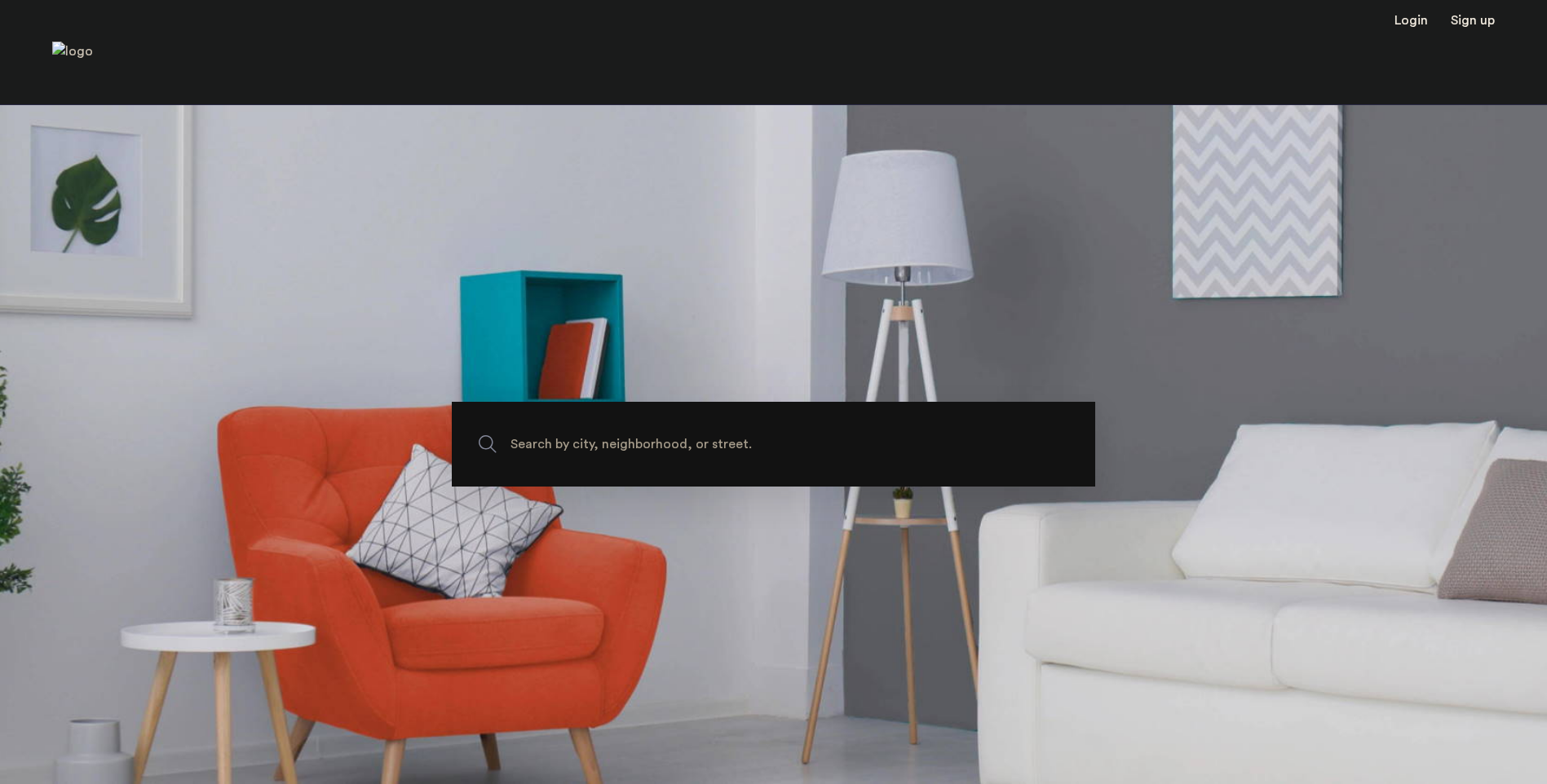
click at [626, 446] on span "Search by city, neighborhood, or street." at bounding box center [736, 445] width 450 height 22
click at [626, 446] on input "Search by city, neighborhood, or street." at bounding box center [774, 444] width 644 height 84
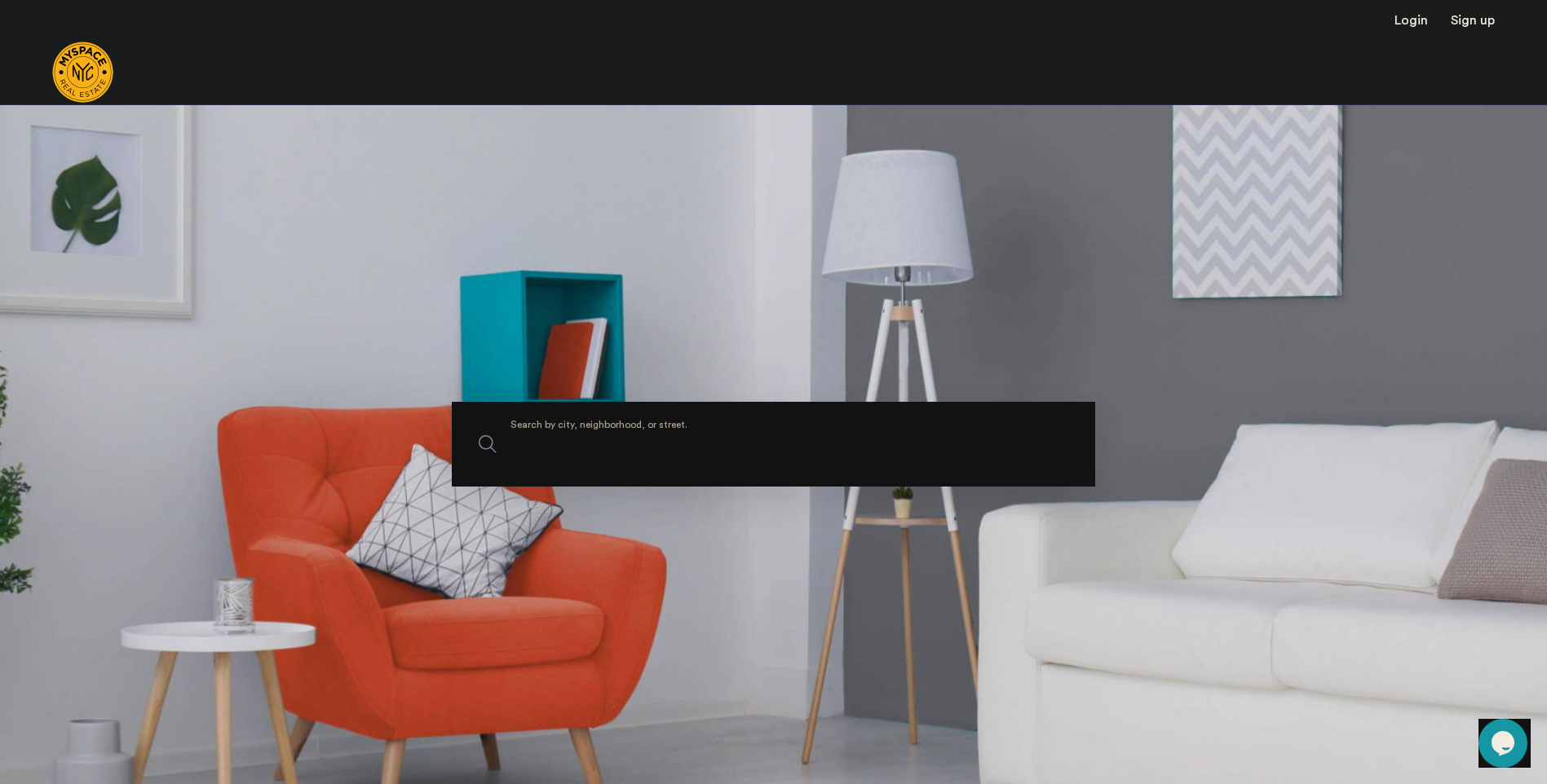
click at [559, 438] on input "Search by city, neighborhood, or street." at bounding box center [774, 444] width 644 height 84
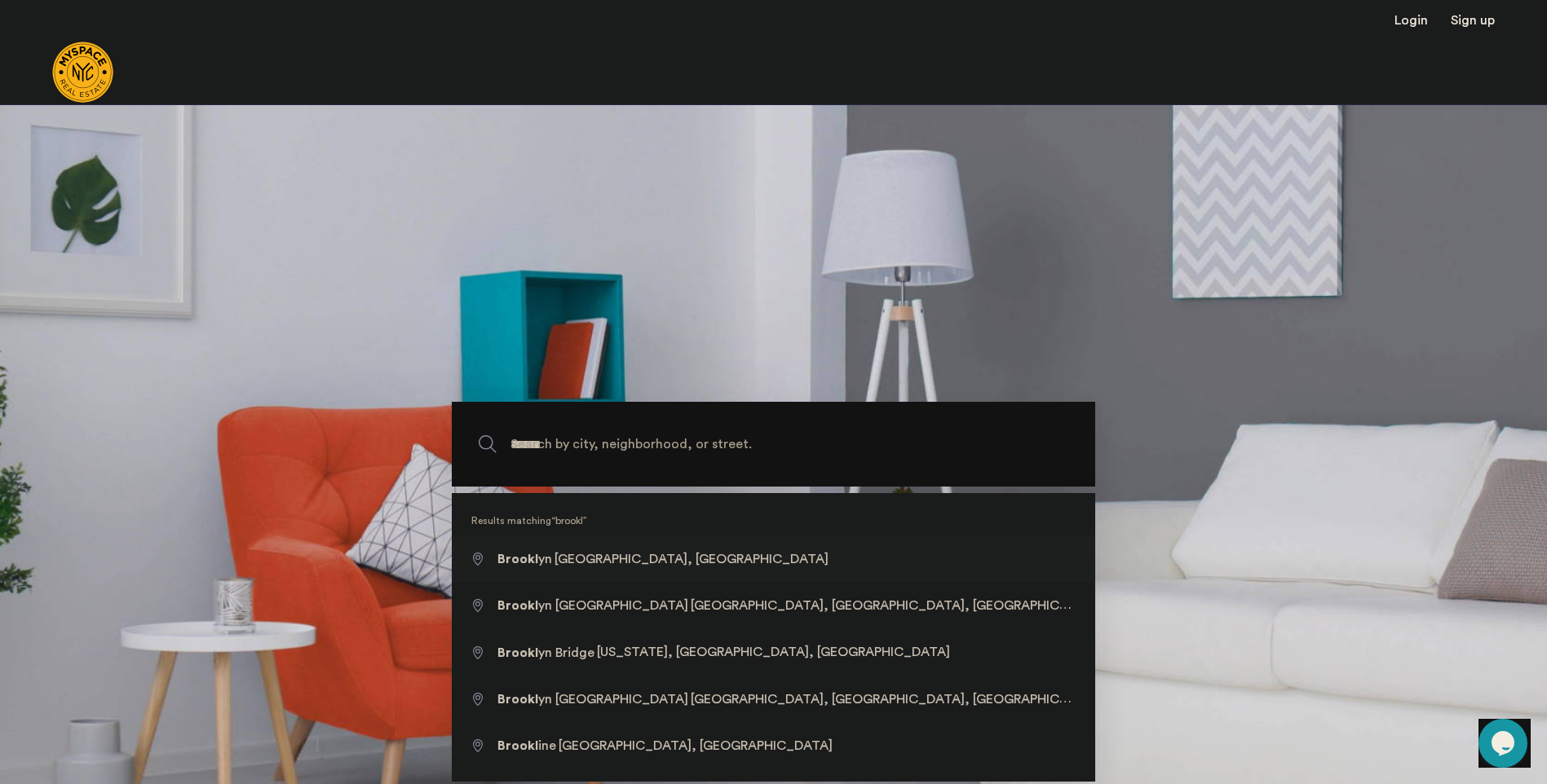
type input "**********"
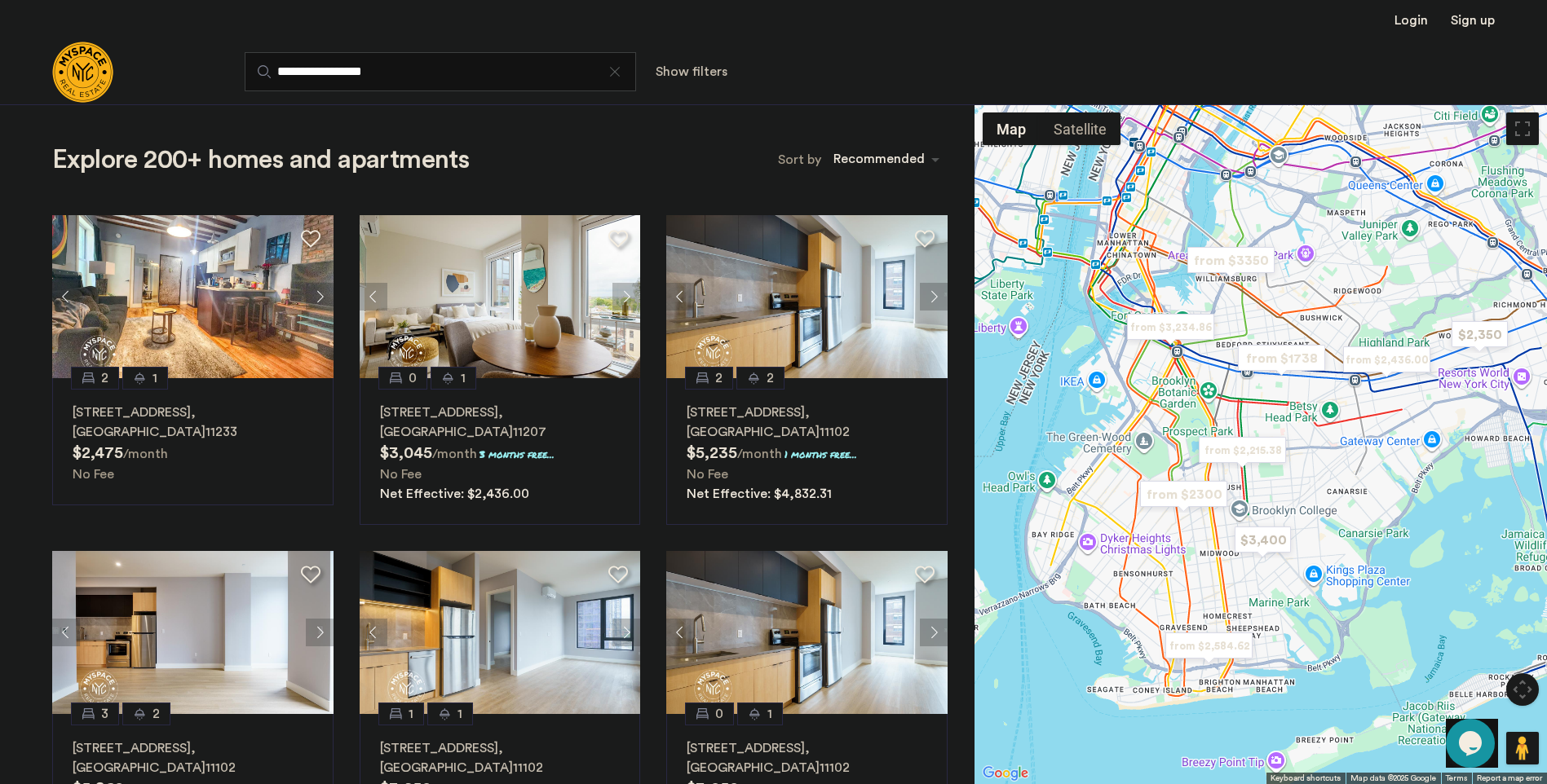
drag, startPoint x: 1246, startPoint y: 573, endPoint x: 1310, endPoint y: 504, distance: 94.1
click at [1310, 504] on div at bounding box center [1260, 445] width 573 height 680
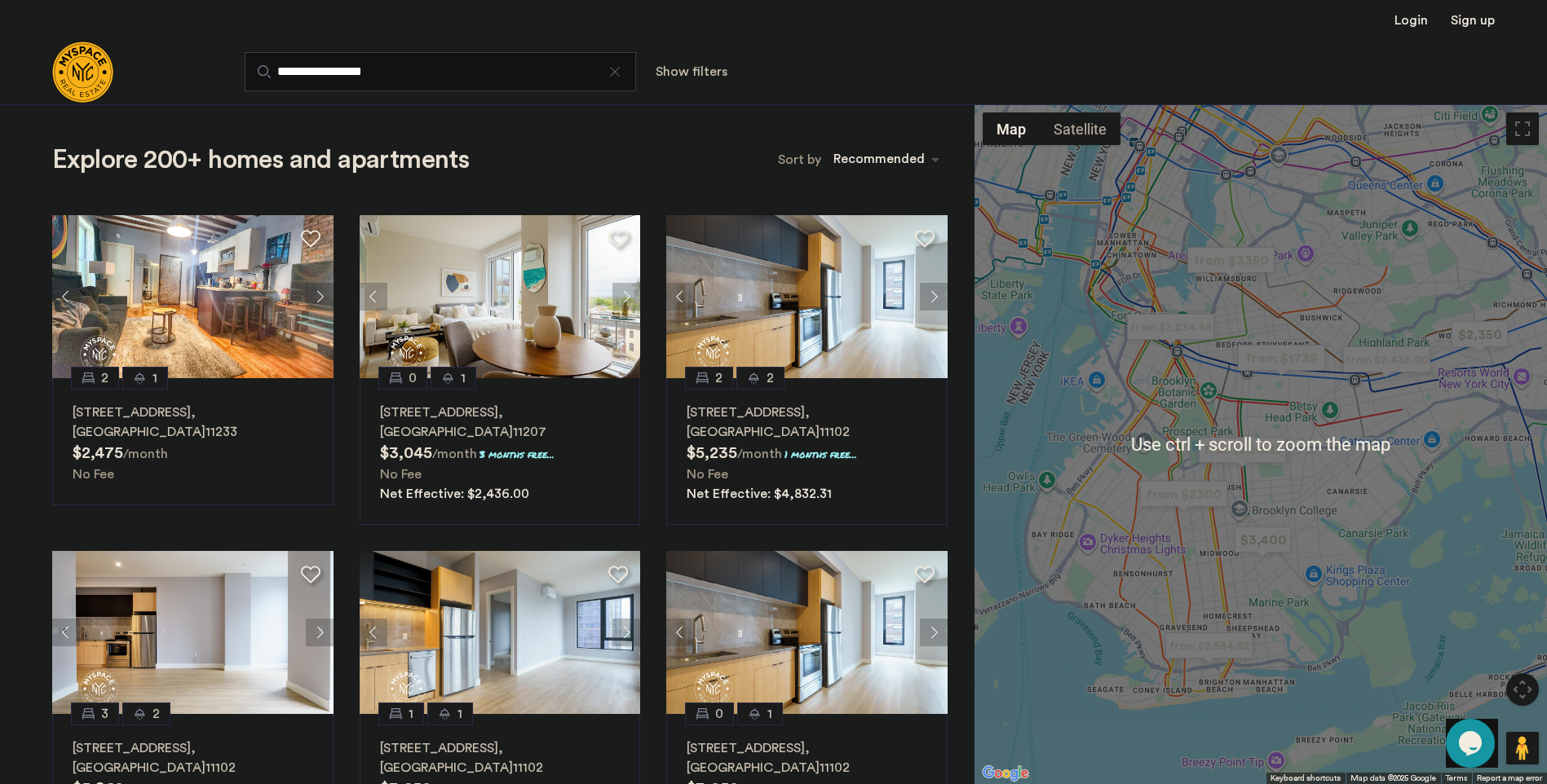
click at [1309, 454] on div at bounding box center [1260, 445] width 573 height 680
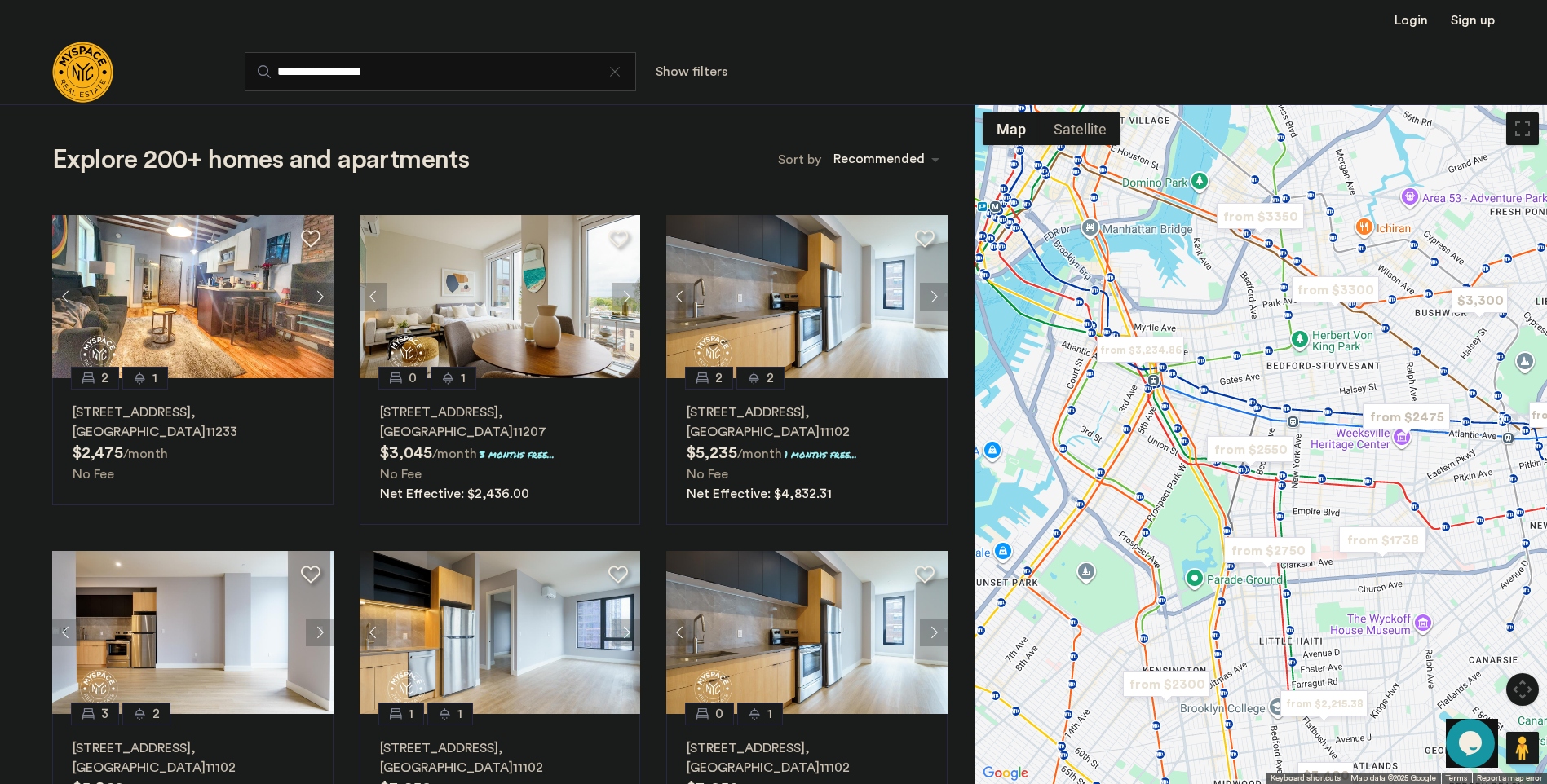
drag, startPoint x: 1276, startPoint y: 418, endPoint x: 1374, endPoint y: 536, distance: 153.4
click at [1374, 536] on img "from $1738" at bounding box center [1382, 540] width 100 height 37
click at [314, 298] on button "Next apartment" at bounding box center [319, 297] width 28 height 28
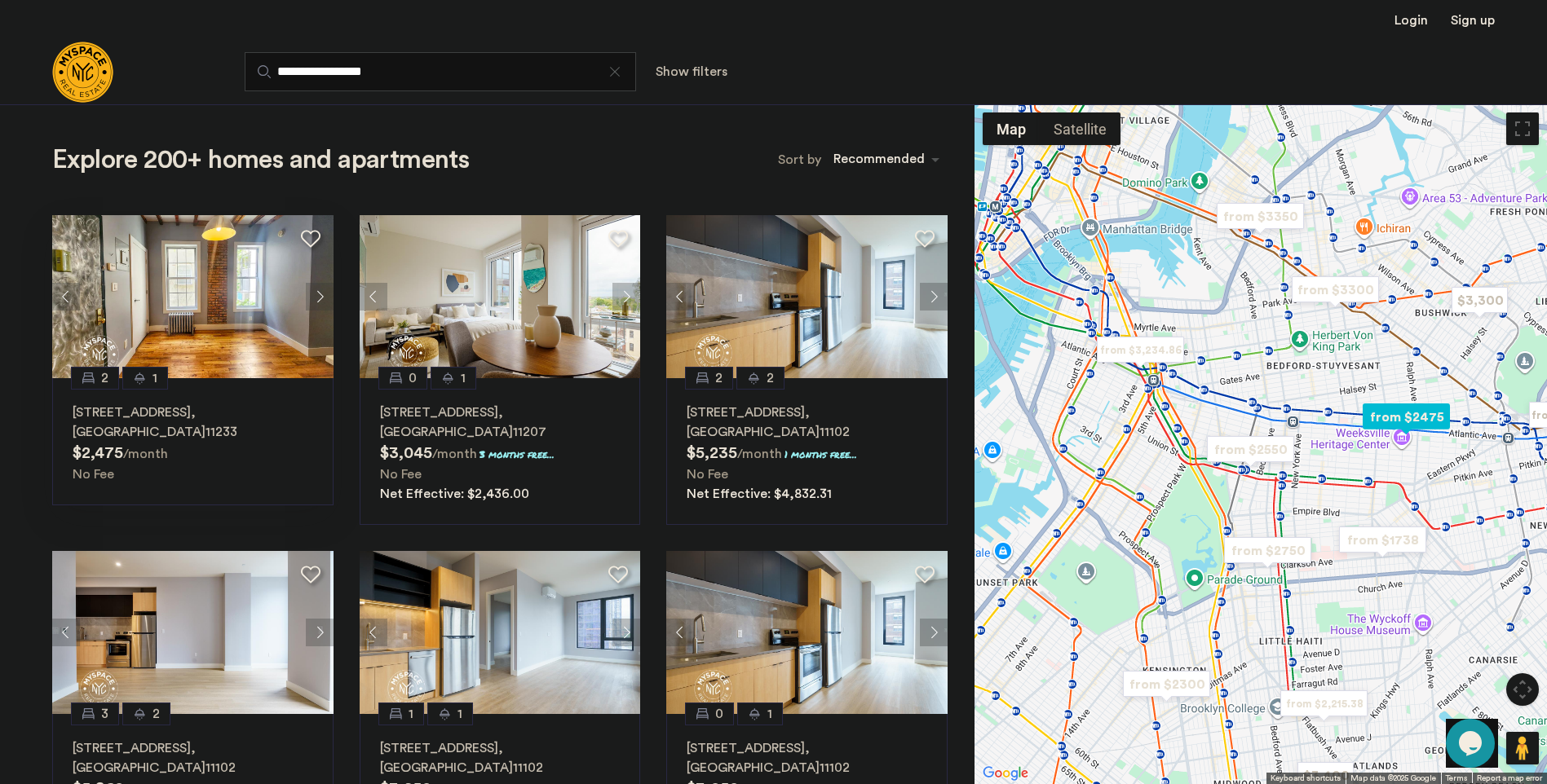
click at [321, 296] on button "Next apartment" at bounding box center [319, 297] width 28 height 28
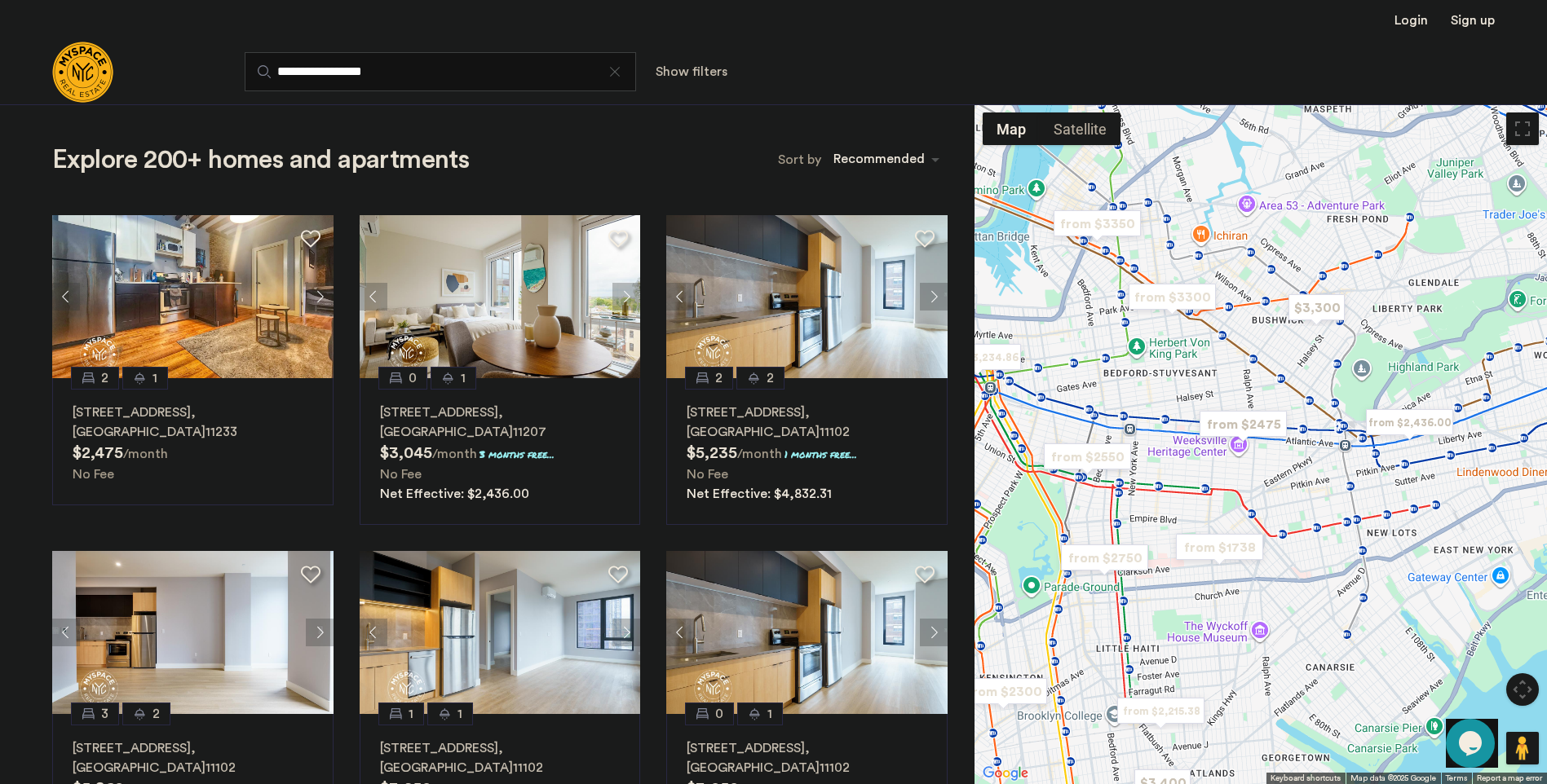
drag, startPoint x: 1275, startPoint y: 534, endPoint x: 1137, endPoint y: 567, distance: 141.9
click at [1137, 567] on img "from $2750" at bounding box center [1104, 558] width 100 height 37
click at [314, 294] on button "Next apartment" at bounding box center [319, 297] width 28 height 28
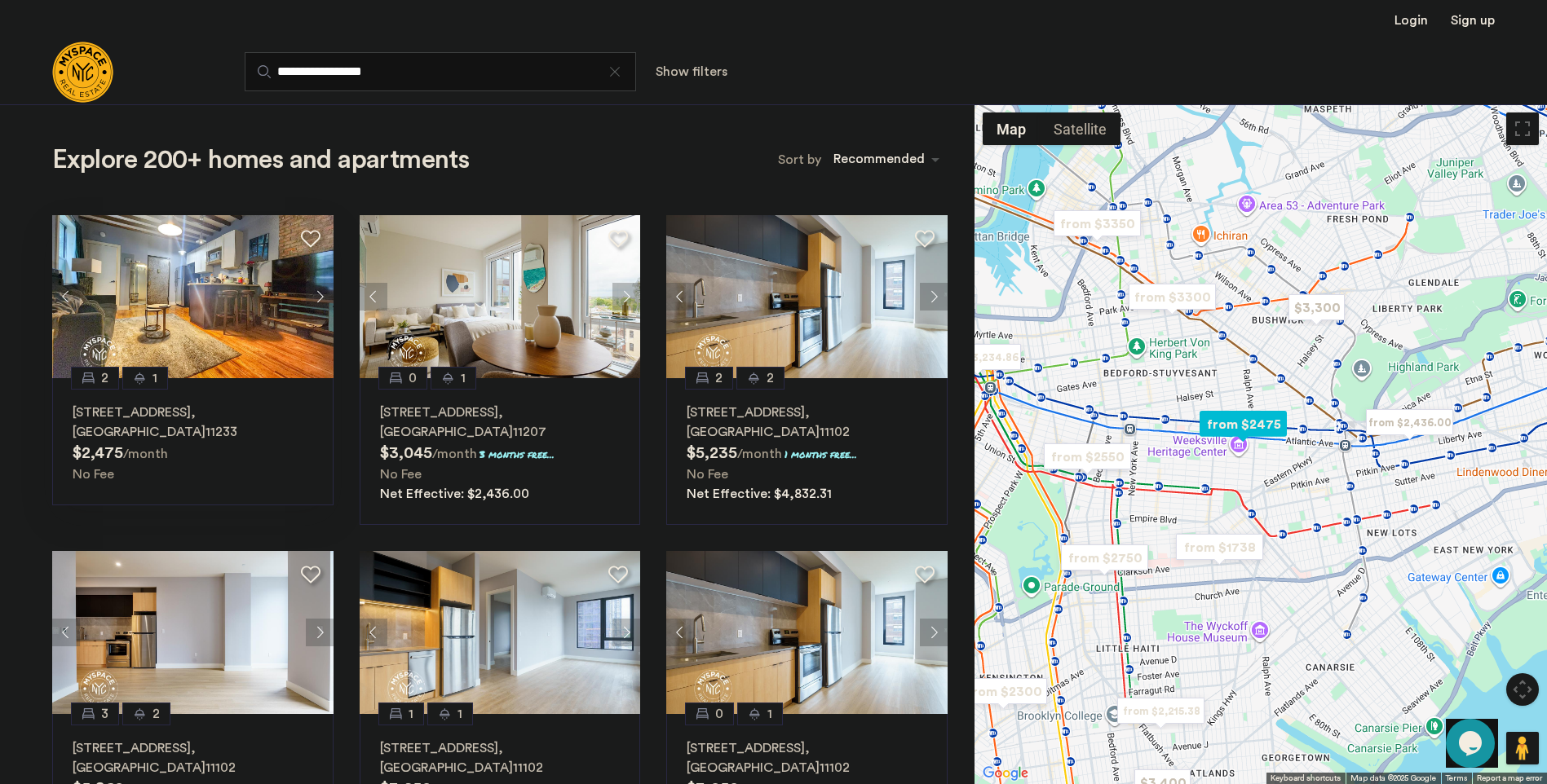
click at [314, 294] on button "Next apartment" at bounding box center [319, 297] width 28 height 28
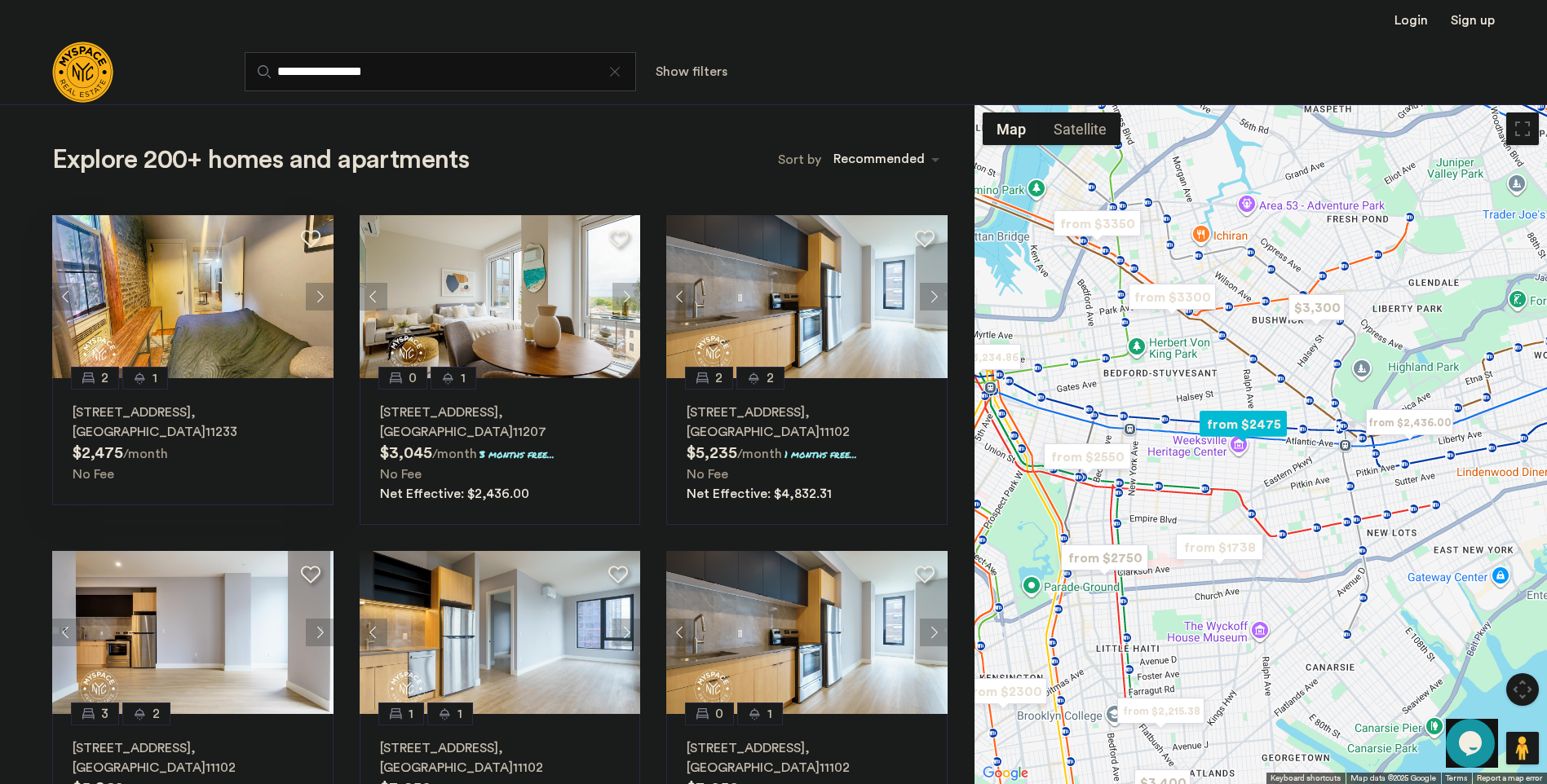
click at [317, 291] on button "Next apartment" at bounding box center [319, 297] width 28 height 28
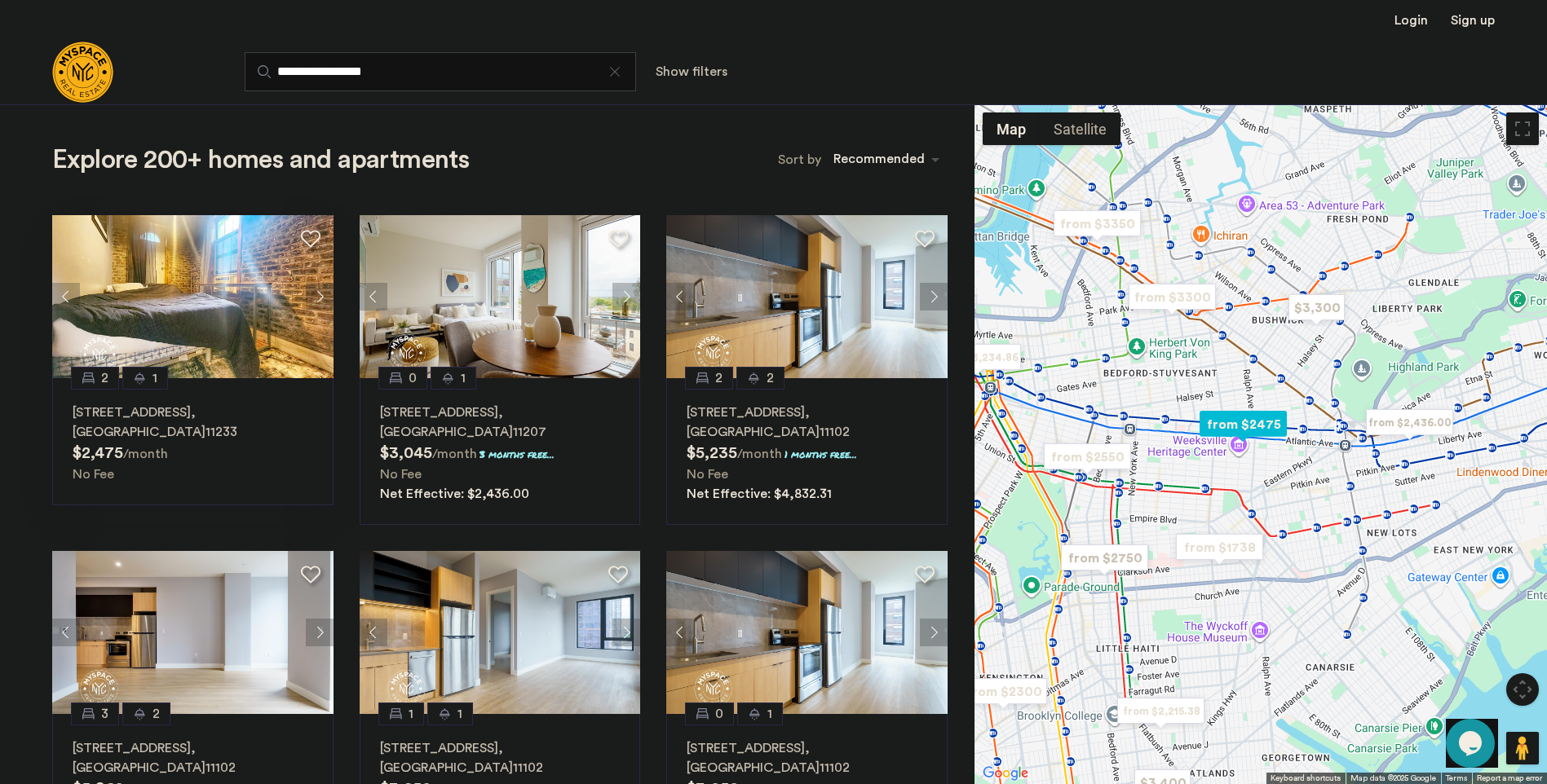
click at [317, 291] on button "Next apartment" at bounding box center [319, 297] width 28 height 28
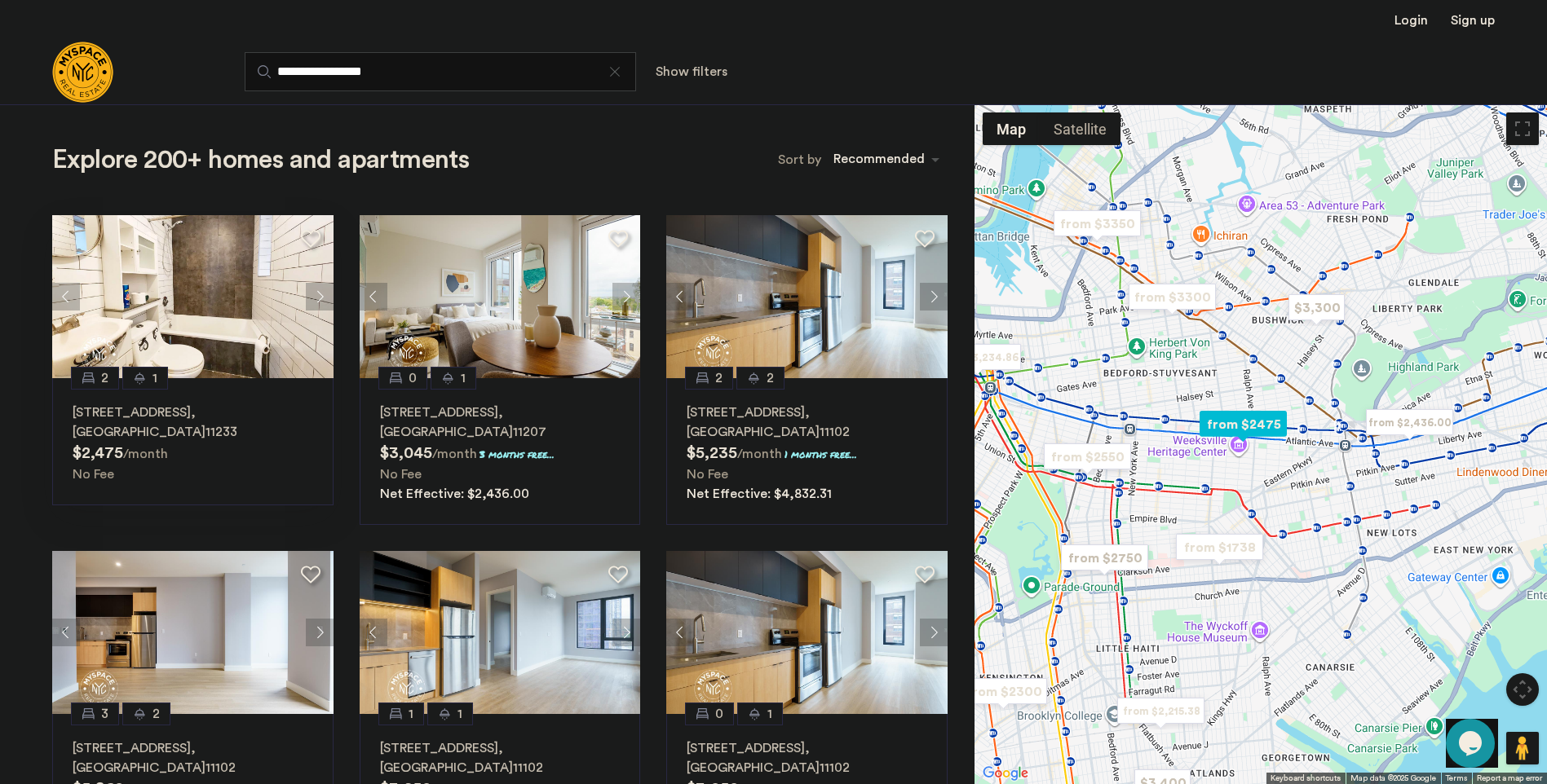
click at [317, 291] on button "Next apartment" at bounding box center [319, 297] width 28 height 28
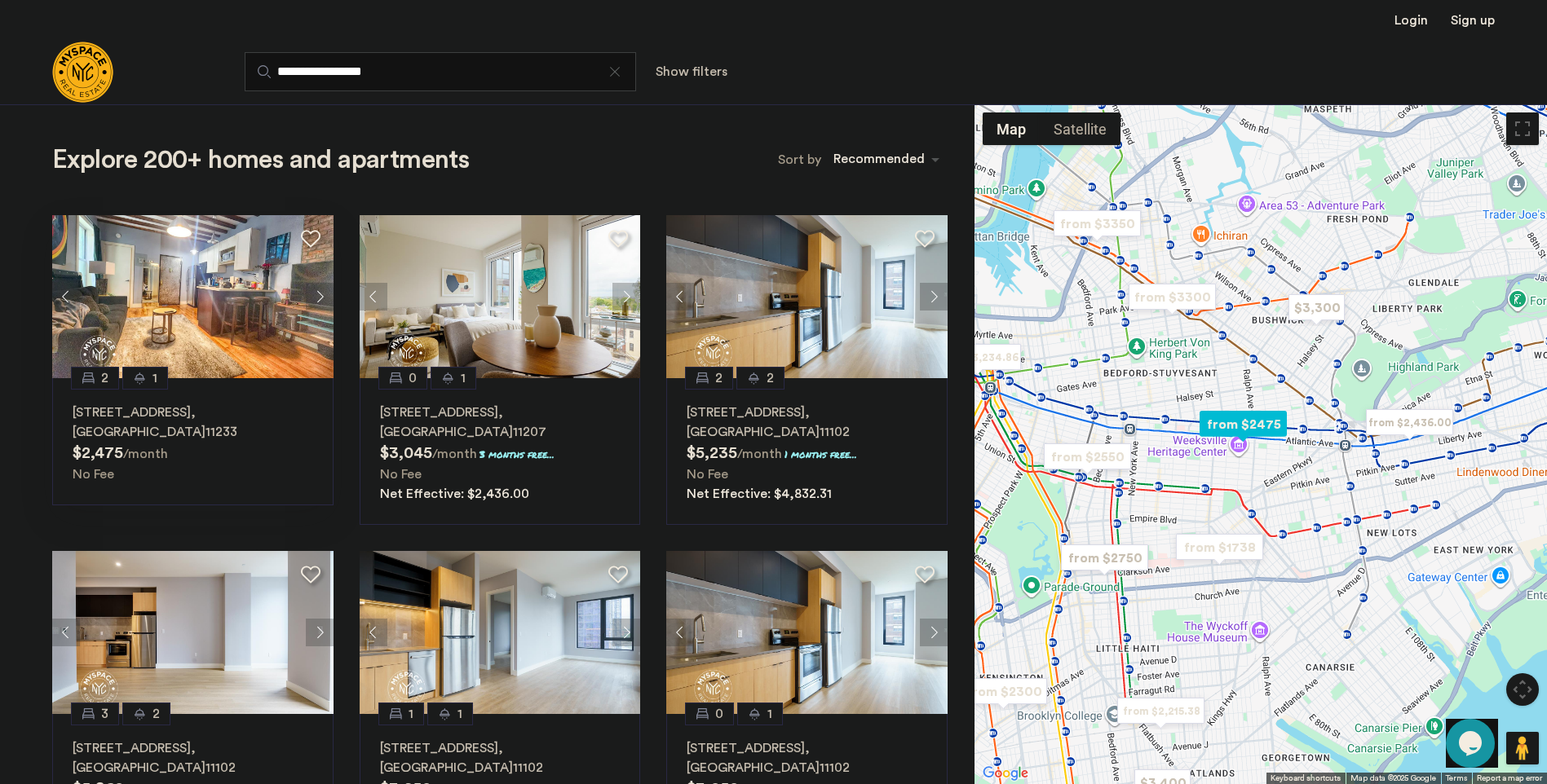
click at [317, 291] on button "Next apartment" at bounding box center [319, 297] width 28 height 28
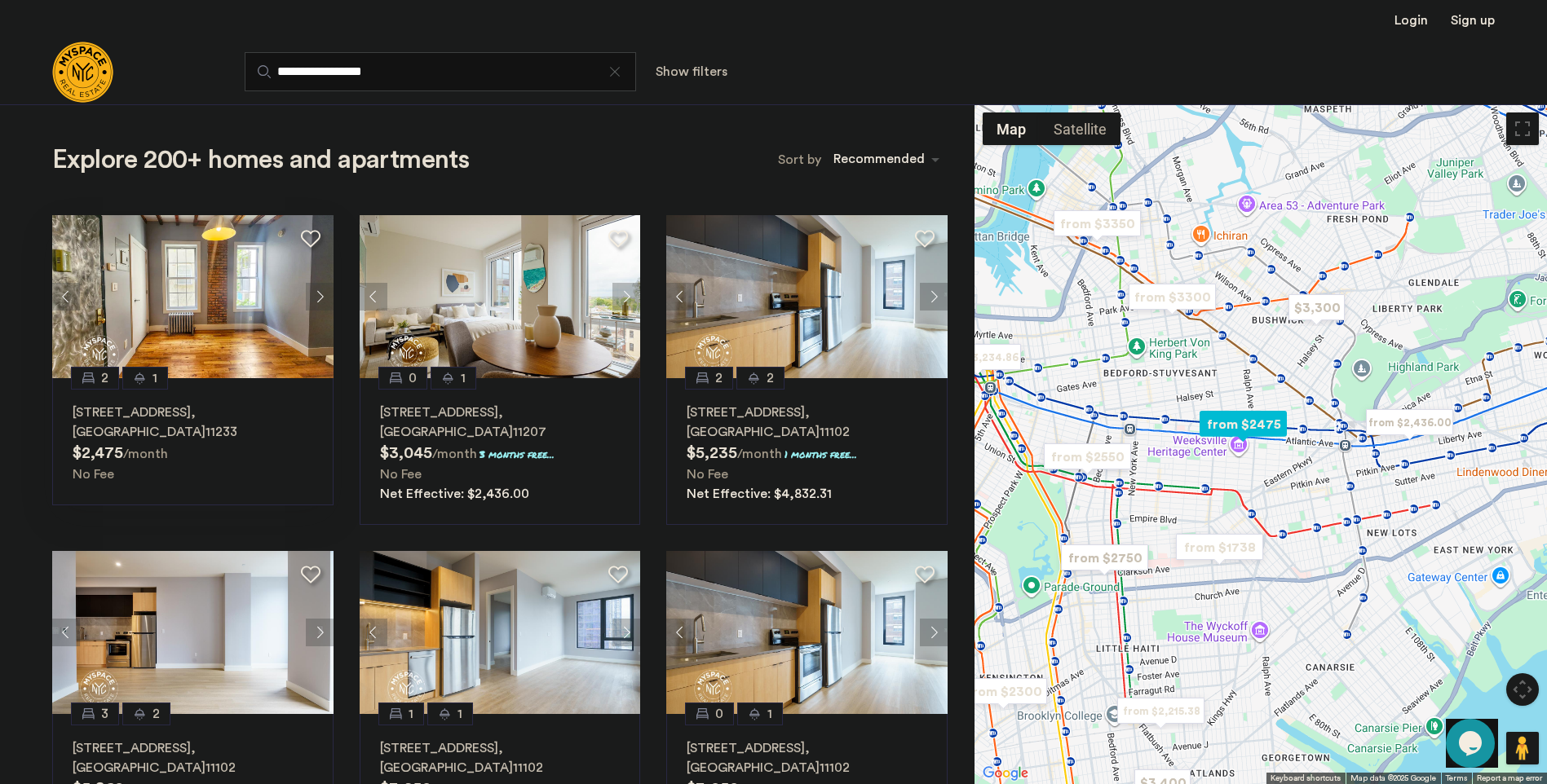
click at [317, 291] on button "Next apartment" at bounding box center [319, 297] width 28 height 28
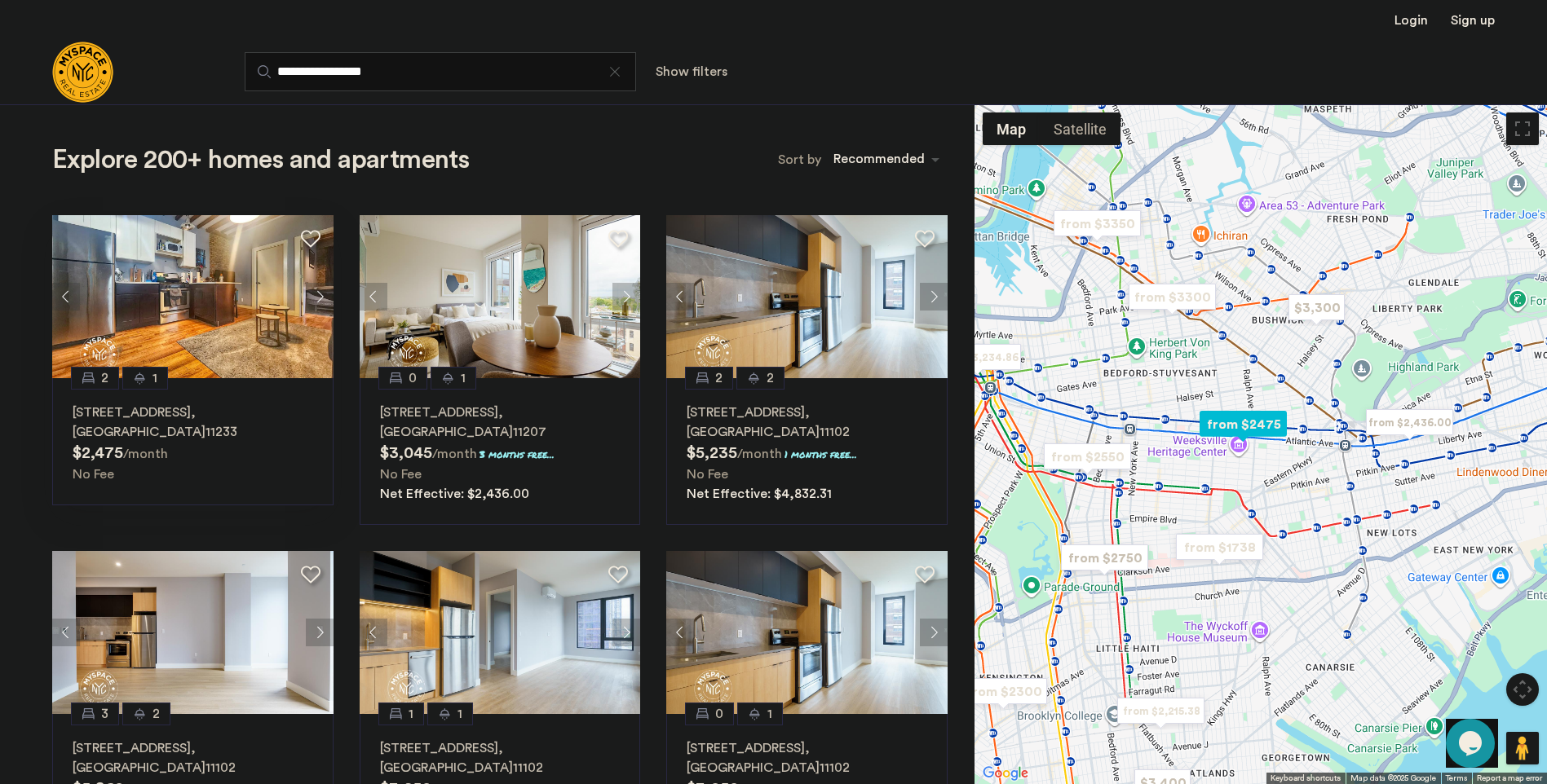
click at [317, 291] on button "Next apartment" at bounding box center [319, 297] width 28 height 28
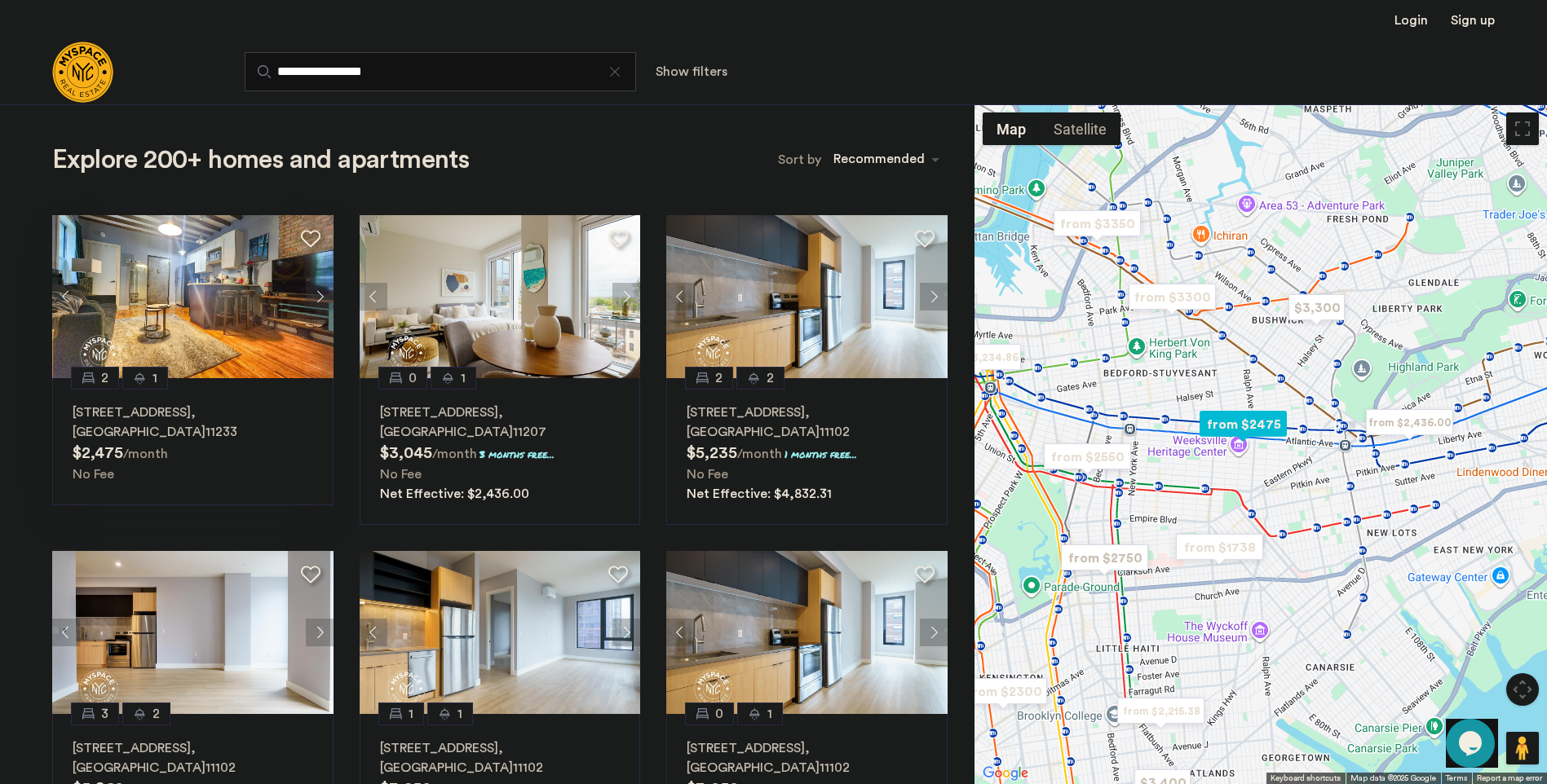
click at [259, 293] on img at bounding box center [193, 297] width 281 height 163
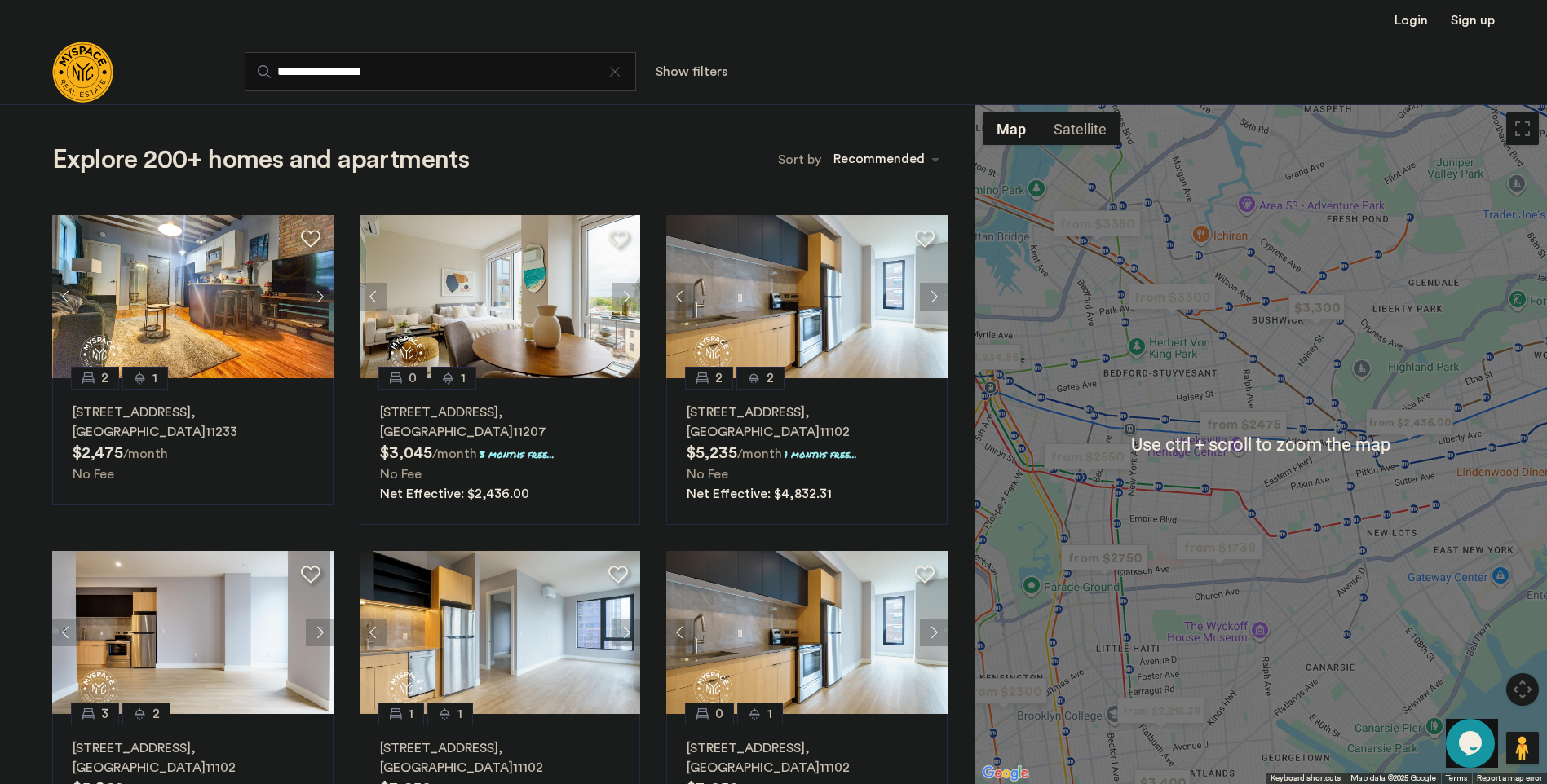
scroll to position [326, 0]
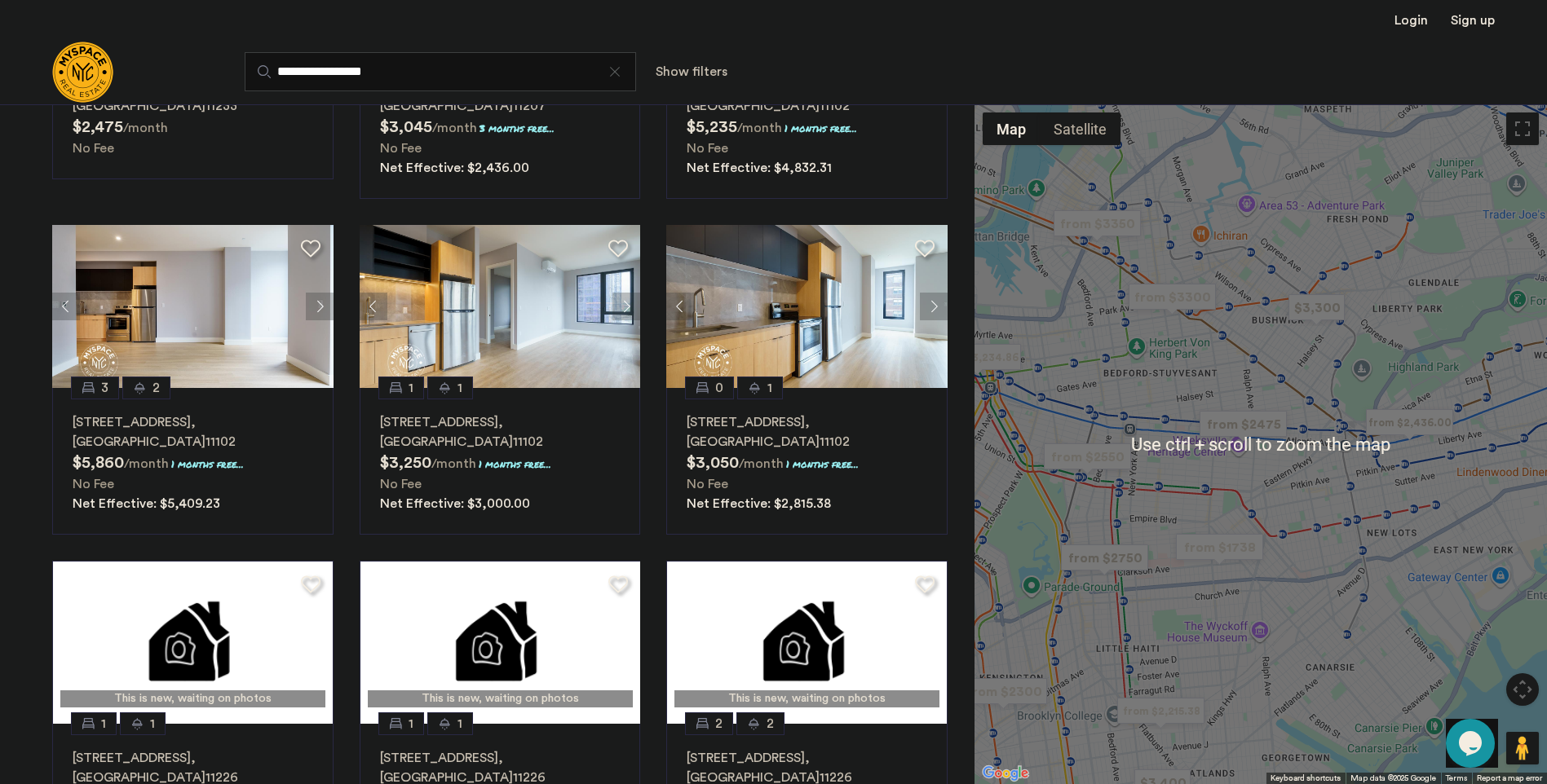
click at [1285, 475] on div at bounding box center [1260, 445] width 573 height 680
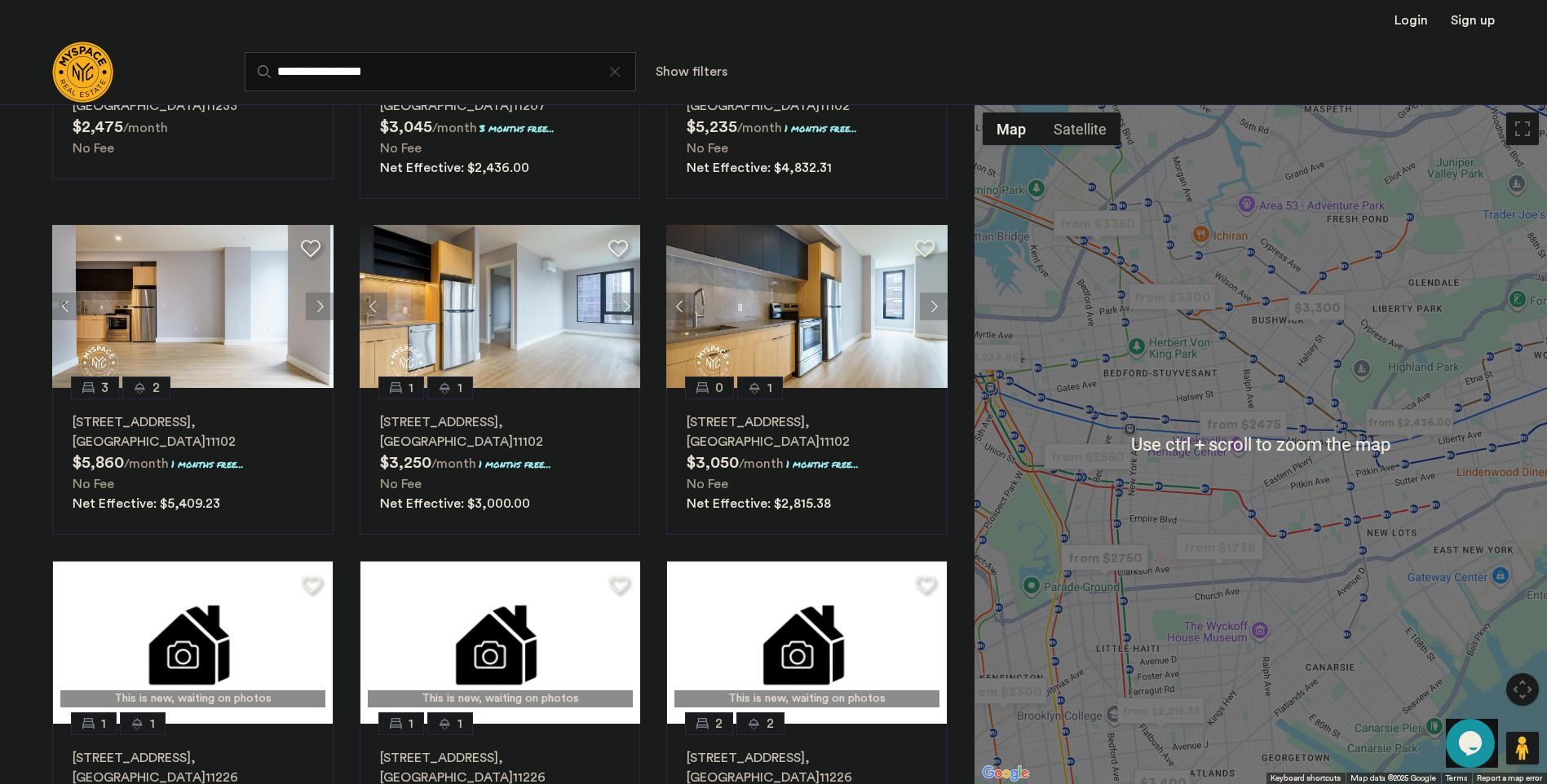
click at [1285, 475] on div at bounding box center [1260, 445] width 573 height 680
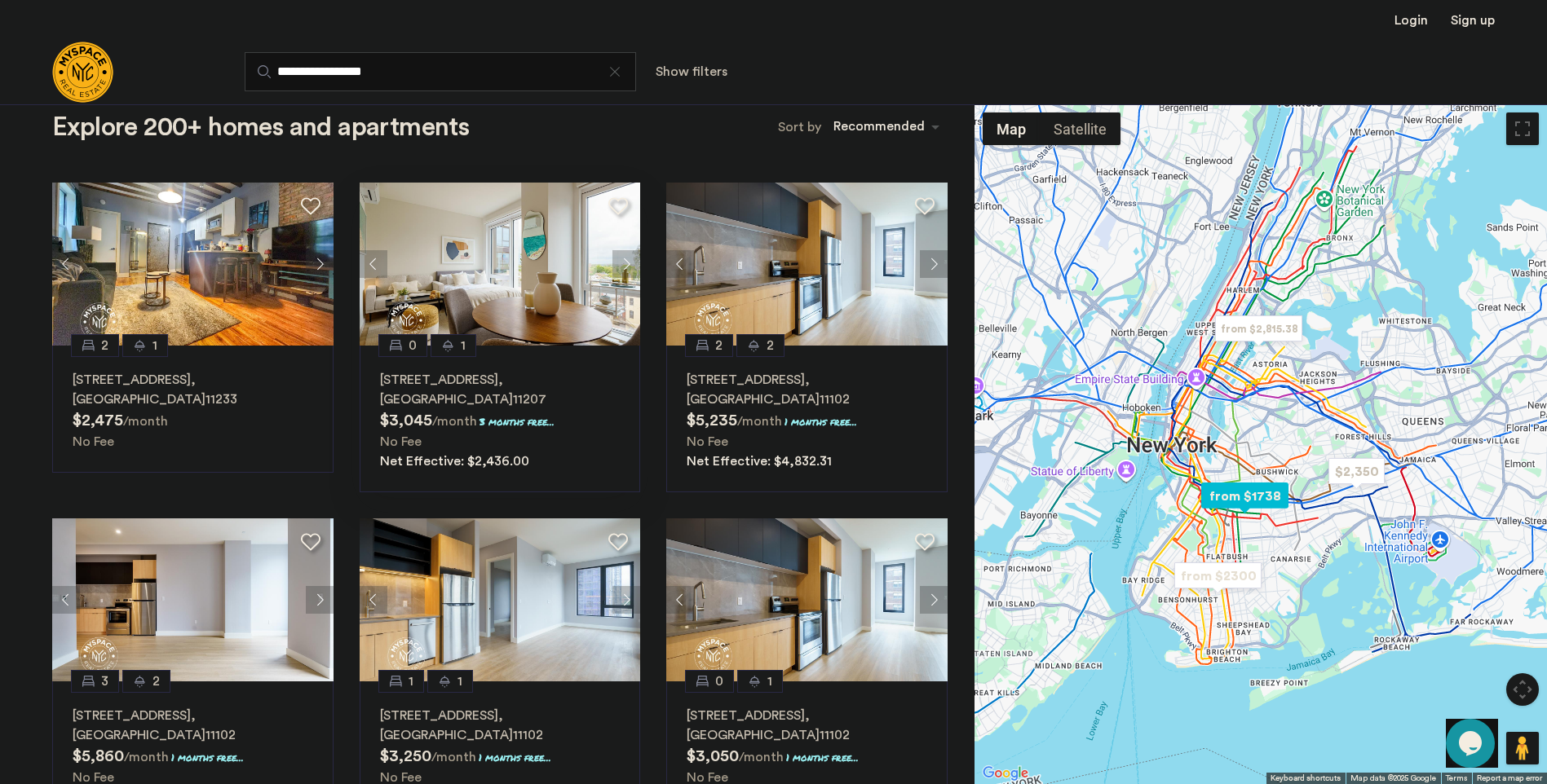
scroll to position [0, 0]
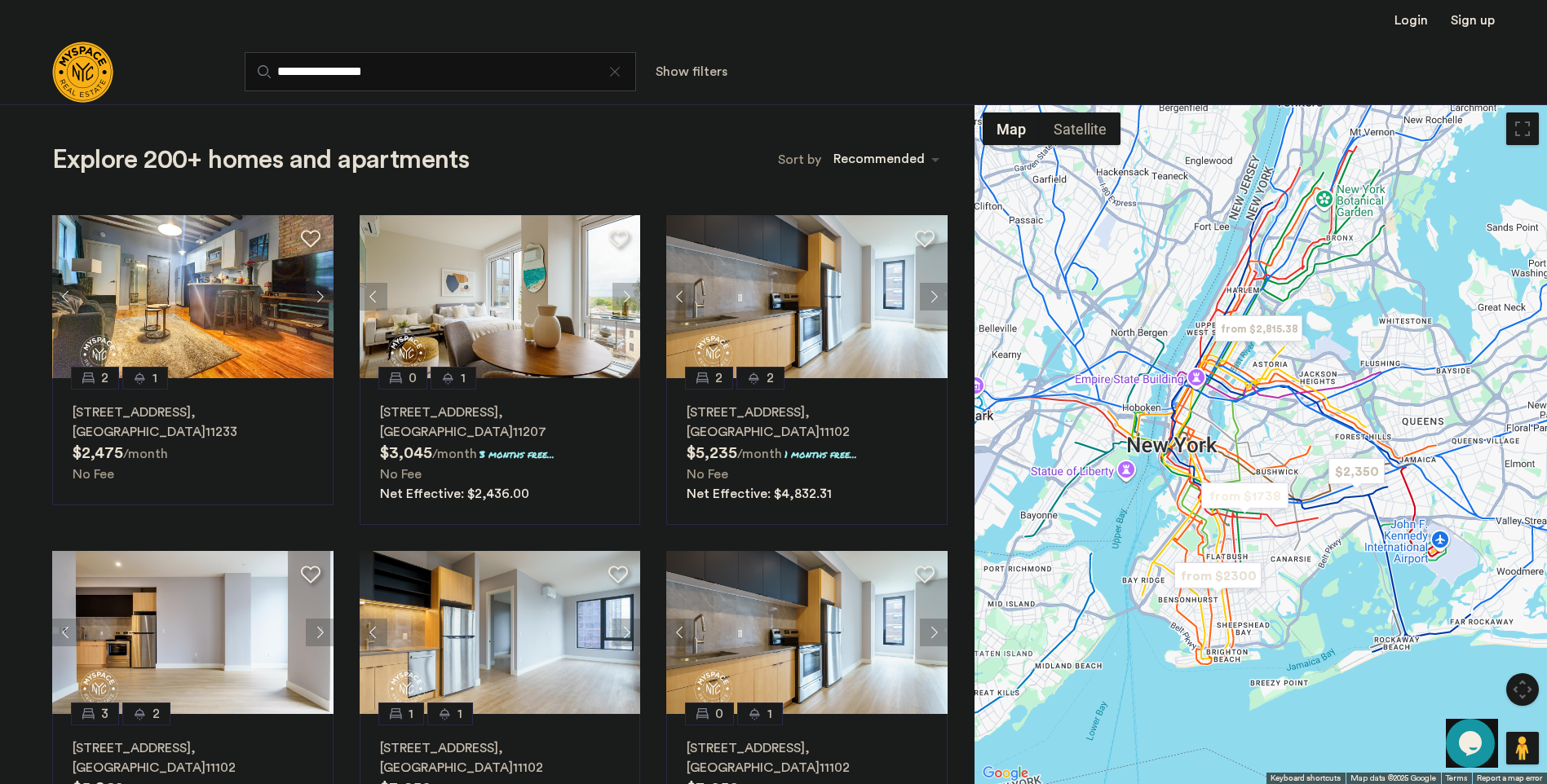
click at [889, 160] on div "sort-apartment" at bounding box center [878, 162] width 96 height 22
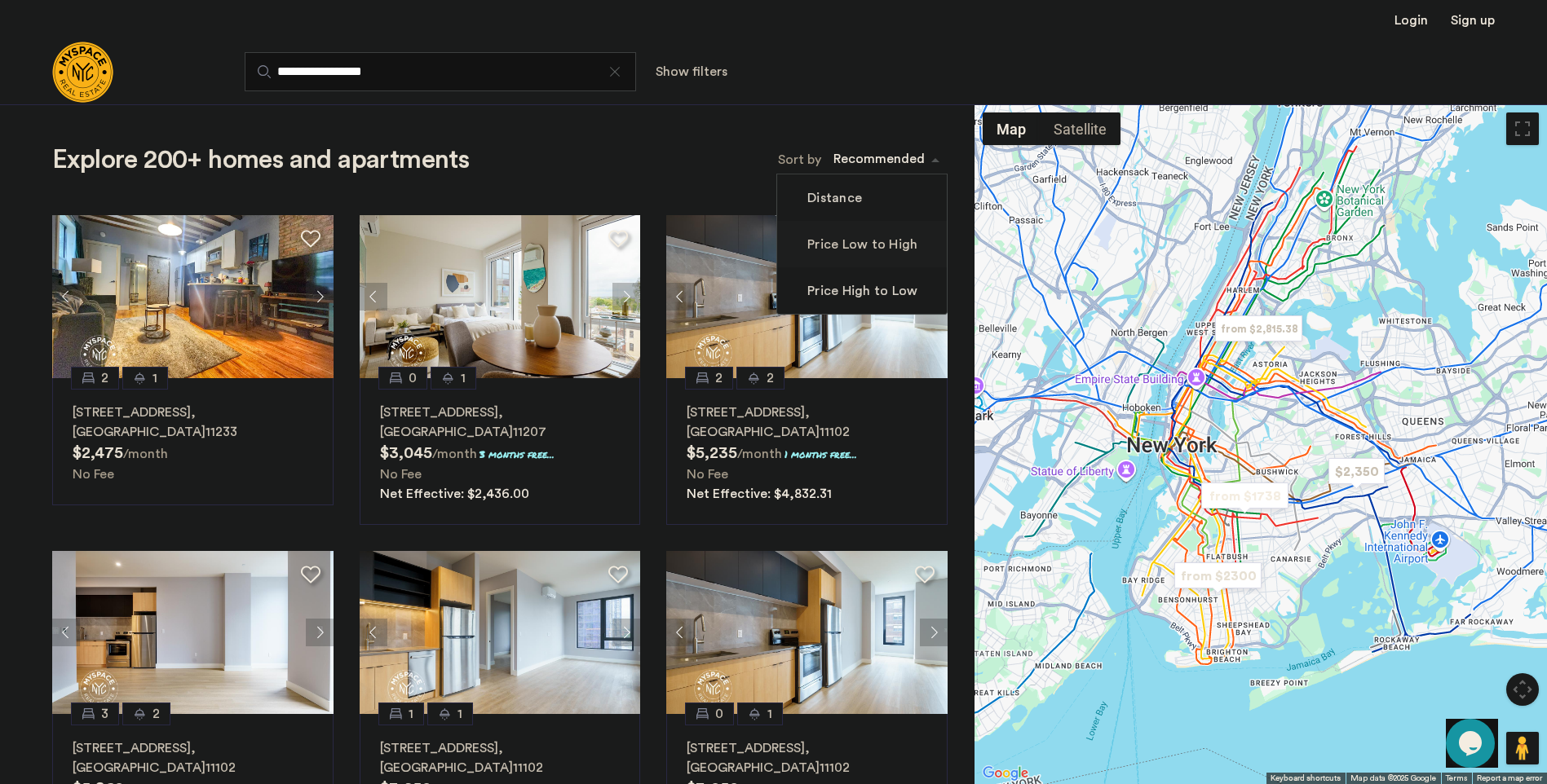
click at [869, 244] on label "Price Low to High" at bounding box center [860, 244] width 113 height 19
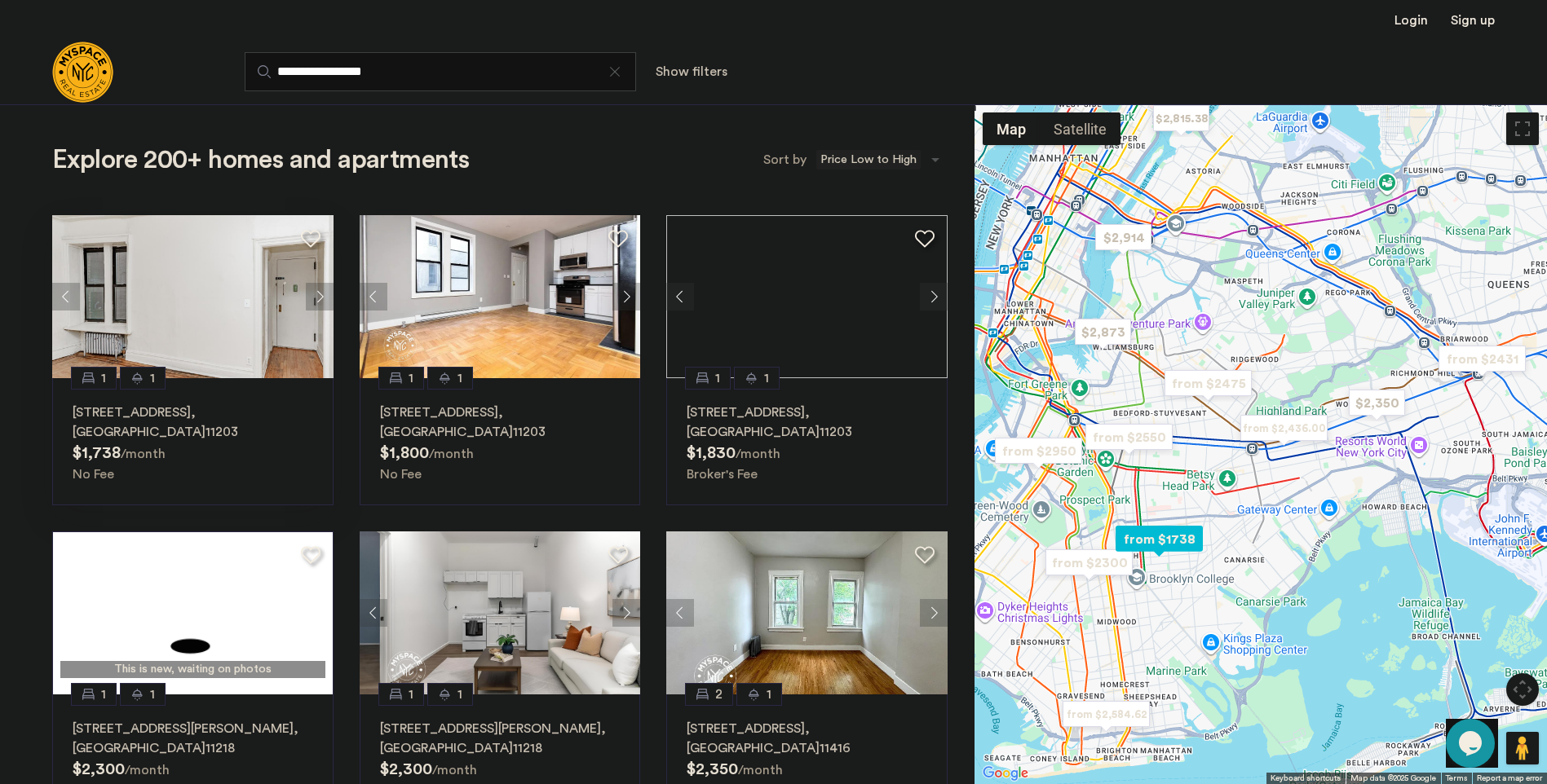
click at [318, 296] on button "Next apartment" at bounding box center [319, 297] width 28 height 28
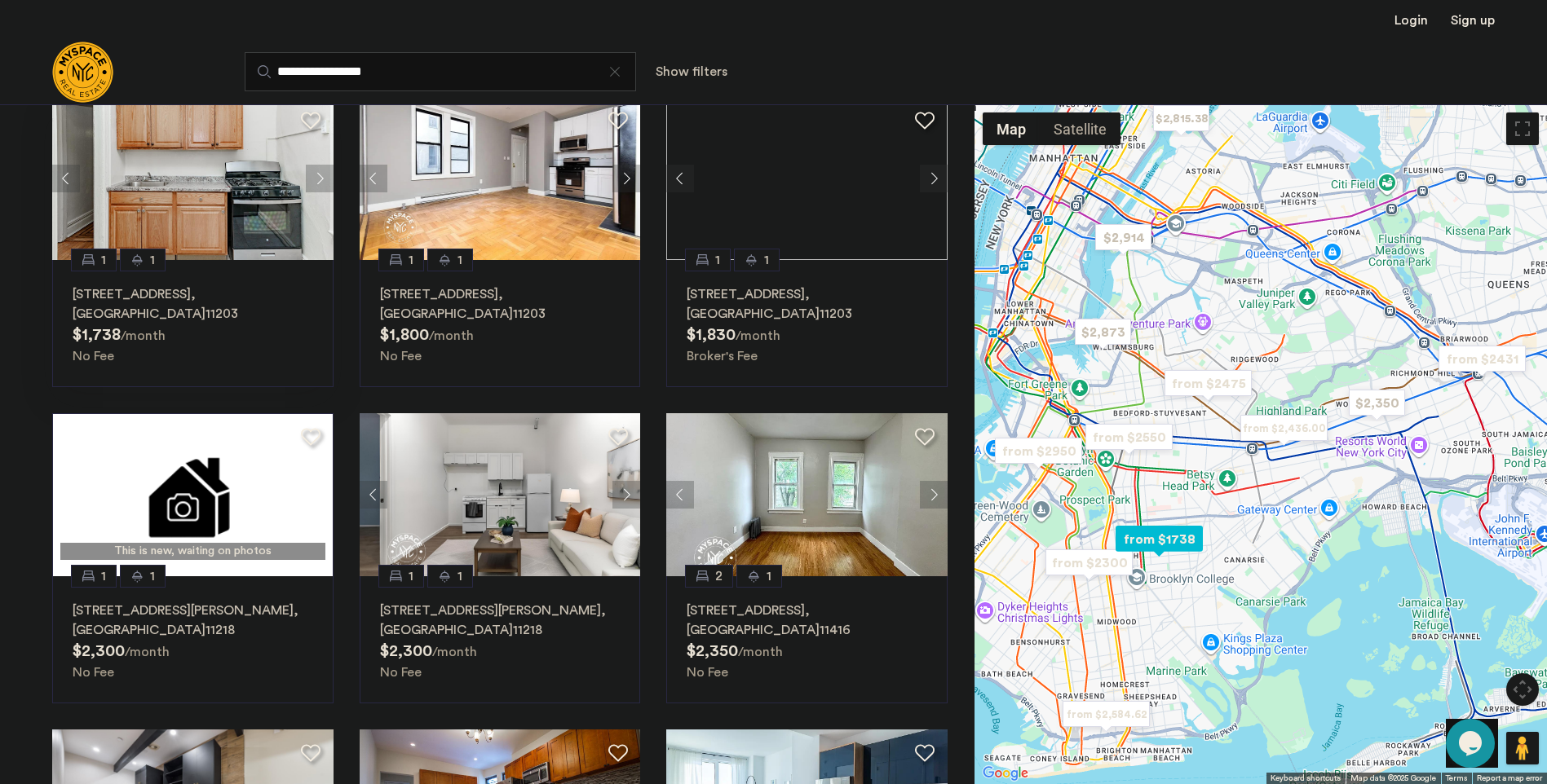
scroll to position [326, 0]
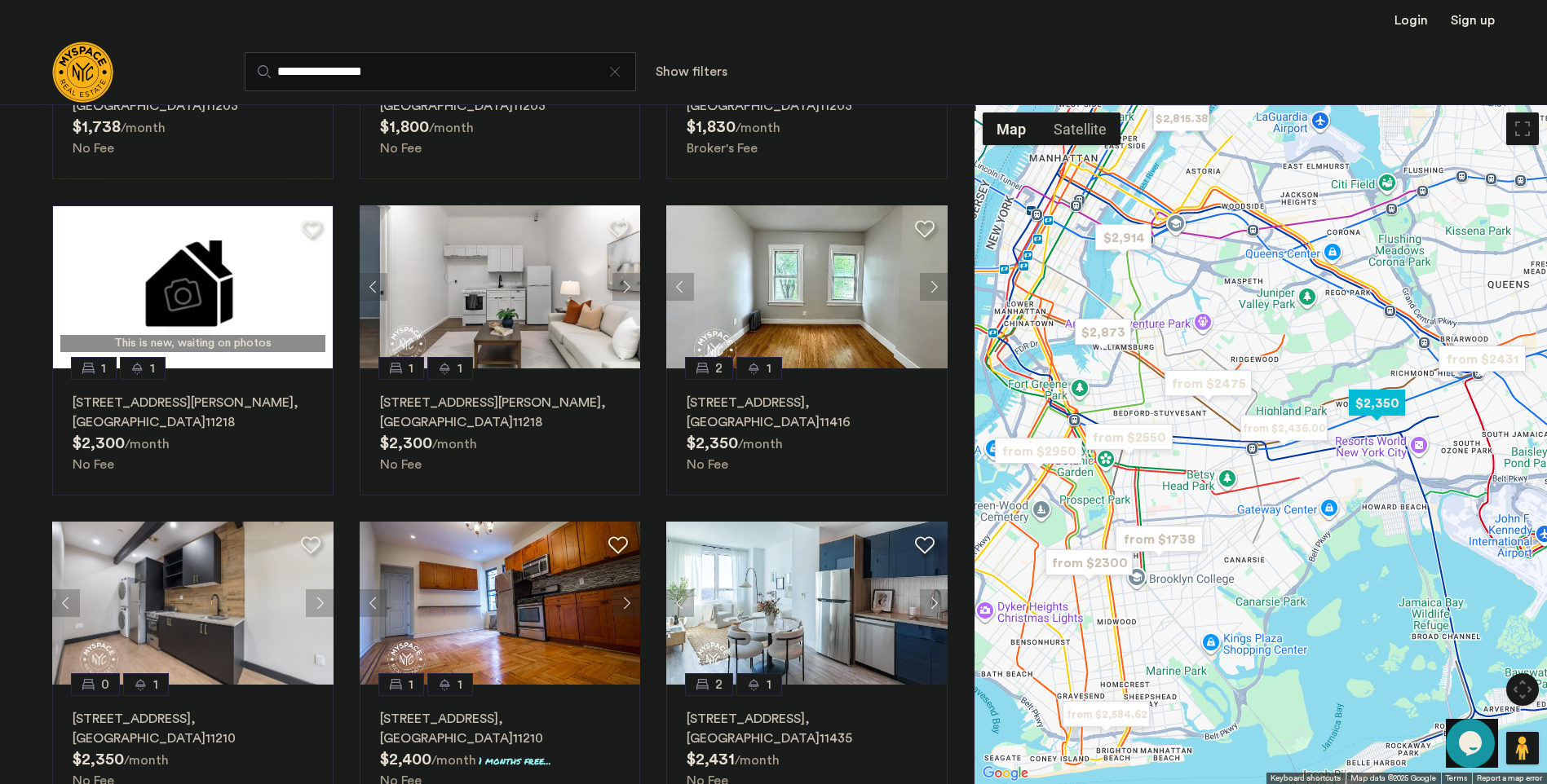
click at [936, 280] on button "Next apartment" at bounding box center [933, 287] width 28 height 28
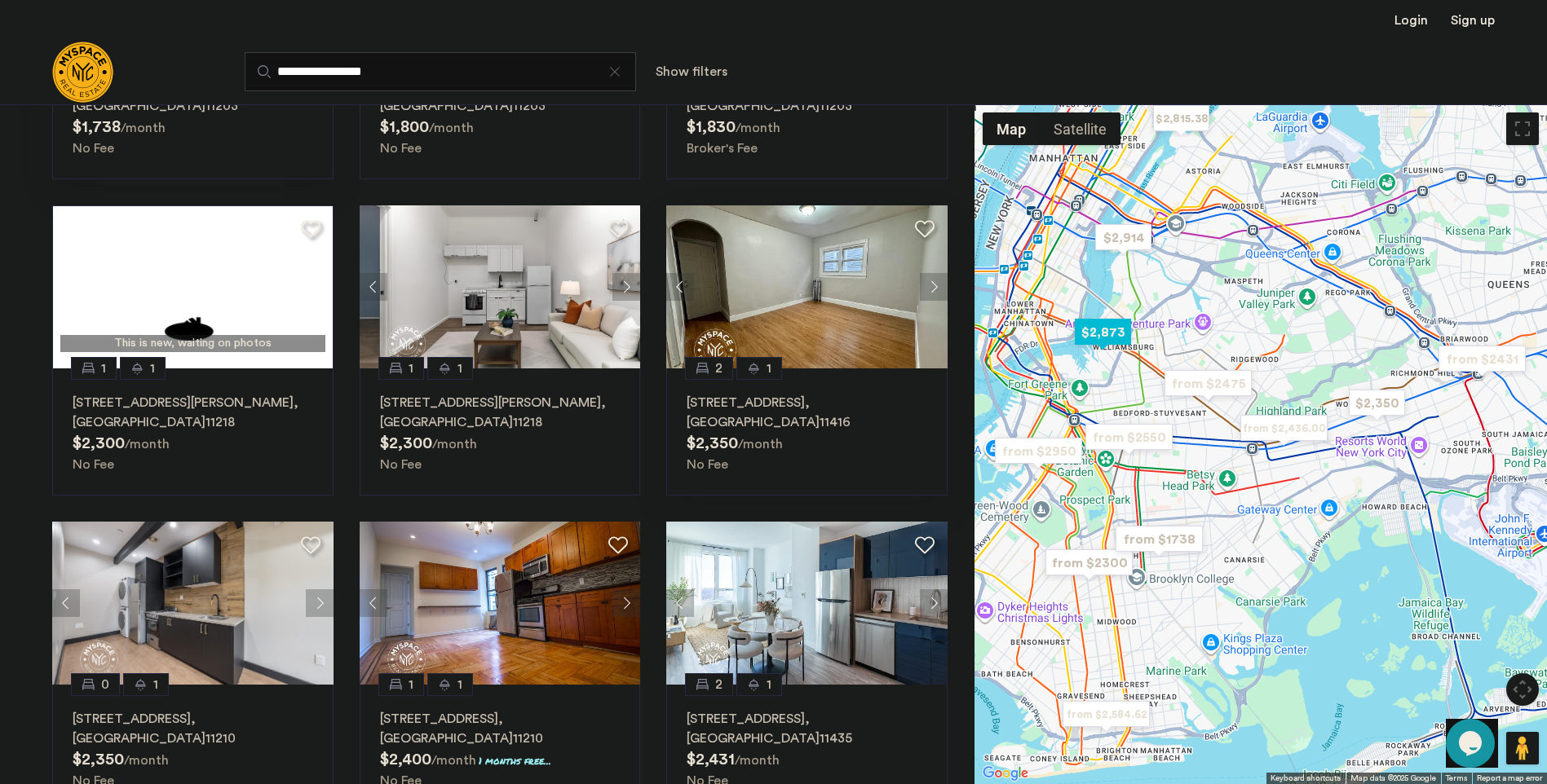
click at [1093, 334] on img "$2,873" at bounding box center [1103, 332] width 70 height 37
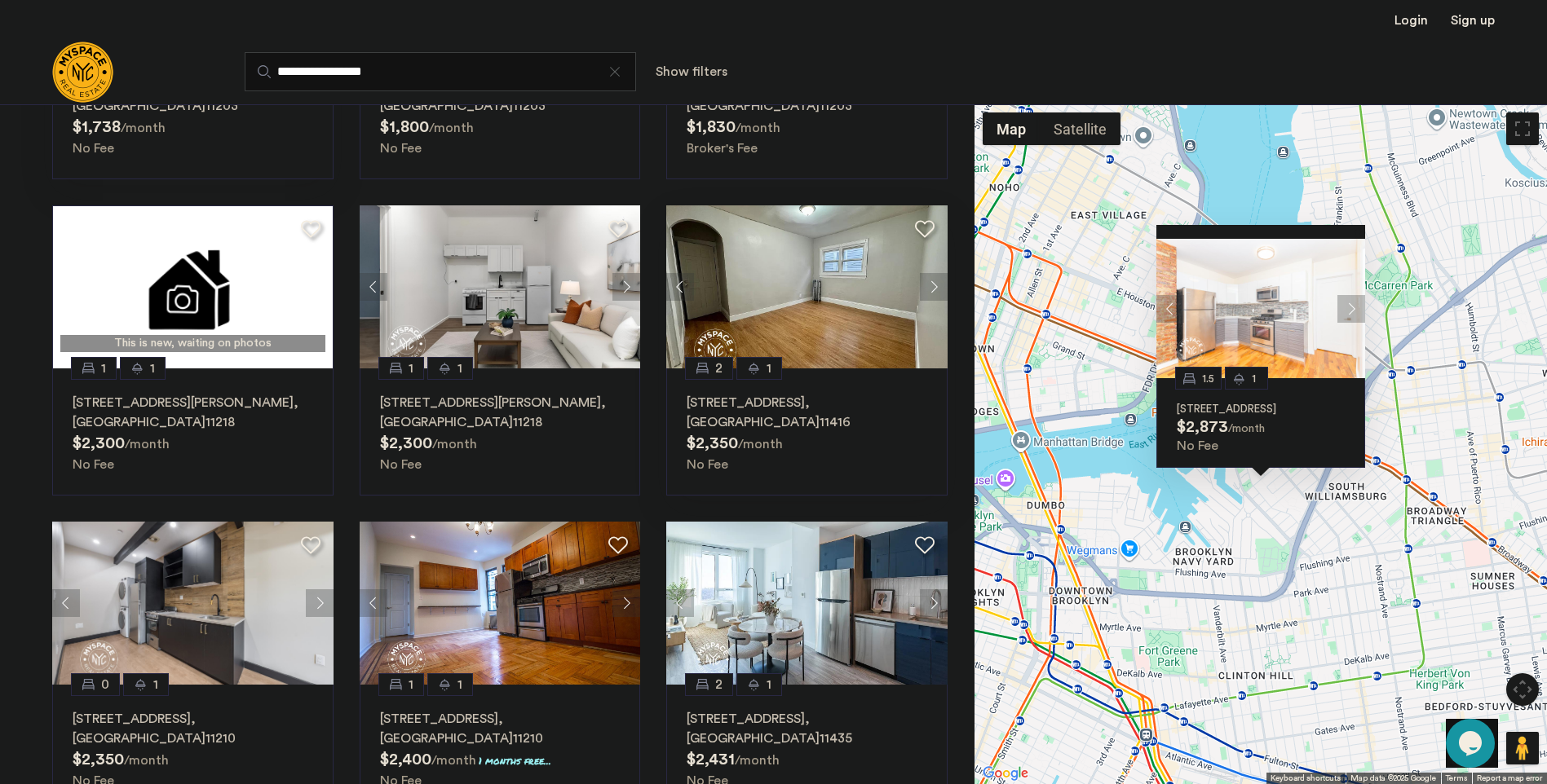
click at [1352, 296] on button "Next apartment" at bounding box center [1351, 309] width 28 height 28
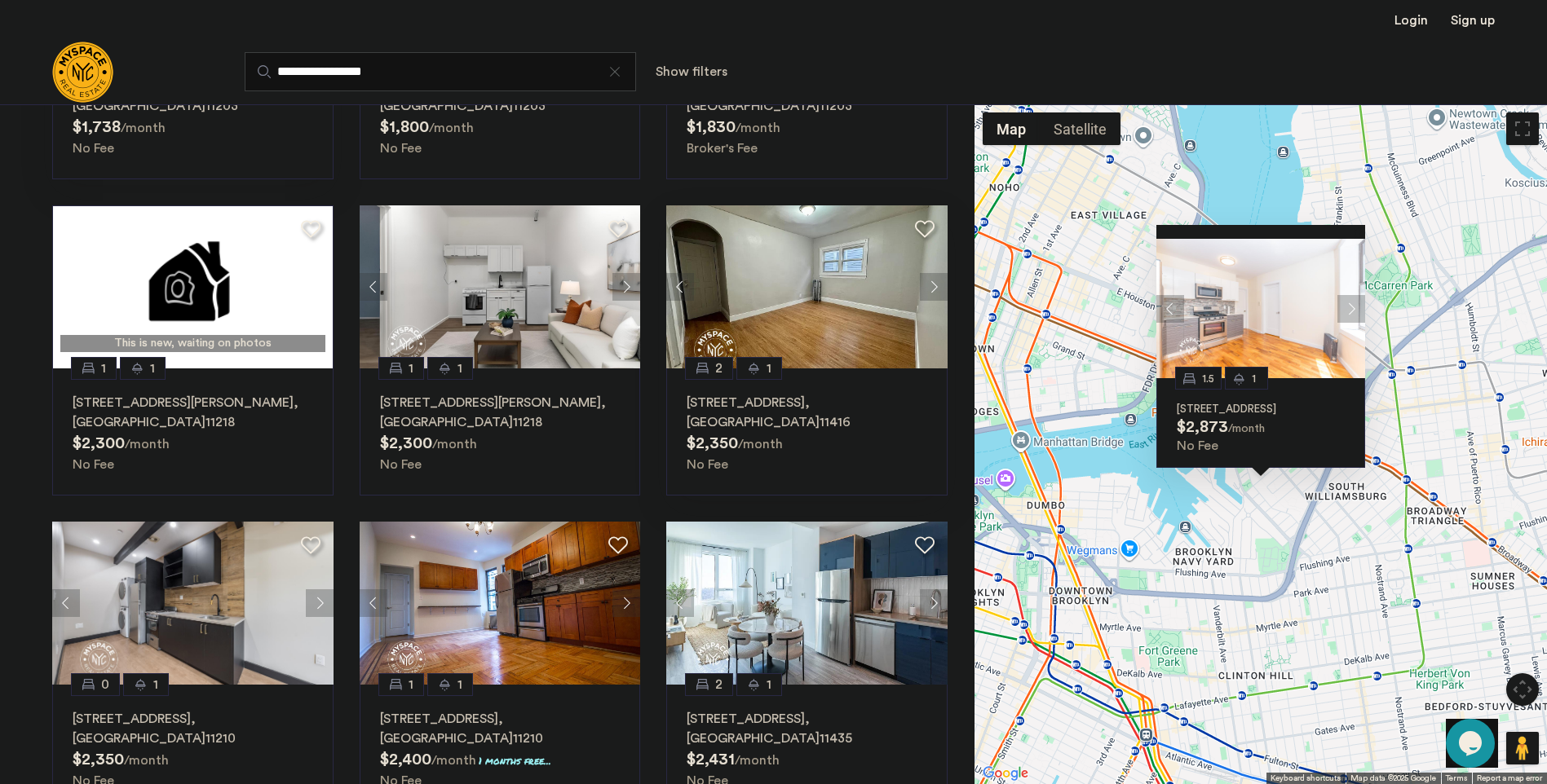
click at [1352, 296] on button "Next apartment" at bounding box center [1351, 309] width 28 height 28
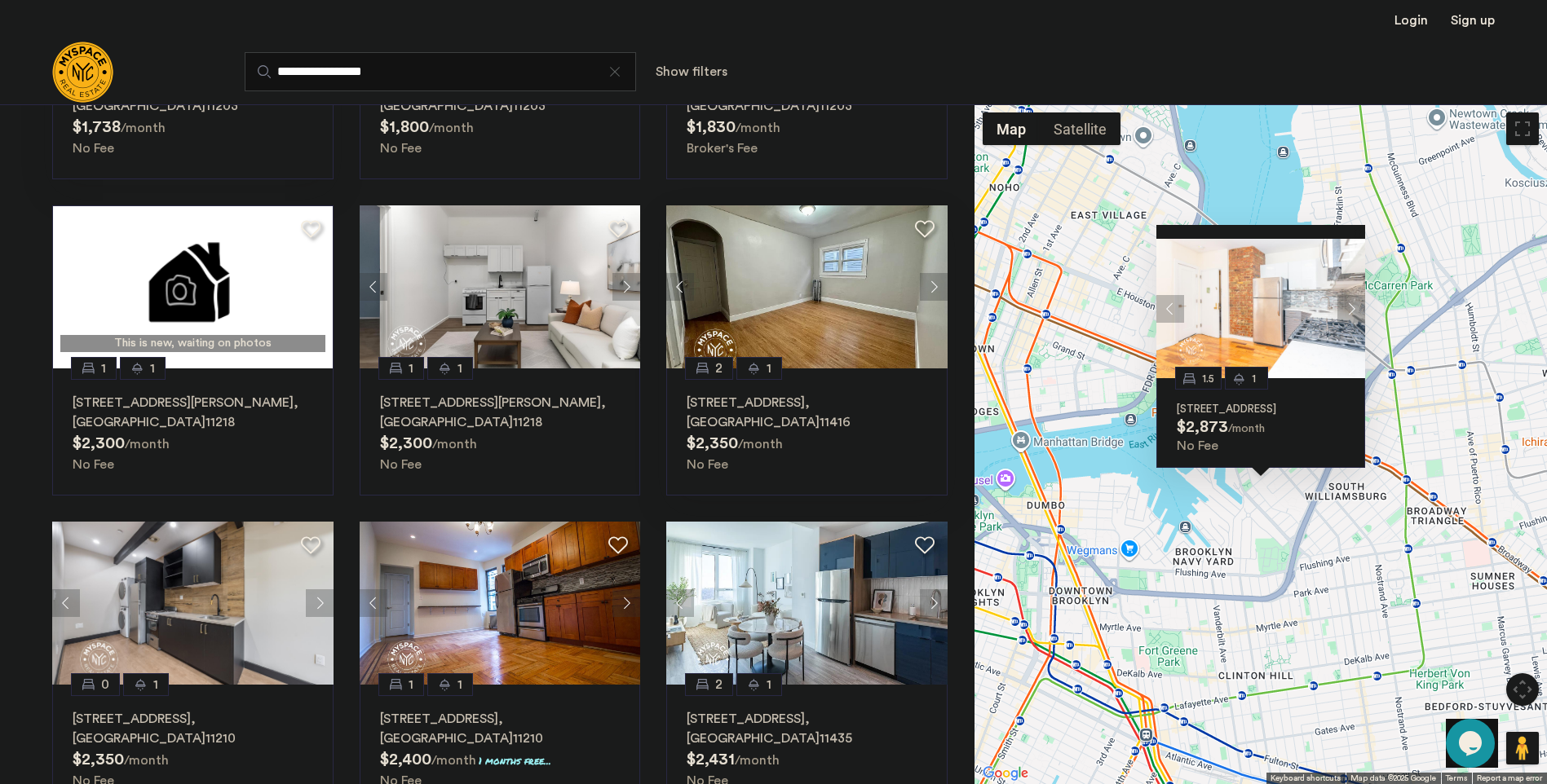
click at [1352, 296] on button "Next apartment" at bounding box center [1351, 309] width 28 height 28
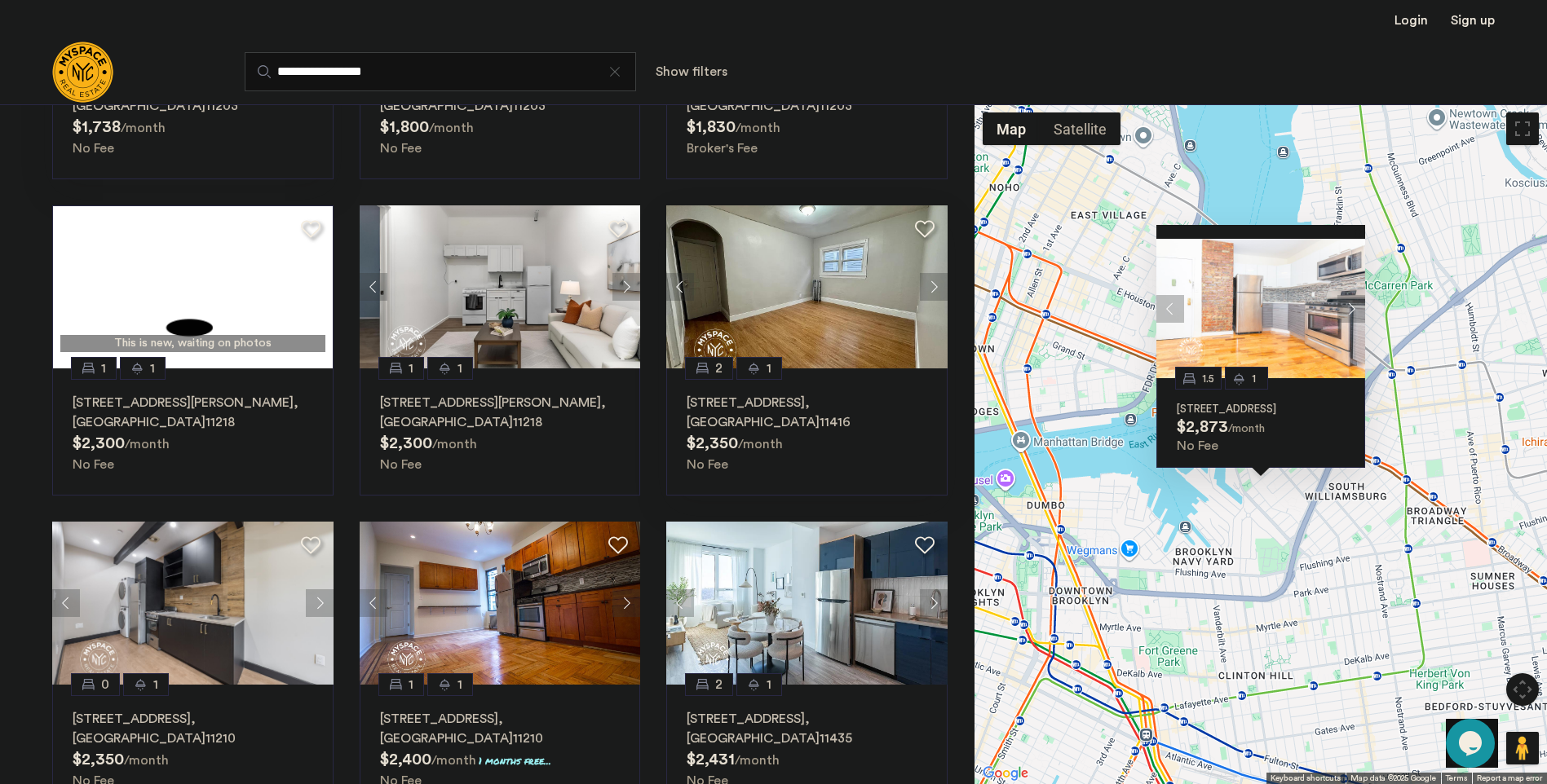
click at [1352, 296] on button "Next apartment" at bounding box center [1351, 309] width 28 height 28
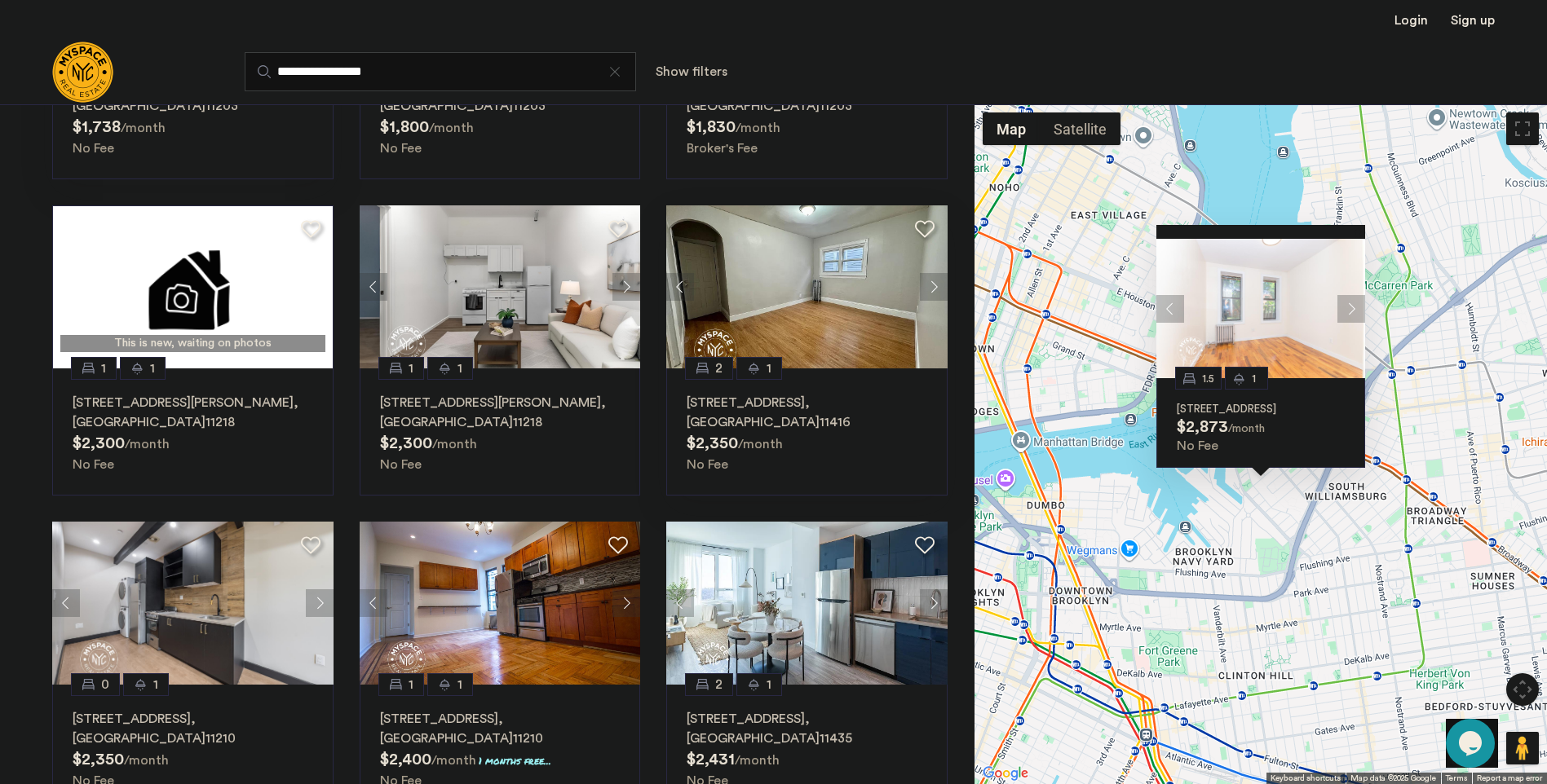
click at [1352, 296] on button "Next apartment" at bounding box center [1351, 309] width 28 height 28
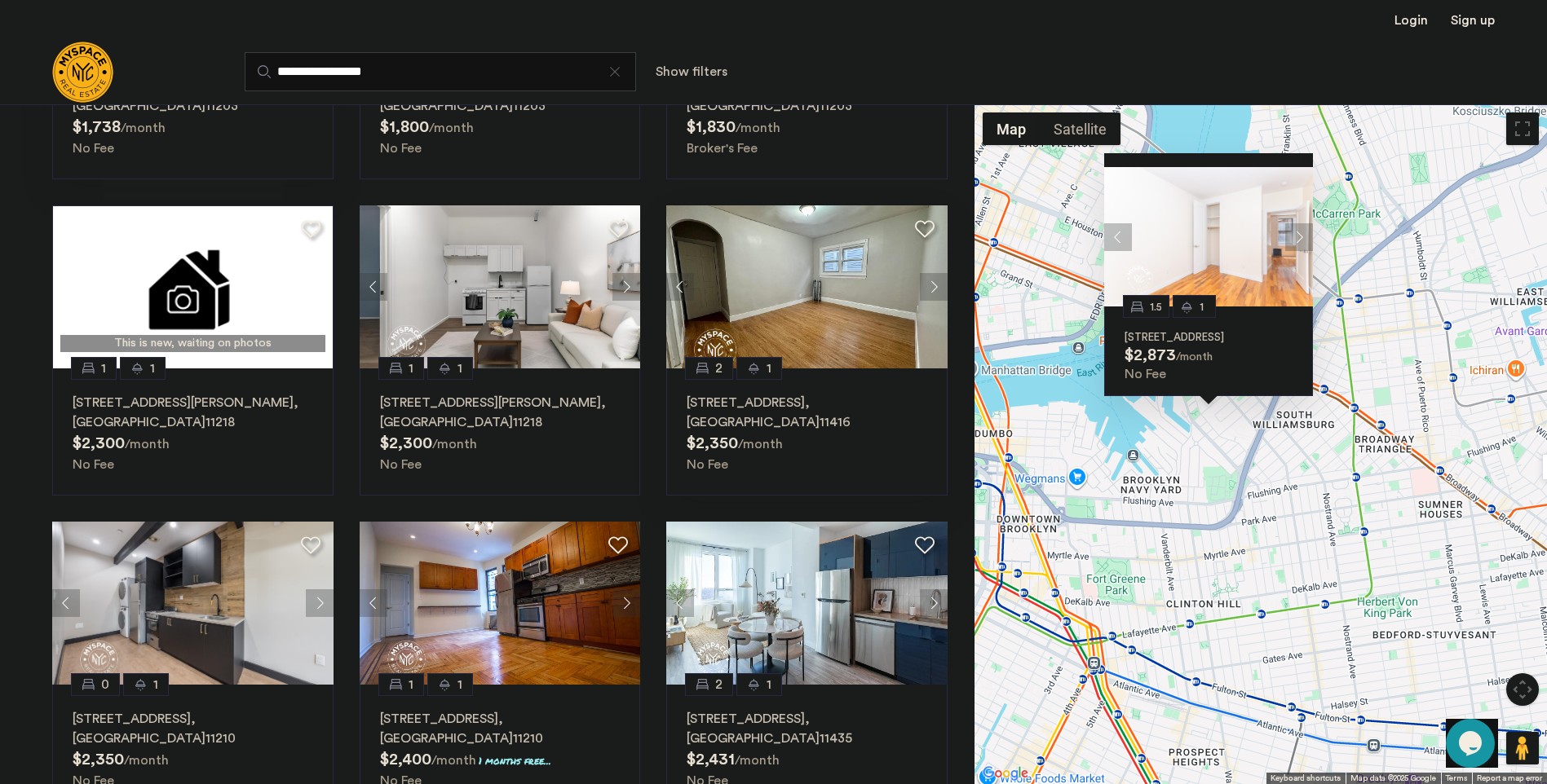
drag, startPoint x: 1301, startPoint y: 534, endPoint x: 1244, endPoint y: 458, distance: 95.0
click at [1246, 459] on div "1.5 1 77 Division Ave, Unit 5, Brooklyn, NY 11249 $2,873 /month No Fee" at bounding box center [1260, 445] width 573 height 680
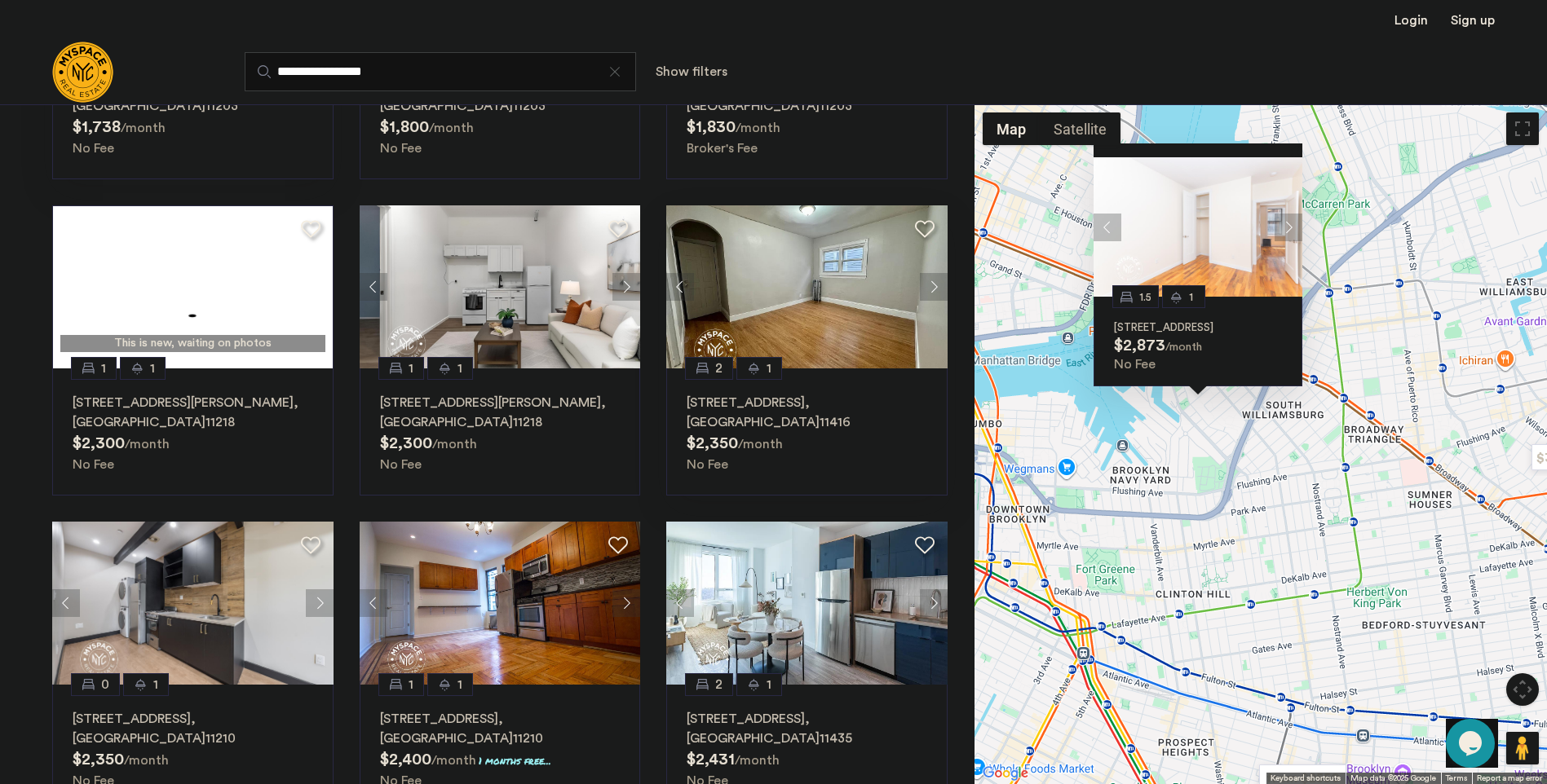
click at [1219, 441] on div "1.5 1 77 Division Ave, Unit 5, Brooklyn, NY 11249 $2,873 /month No Fee" at bounding box center [1260, 445] width 573 height 680
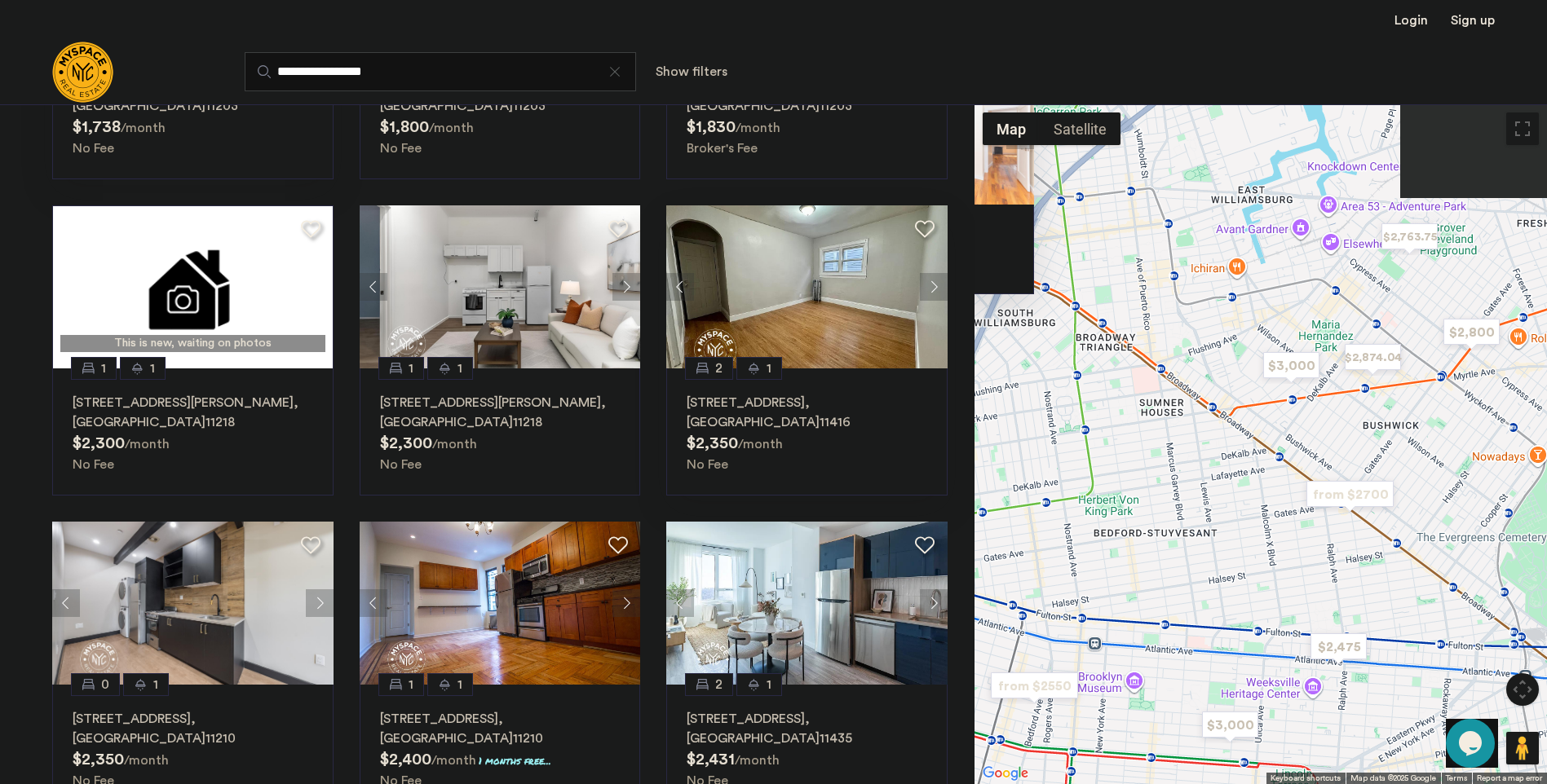
drag, startPoint x: 1308, startPoint y: 573, endPoint x: 1027, endPoint y: 477, distance: 296.9
click at [1027, 477] on div "1.5 1 77 Division Ave, Unit 5, Brooklyn, NY 11249 $2,873 /month No Fee" at bounding box center [1260, 445] width 573 height 680
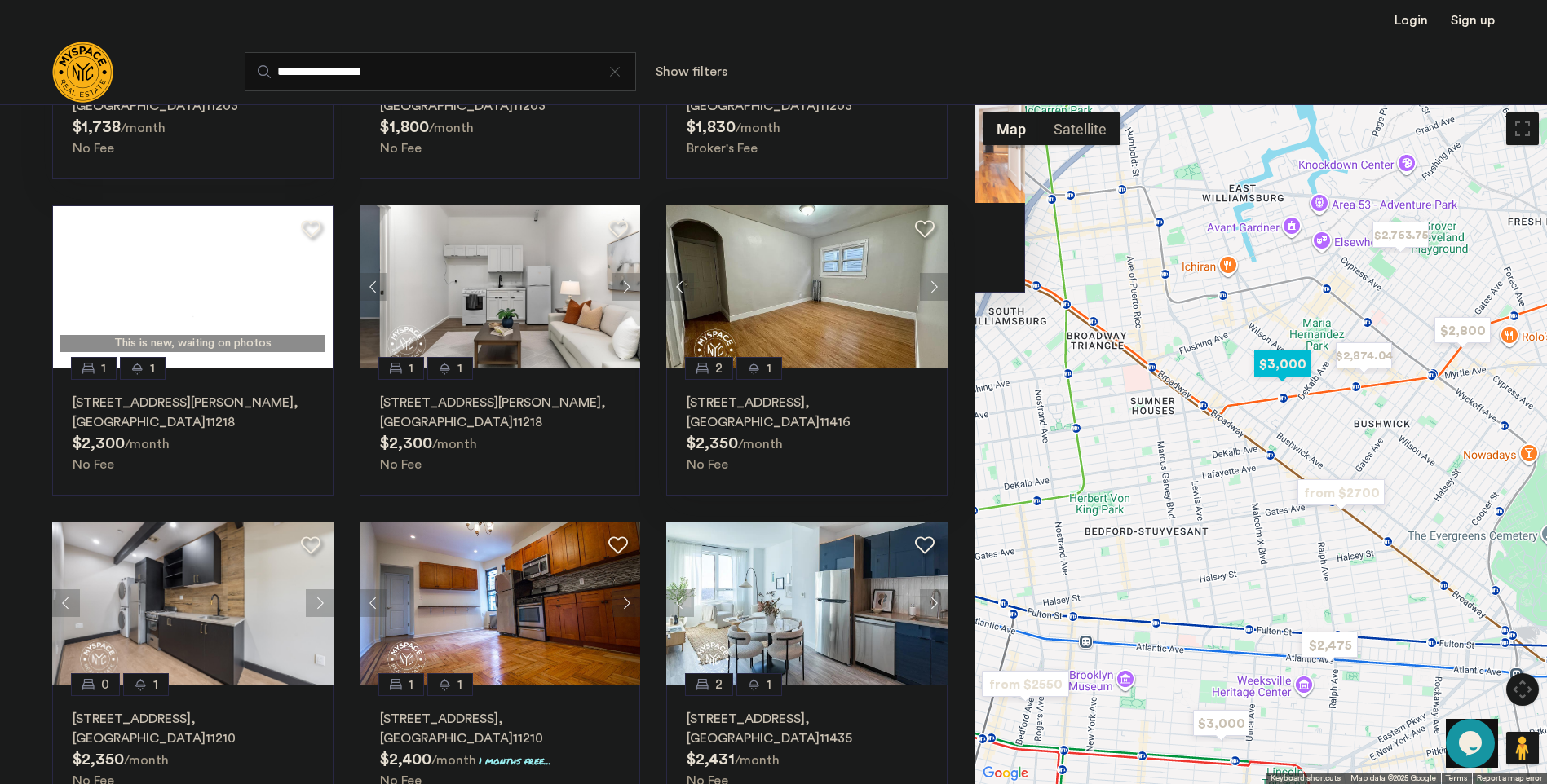
click at [1289, 364] on img "$3,000" at bounding box center [1282, 364] width 70 height 37
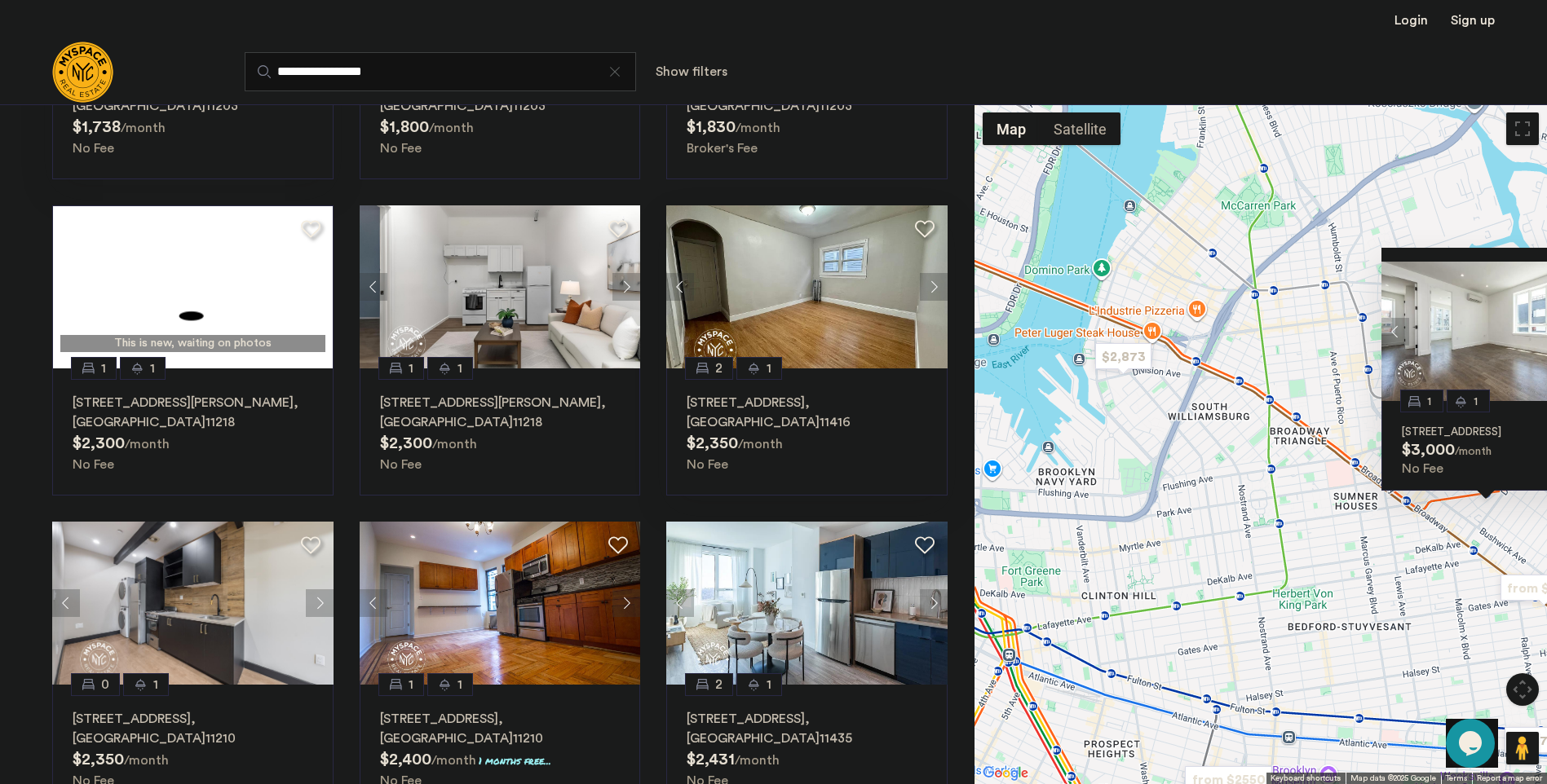
drag, startPoint x: 1143, startPoint y: 477, endPoint x: 1304, endPoint y: 493, distance: 161.8
click at [1304, 493] on div "1 1 162 Central Ave, Unit 2B, Brooklyn, NY 11221 $3,000 /month No Fee" at bounding box center [1260, 445] width 573 height 680
click at [1162, 394] on div "1 1 162 Central Ave, Unit 2B, Brooklyn, NY 11221 $3,000 /month No Fee" at bounding box center [1260, 445] width 573 height 680
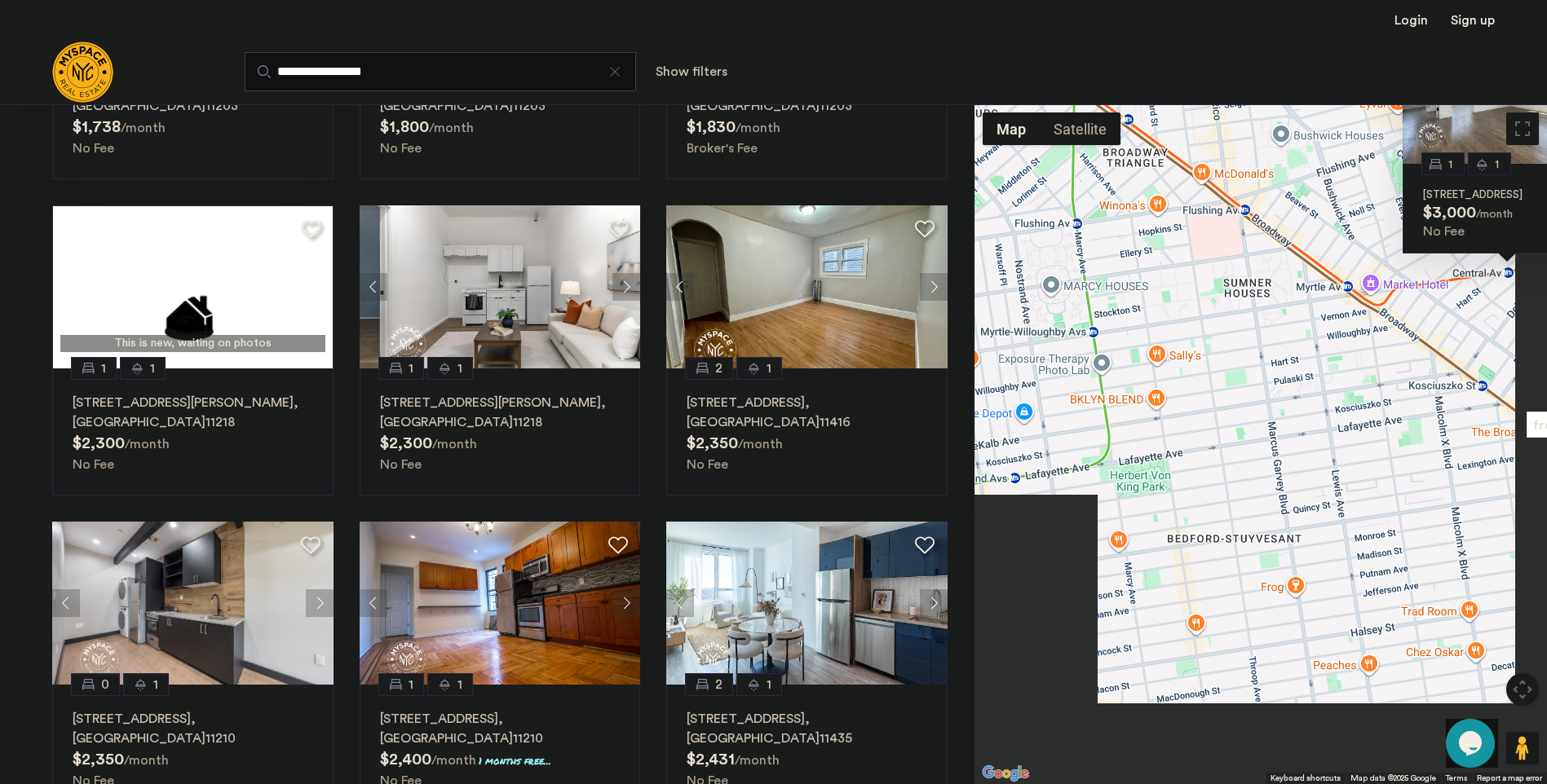
drag, startPoint x: 1152, startPoint y: 441, endPoint x: 1004, endPoint y: 282, distance: 217.2
click at [1004, 282] on div "1 1 162 Central Ave, Unit 2B, Brooklyn, NY 11221 $3,000 /month No Fee" at bounding box center [1260, 445] width 573 height 680
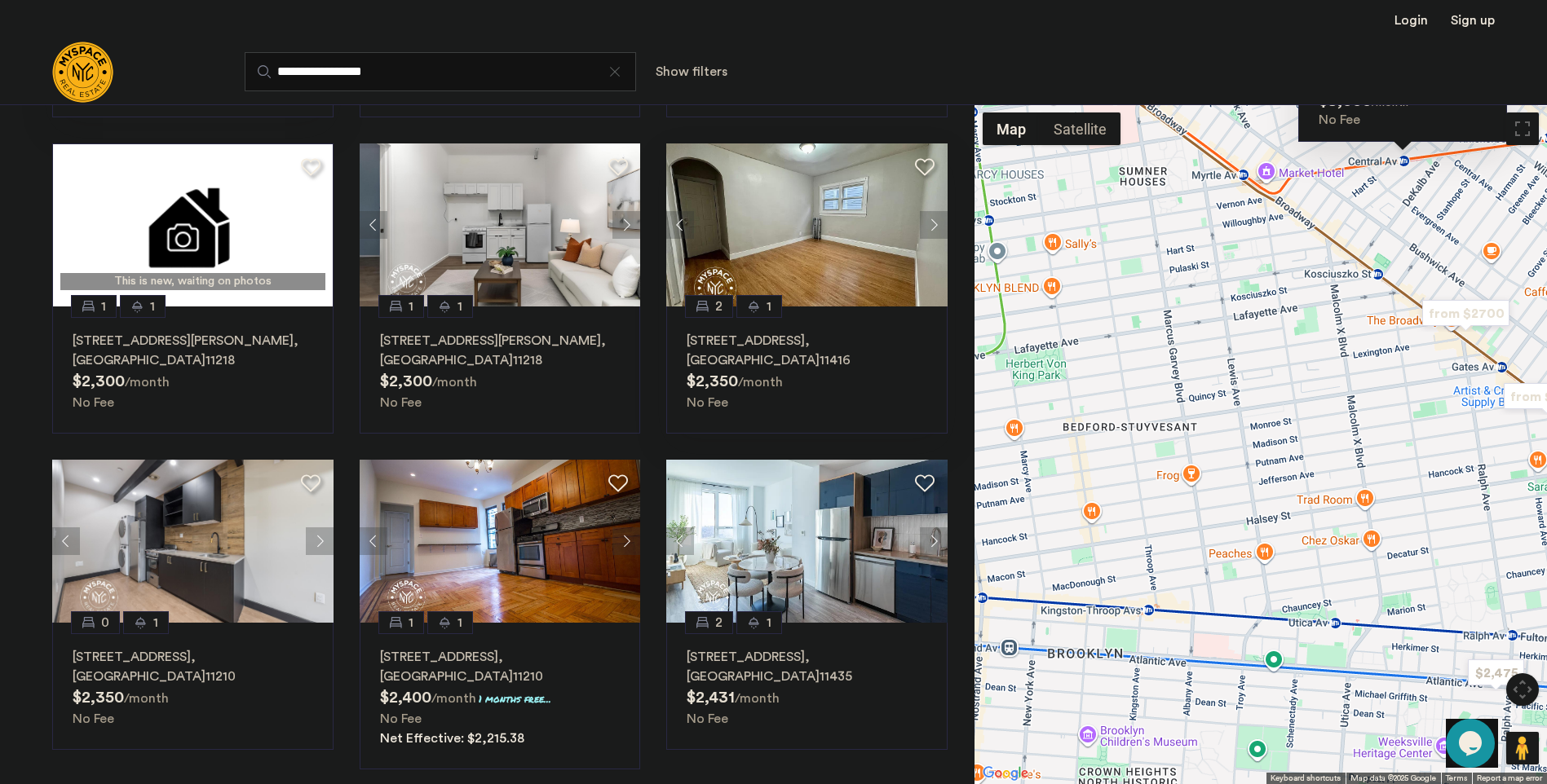
scroll to position [489, 0]
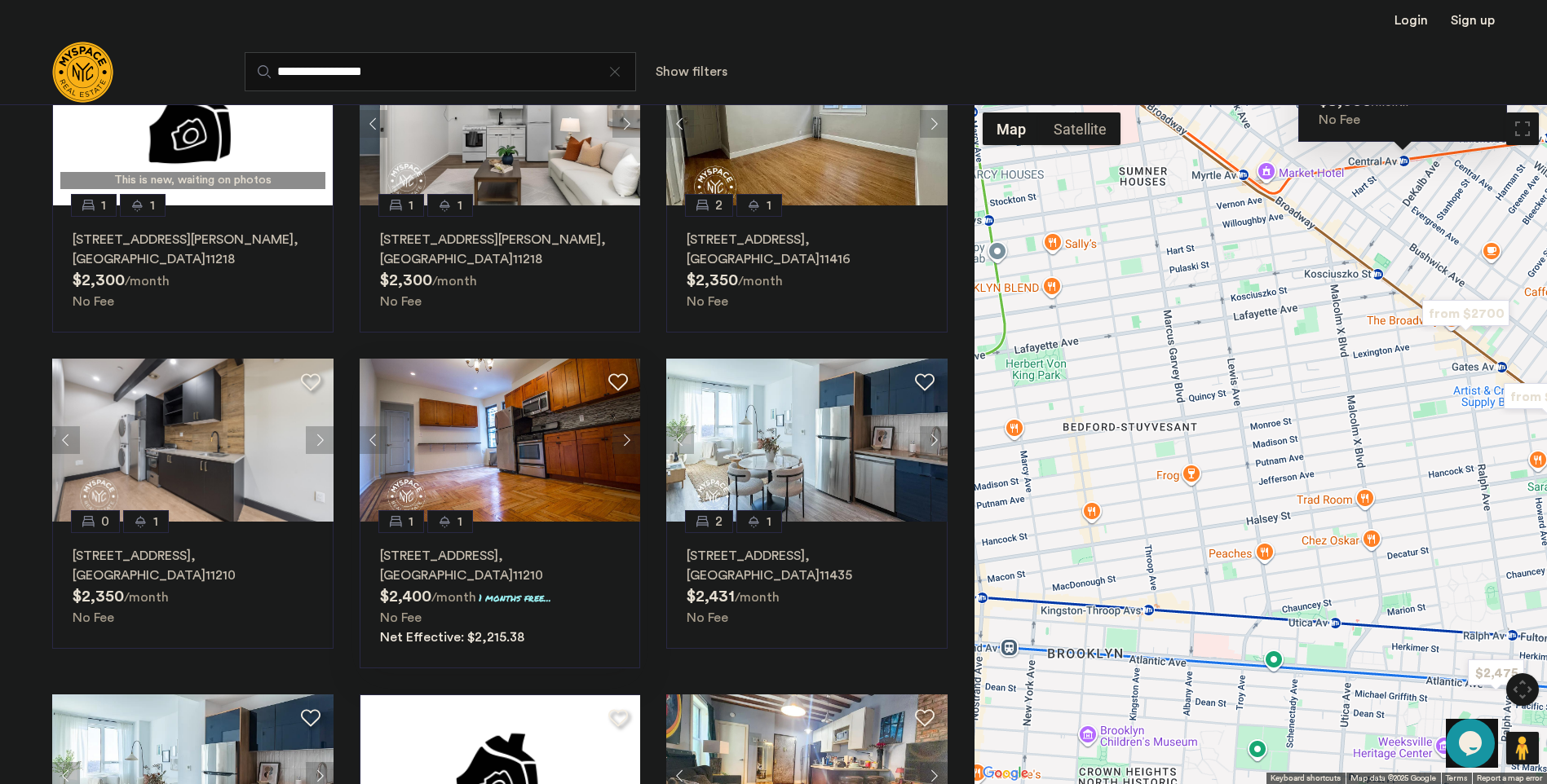
click at [455, 449] on img at bounding box center [500, 440] width 281 height 163
click at [1523, 685] on button "Map camera controls" at bounding box center [1523, 690] width 33 height 33
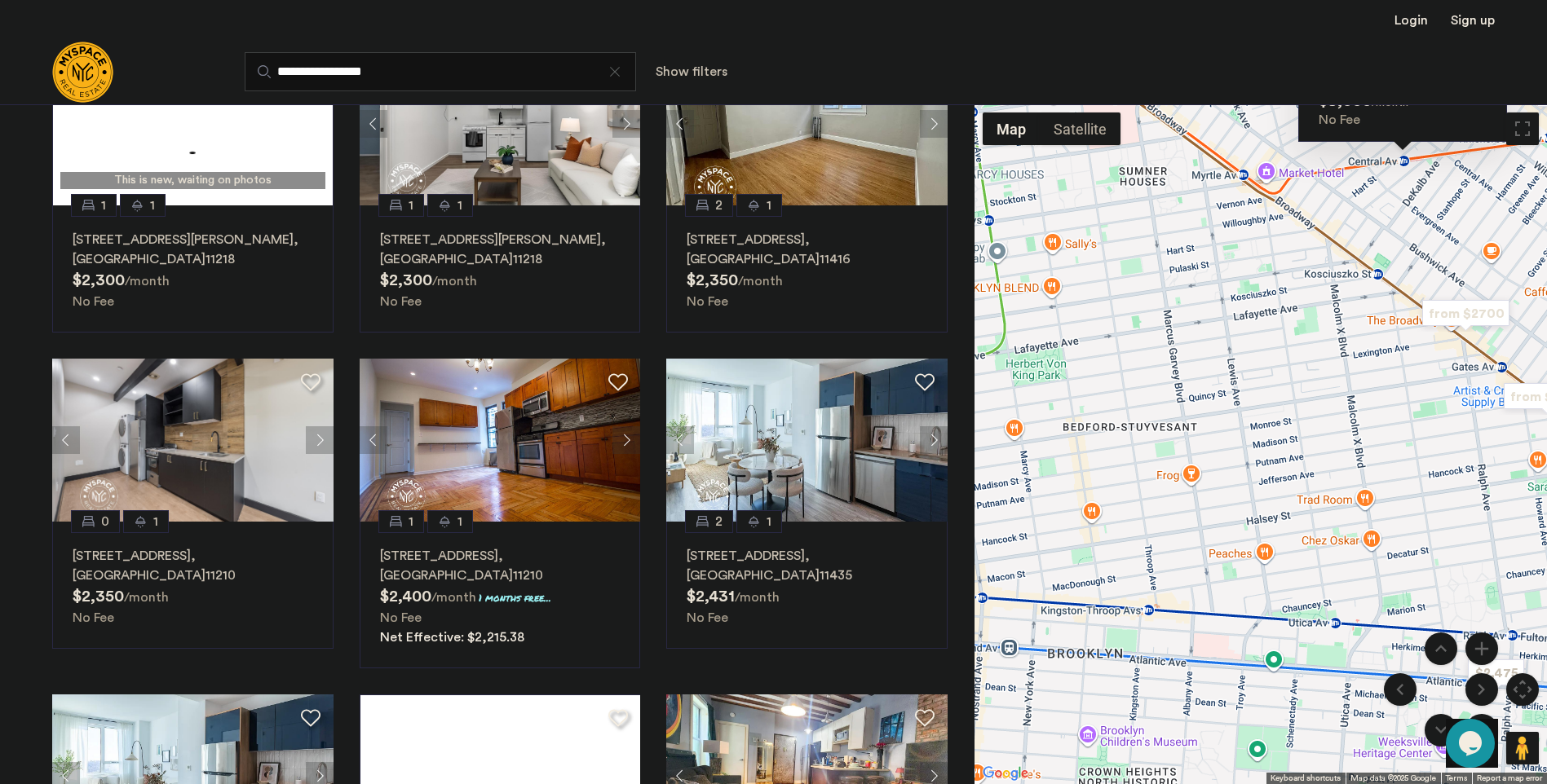
click at [1492, 721] on div "Opens Chat This icon Opens the chat window." at bounding box center [1471, 743] width 52 height 48
click at [1486, 720] on div "Opens Chat This icon Opens the chat window." at bounding box center [1471, 743] width 52 height 48
click at [1488, 714] on menu at bounding box center [1441, 690] width 114 height 114
click at [1491, 722] on div "Opens Chat This icon Opens the chat window." at bounding box center [1471, 743] width 52 height 48
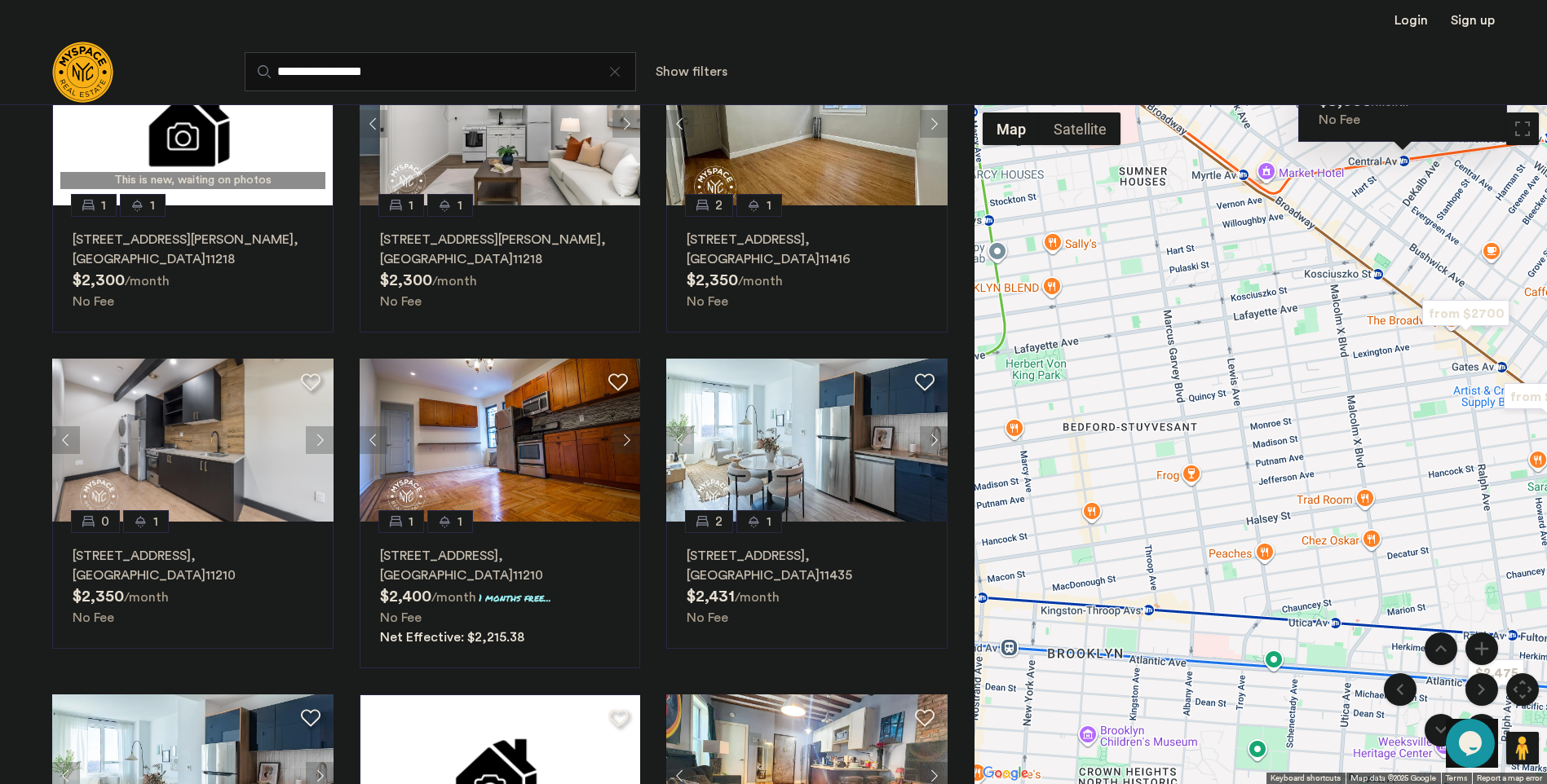
click at [1481, 732] on icon "Opens Chat This icon Opens the chat window." at bounding box center [1469, 743] width 26 height 26
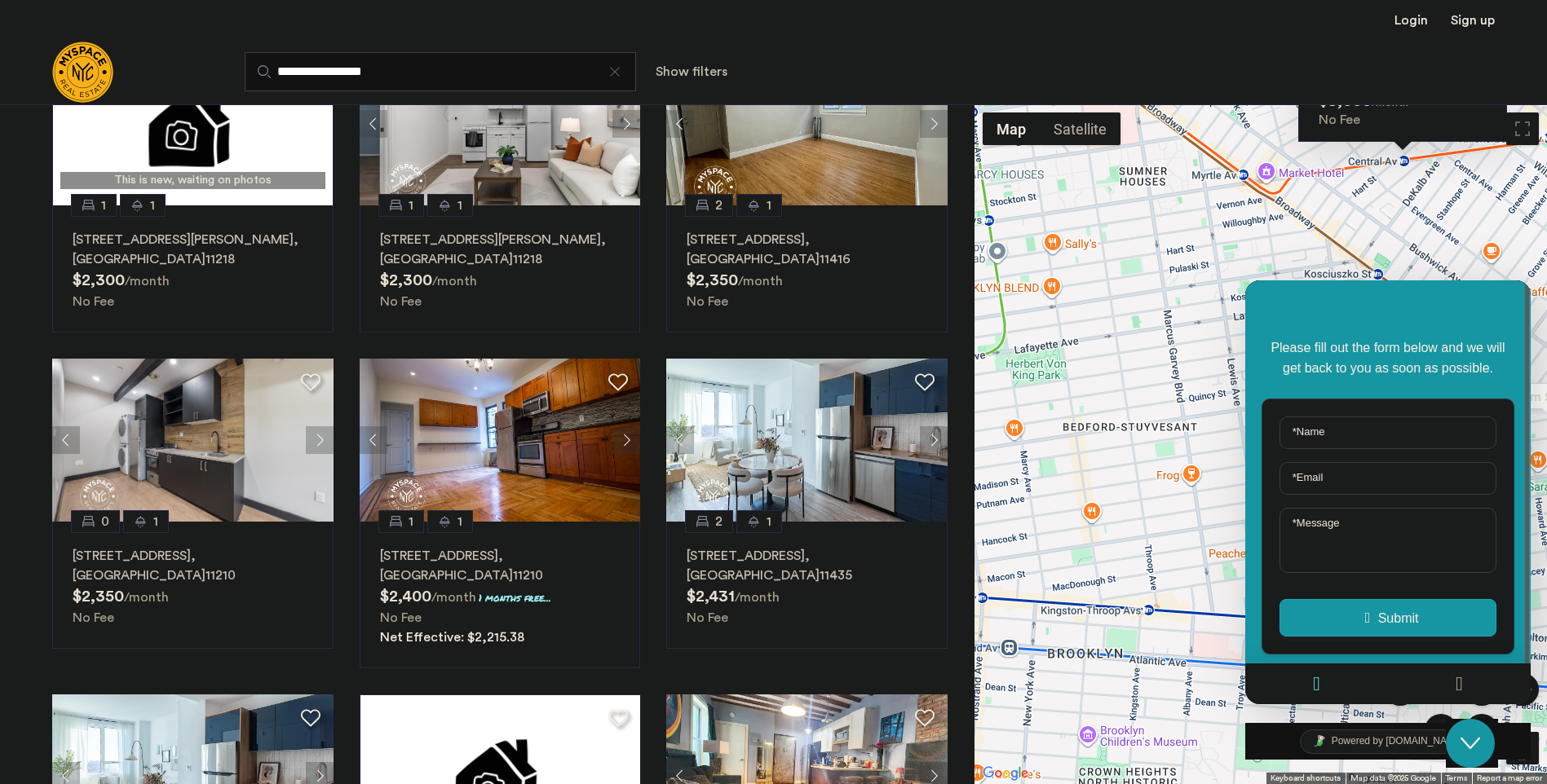
click at [1476, 739] on icon "Close Chat This icon closes the chat window." at bounding box center [1470, 743] width 19 height 19
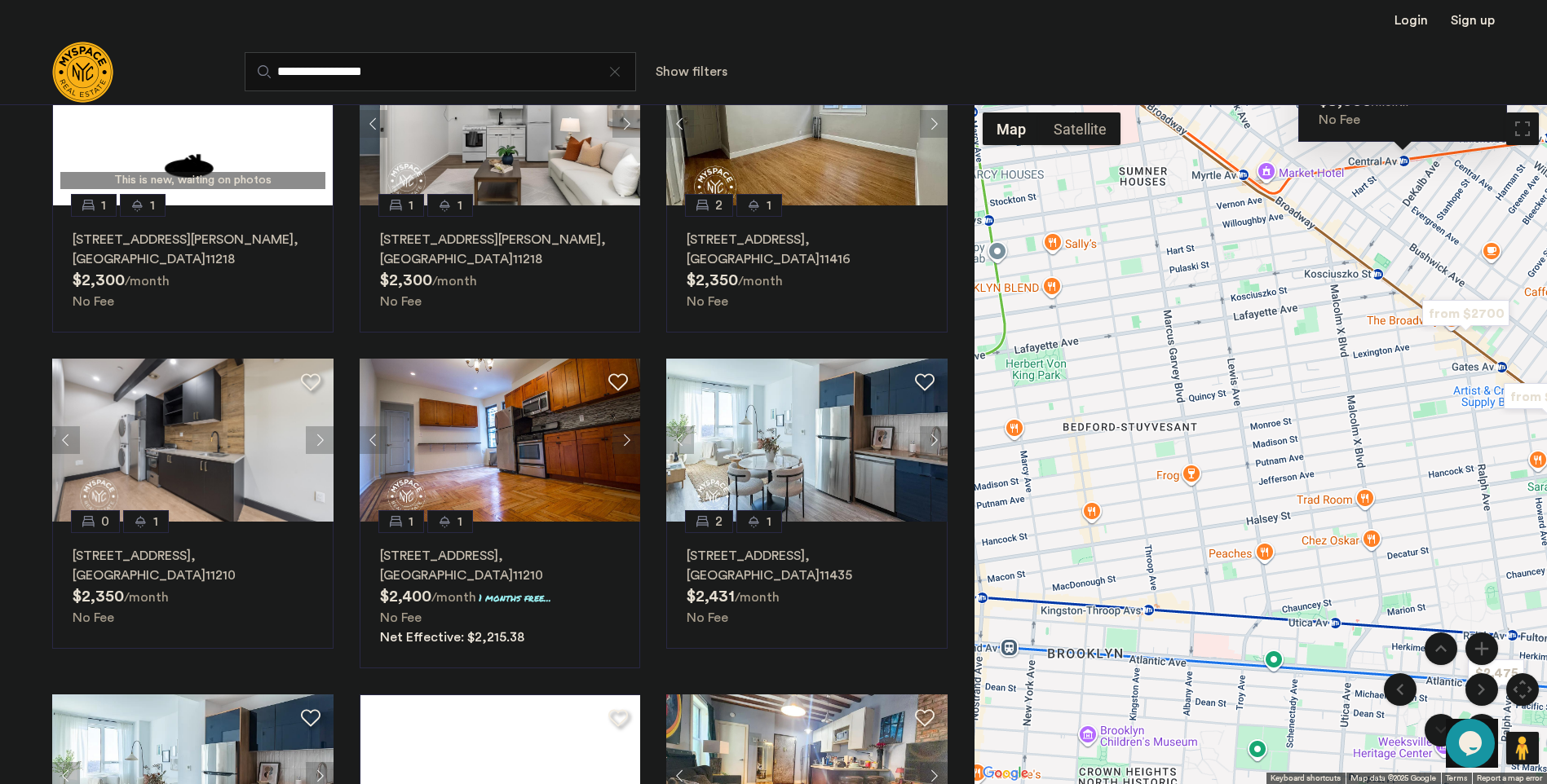
click at [1437, 726] on button "Move down" at bounding box center [1441, 731] width 33 height 33
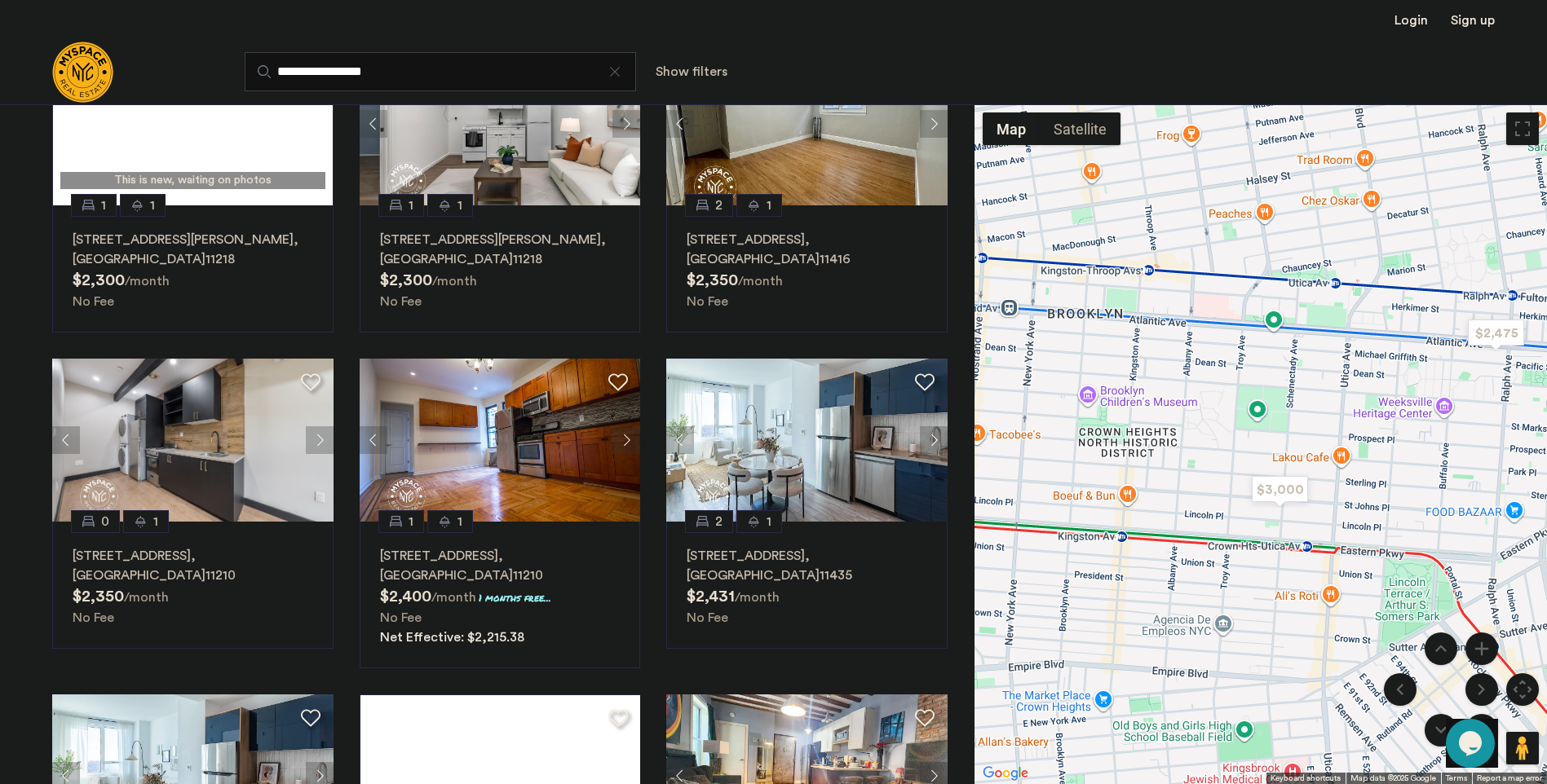
drag, startPoint x: 1526, startPoint y: 696, endPoint x: 1510, endPoint y: 598, distance: 99.3
click at [1510, 598] on div "$2,350 $2,873 $2,914 $2,815.38 $2,475 $2,650 $2,750 $2,584.62 $2,800 $2,874.04 …" at bounding box center [1260, 445] width 573 height 680
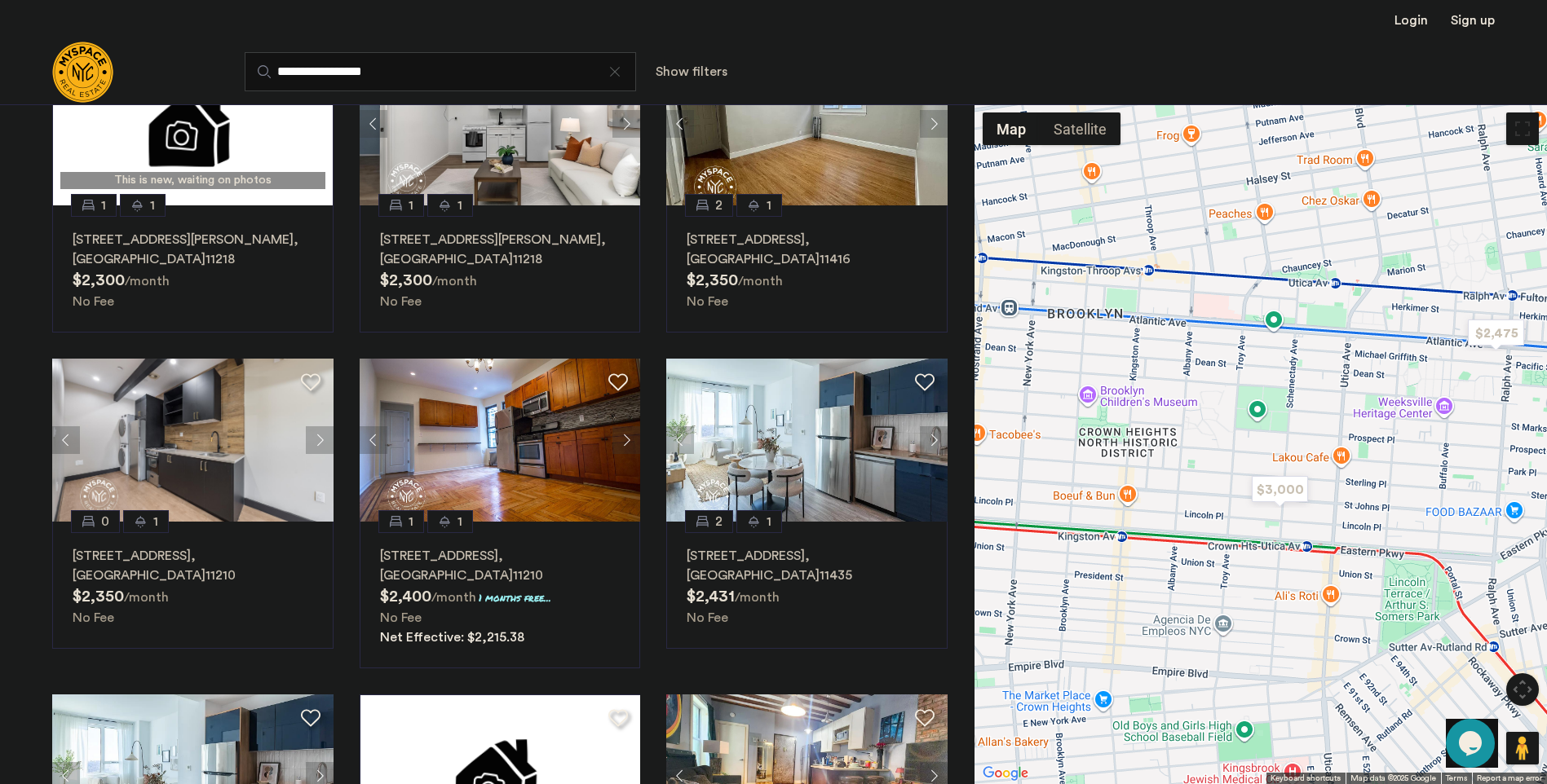
click at [1528, 131] on button "Toggle fullscreen view" at bounding box center [1523, 129] width 33 height 33
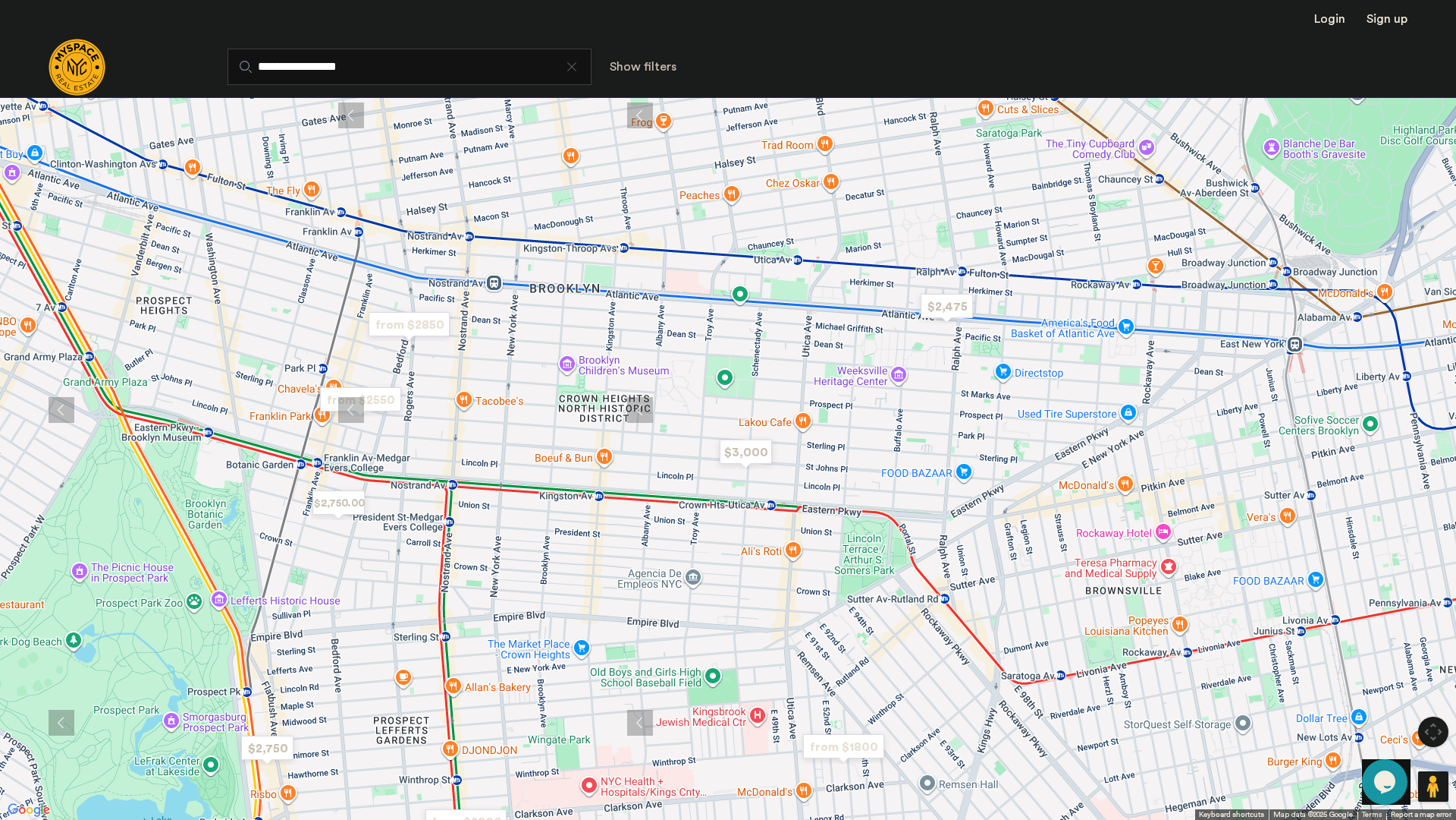
click at [1438, 729] on button "Map camera controls" at bounding box center [1433, 732] width 31 height 31
click at [1393, 729] on button "Zoom out" at bounding box center [1396, 769] width 31 height 31
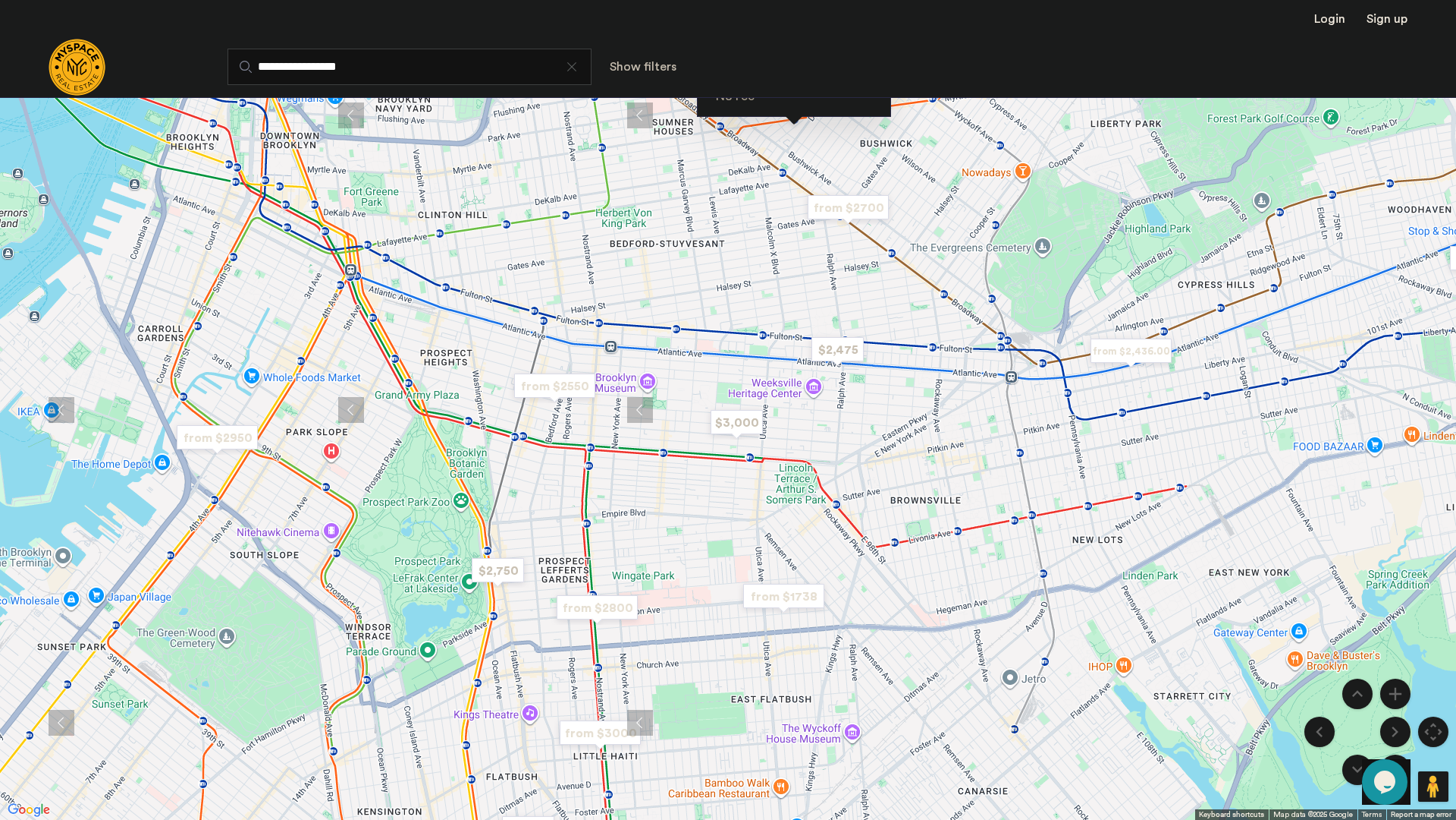
click at [1393, 729] on button "Zoom out" at bounding box center [1396, 769] width 31 height 31
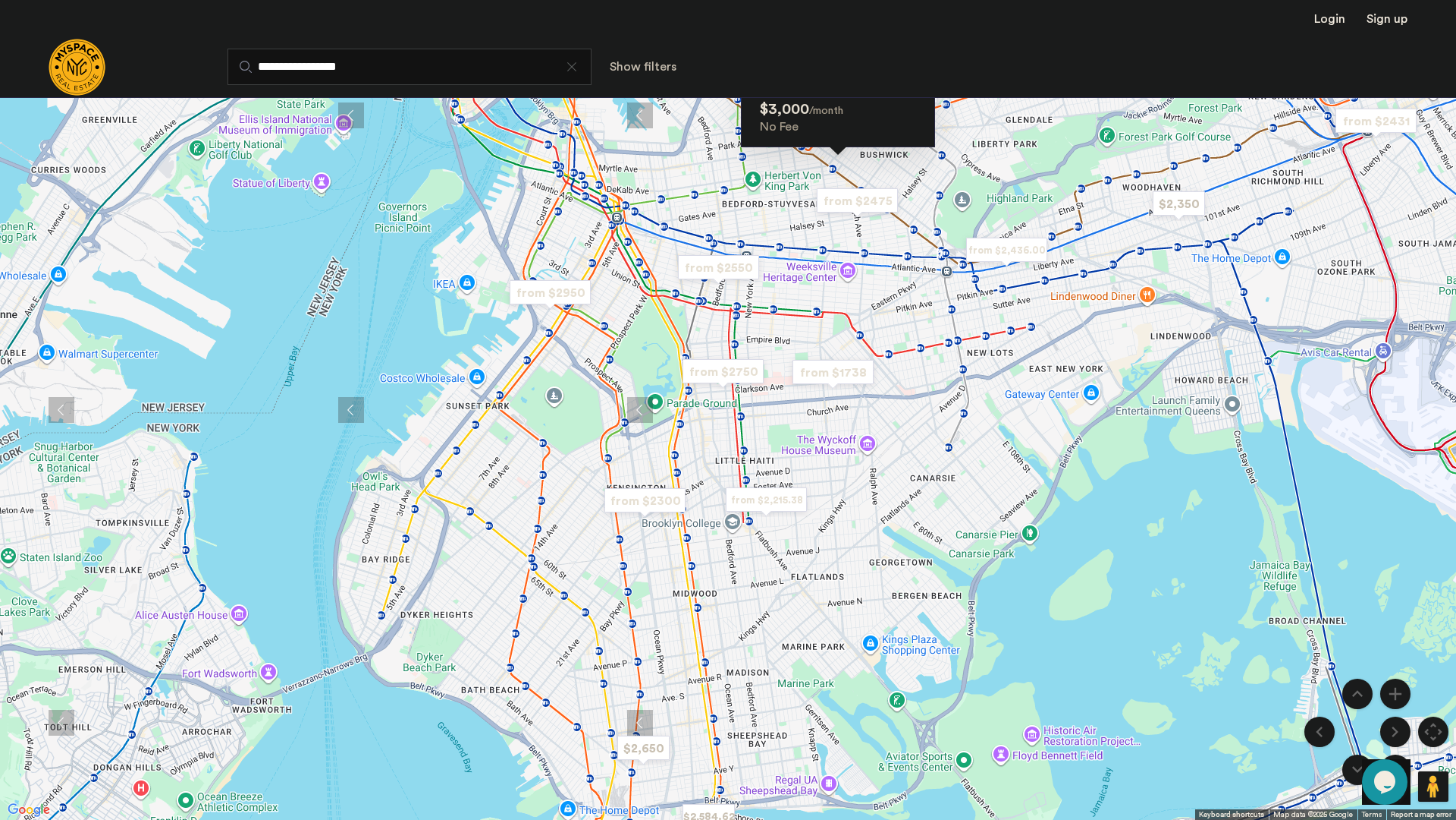
drag, startPoint x: 949, startPoint y: 638, endPoint x: 1031, endPoint y: 507, distance: 154.5
click at [1031, 507] on div "1 1 162 Central Ave, Unit 2B, Brooklyn, NY 11221 $3,000 /month No Fee" at bounding box center [728, 410] width 1456 height 820
click at [787, 502] on img "from $2,215.38" at bounding box center [765, 500] width 93 height 34
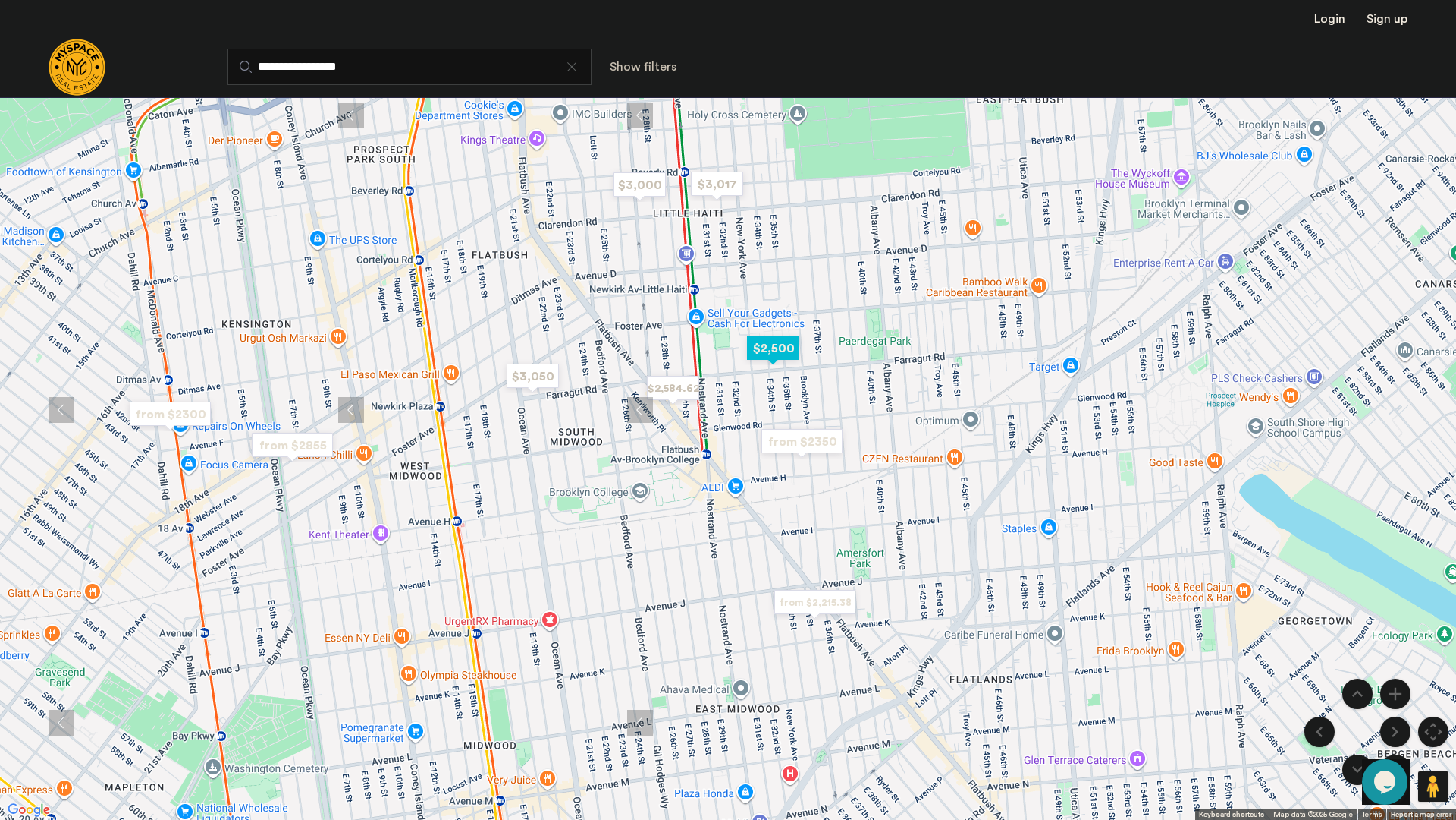
click at [769, 351] on img "$2,500" at bounding box center [774, 348] width 65 height 34
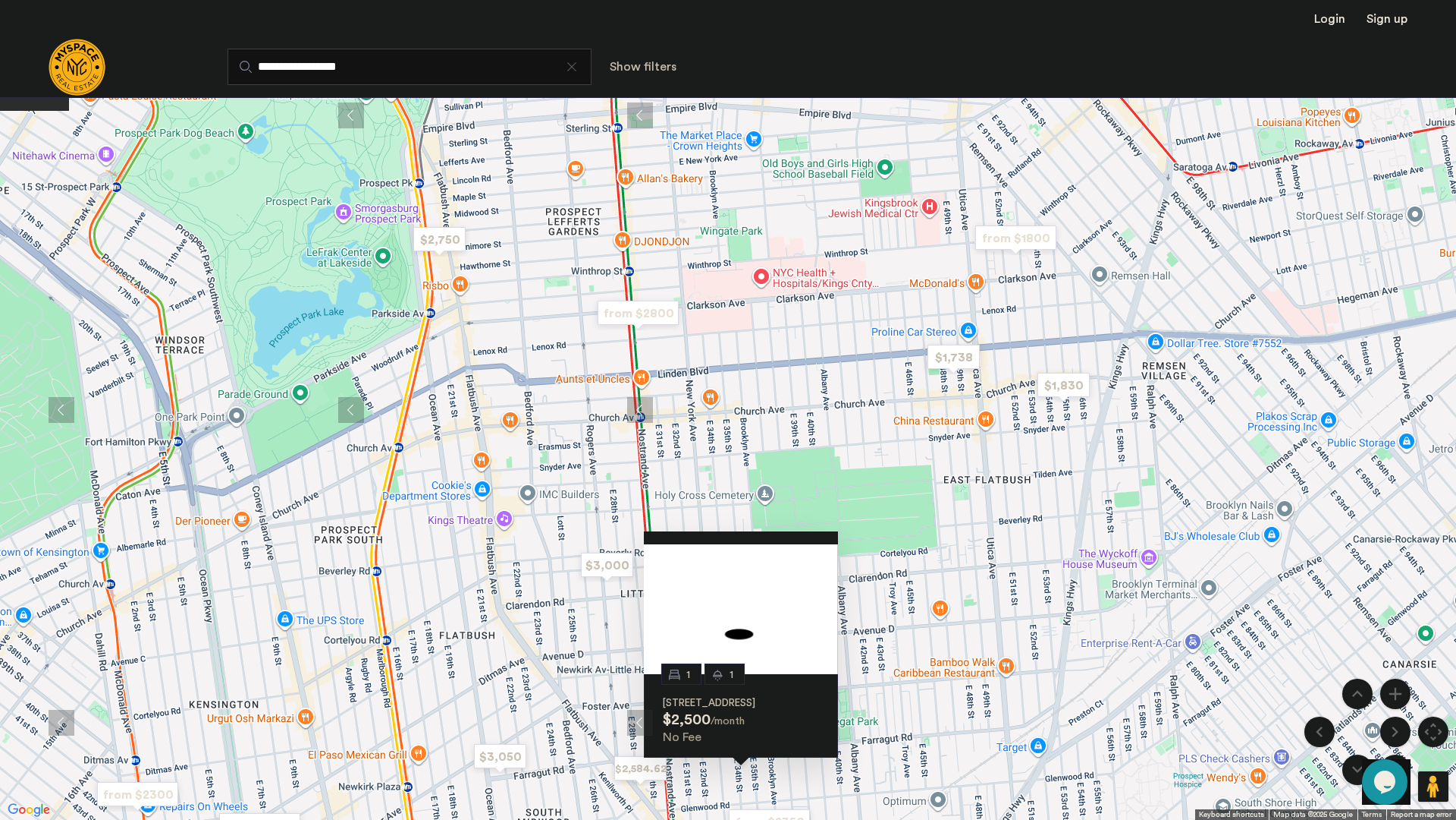
drag, startPoint x: 687, startPoint y: 153, endPoint x: 704, endPoint y: 548, distance: 395.4
click at [704, 548] on div "1 1 3405 Farragut Road, Unit 1B, Brooklyn, NY 11210 $2,500 /month No Fee" at bounding box center [728, 410] width 1456 height 820
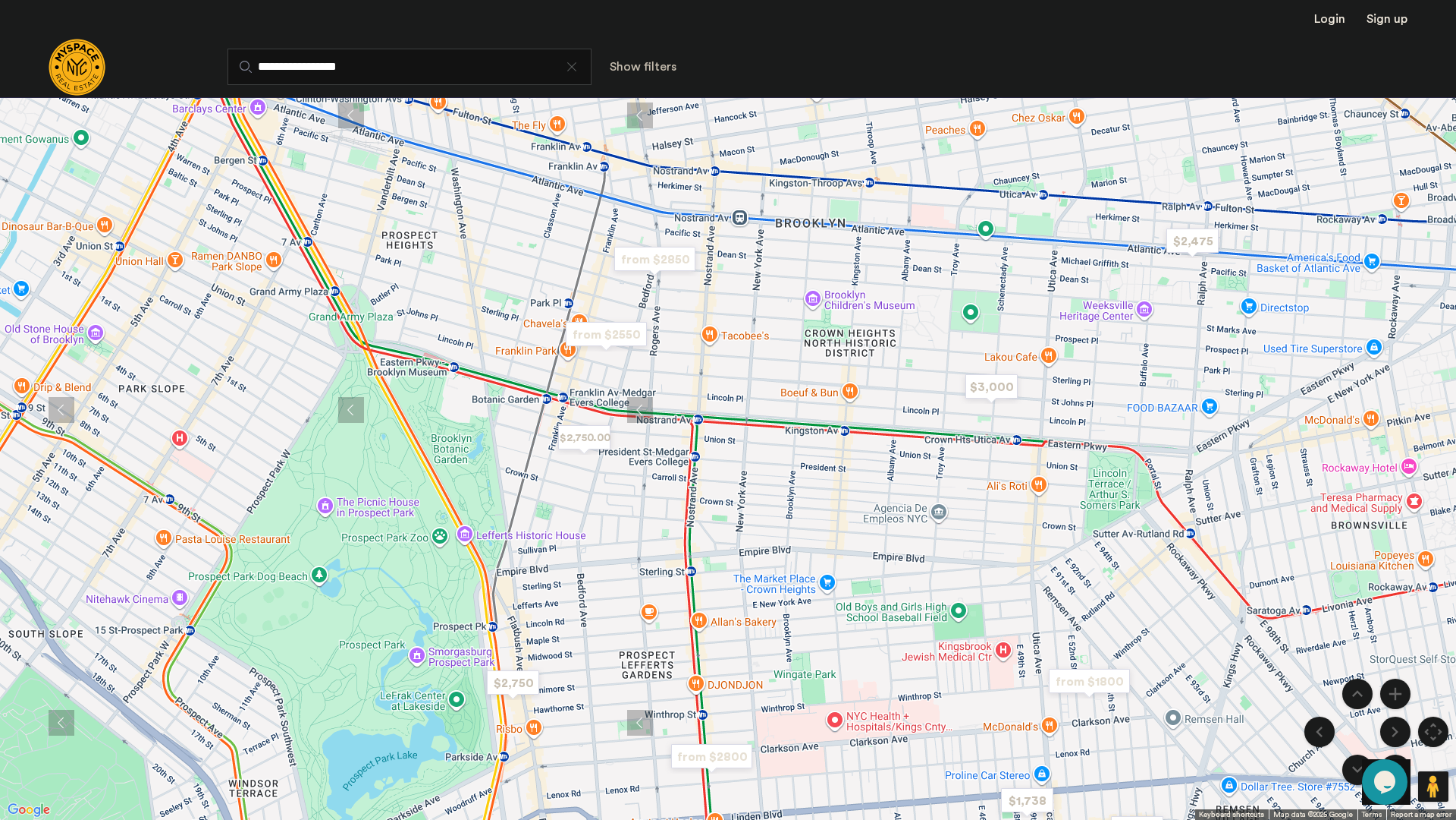
drag, startPoint x: 636, startPoint y: 222, endPoint x: 702, endPoint y: 581, distance: 365.0
click at [702, 581] on div "1 1 3405 Farragut Road, Unit 1B, Brooklyn, NY 11210 $2,500 /month No Fee" at bounding box center [728, 410] width 1456 height 820
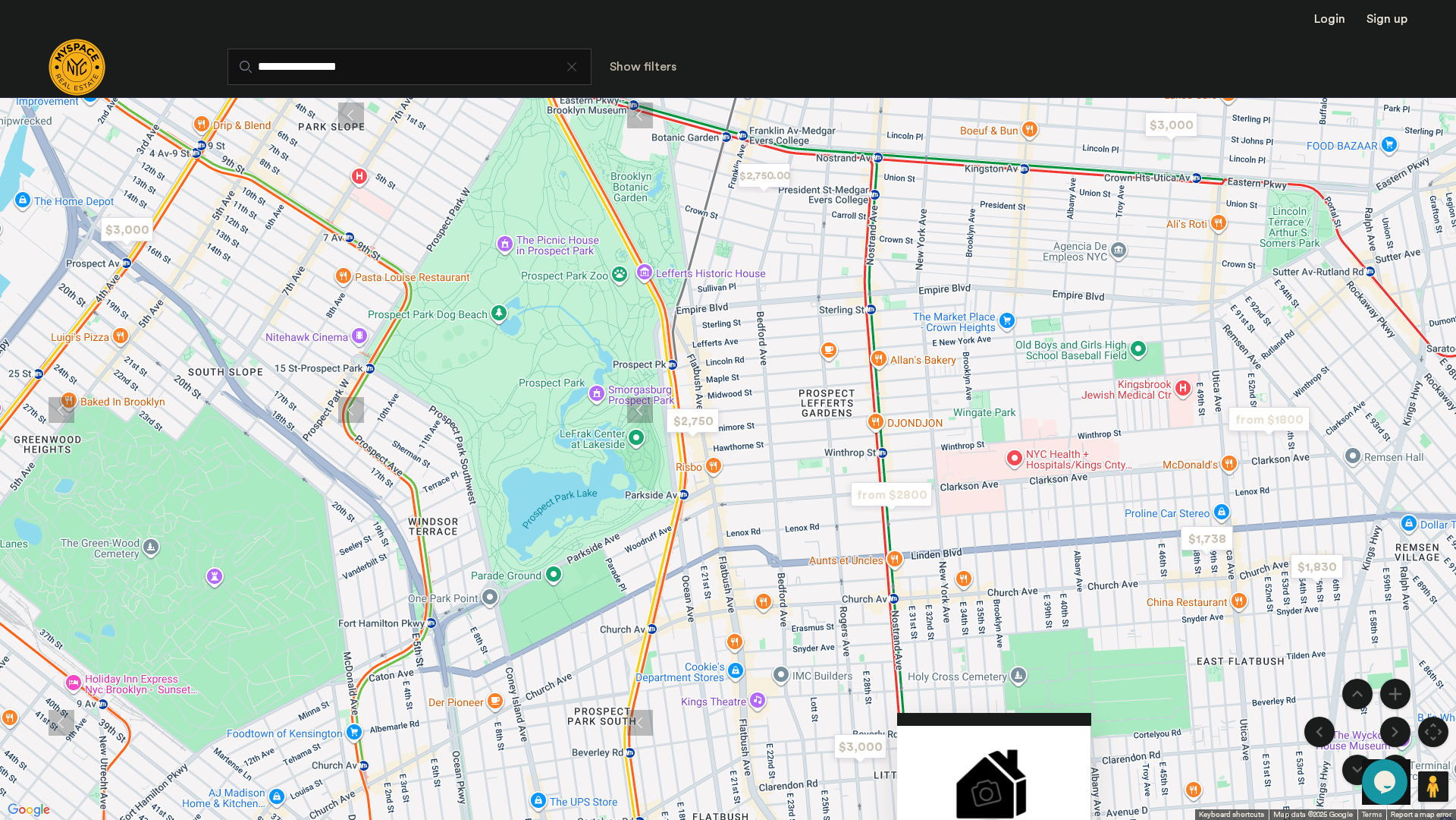
drag, startPoint x: 607, startPoint y: 576, endPoint x: 785, endPoint y: 327, distance: 306.1
click at [785, 327] on div "1 1 3405 Farragut Road, Unit 1B, Brooklyn, NY 11210 $2,500 /month No Fee" at bounding box center [728, 410] width 1456 height 820
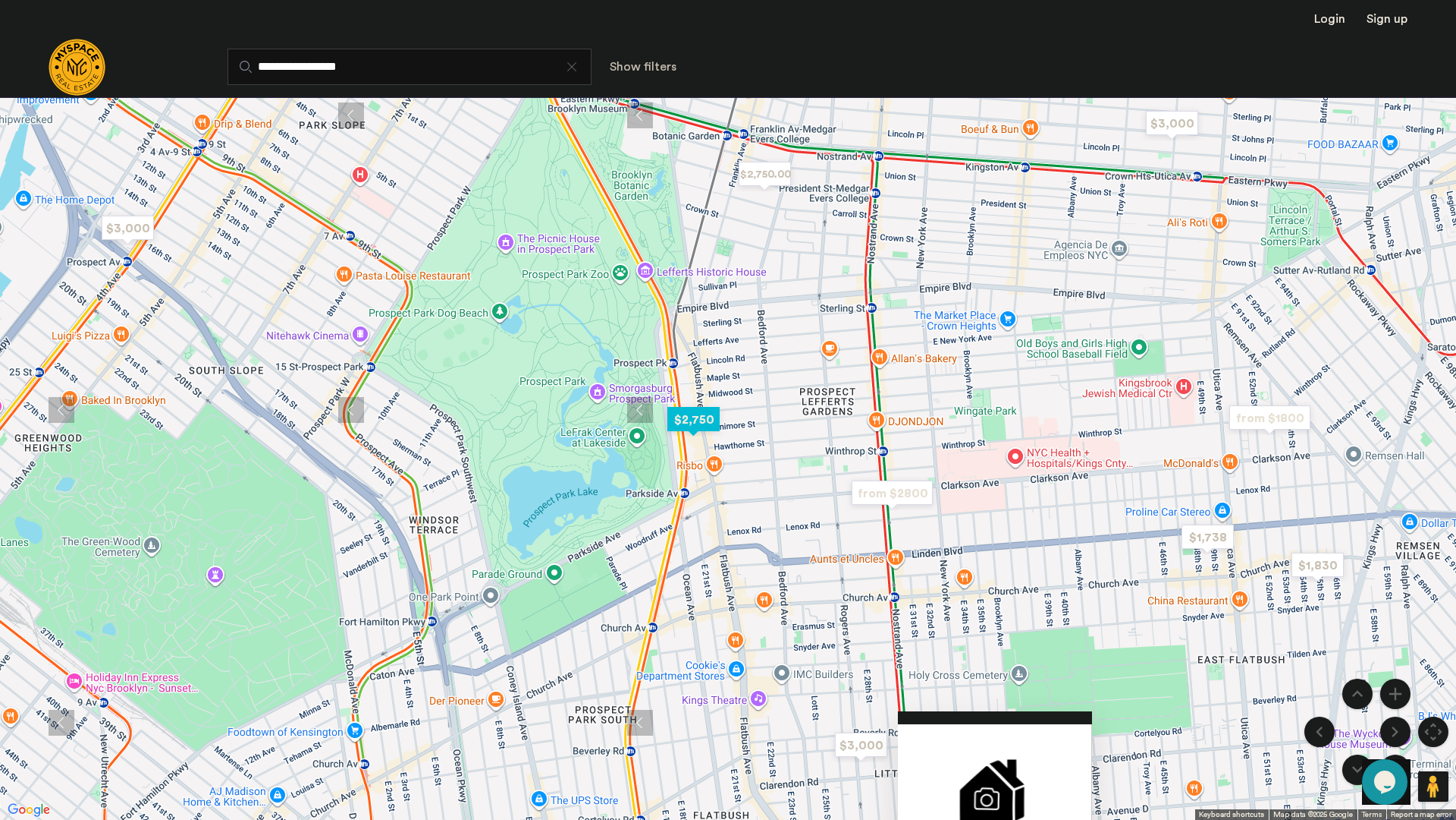
click at [694, 419] on img "$2,750" at bounding box center [694, 419] width 65 height 34
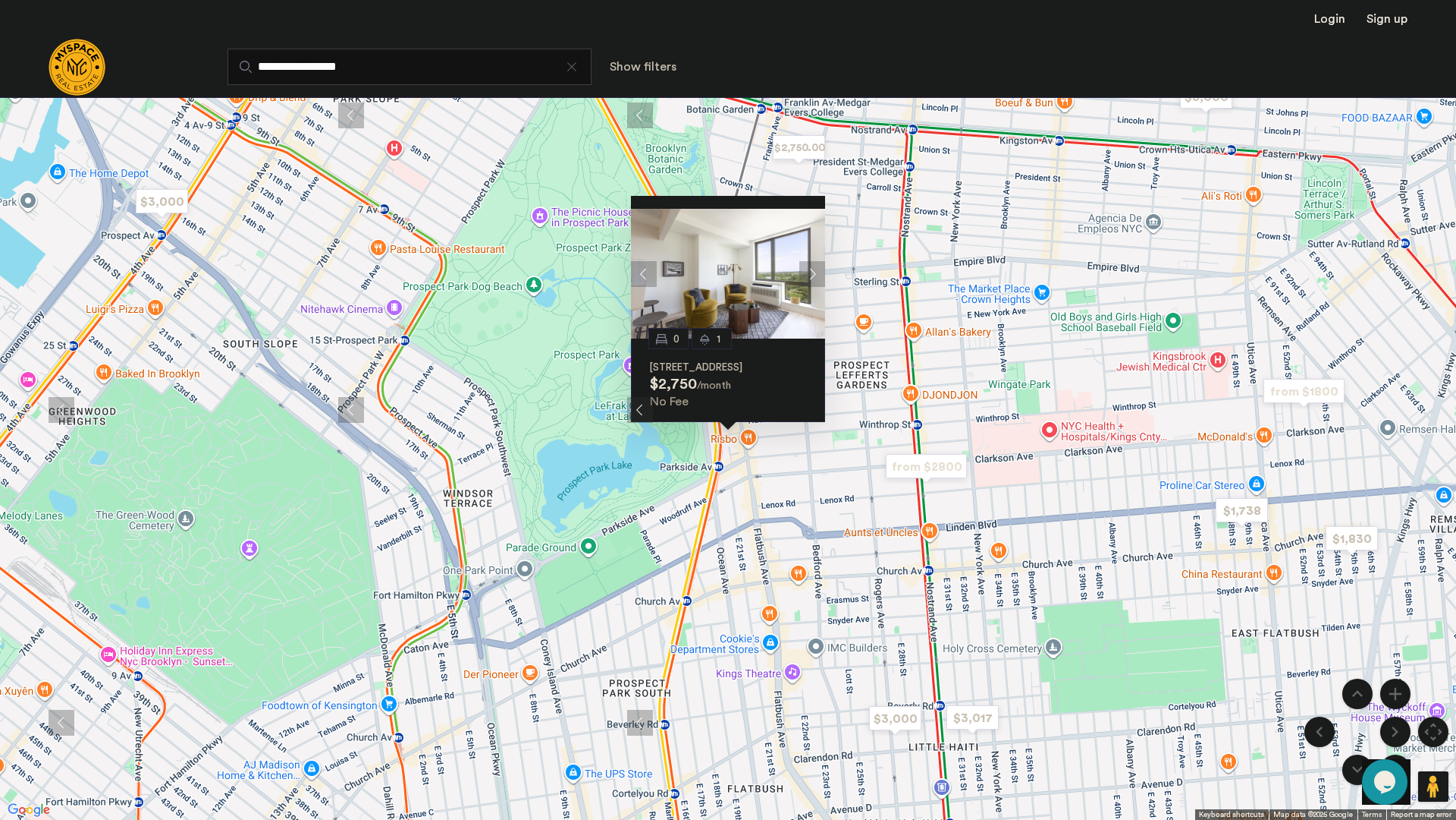
click at [807, 261] on button "Next apartment" at bounding box center [812, 273] width 26 height 26
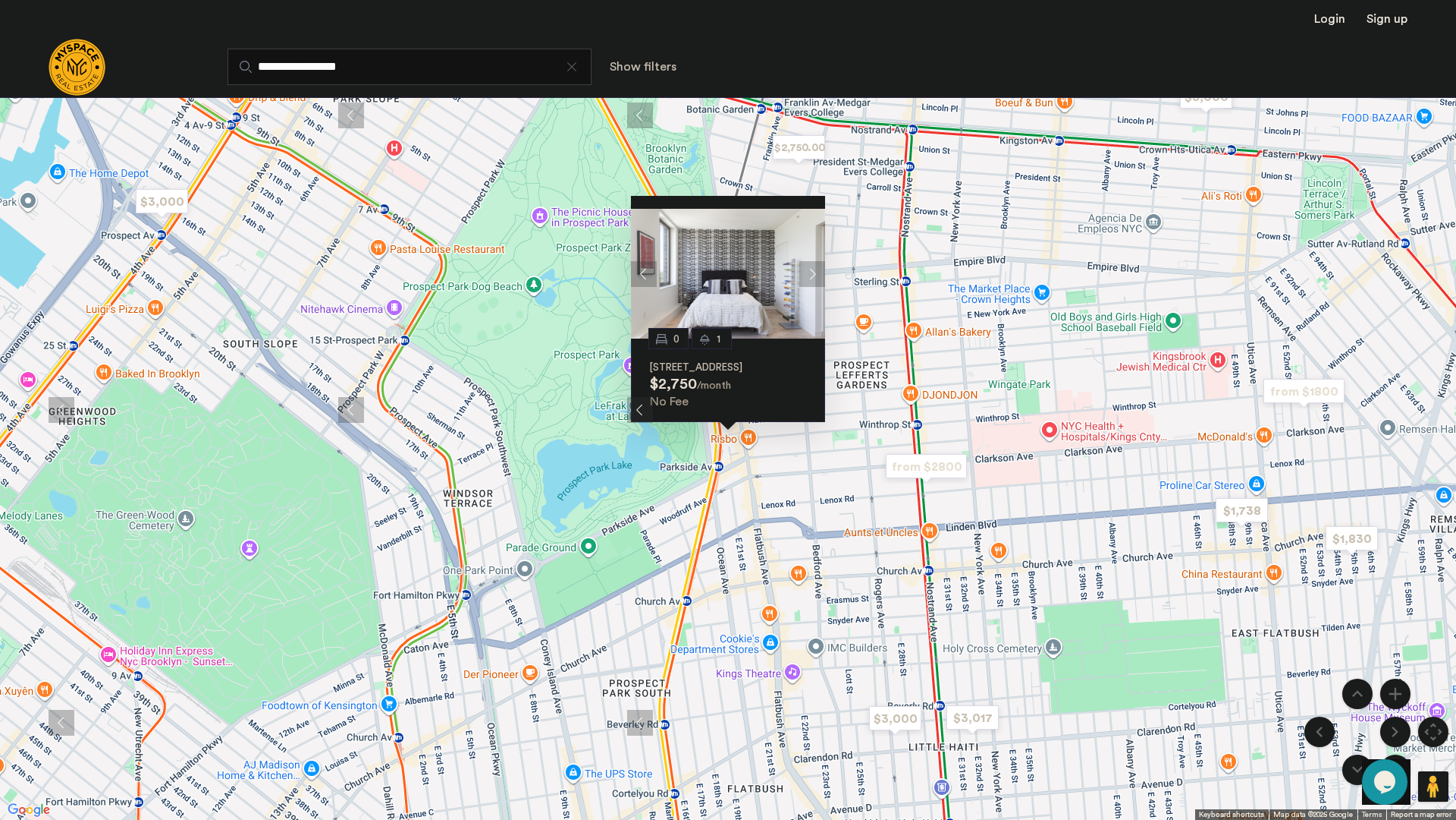
click at [807, 261] on button "Next apartment" at bounding box center [812, 273] width 26 height 26
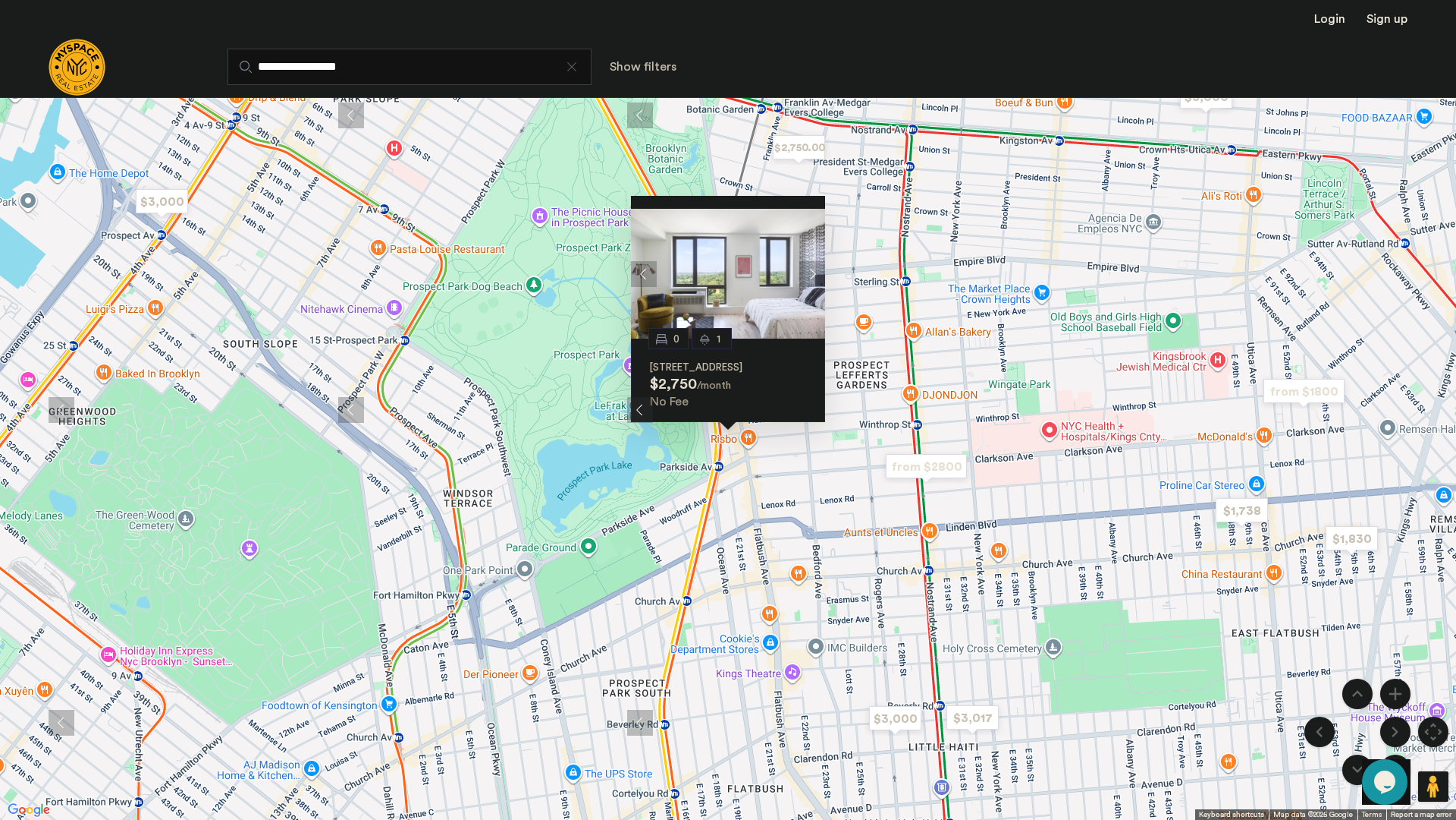
click at [807, 261] on button "Next apartment" at bounding box center [812, 273] width 26 height 26
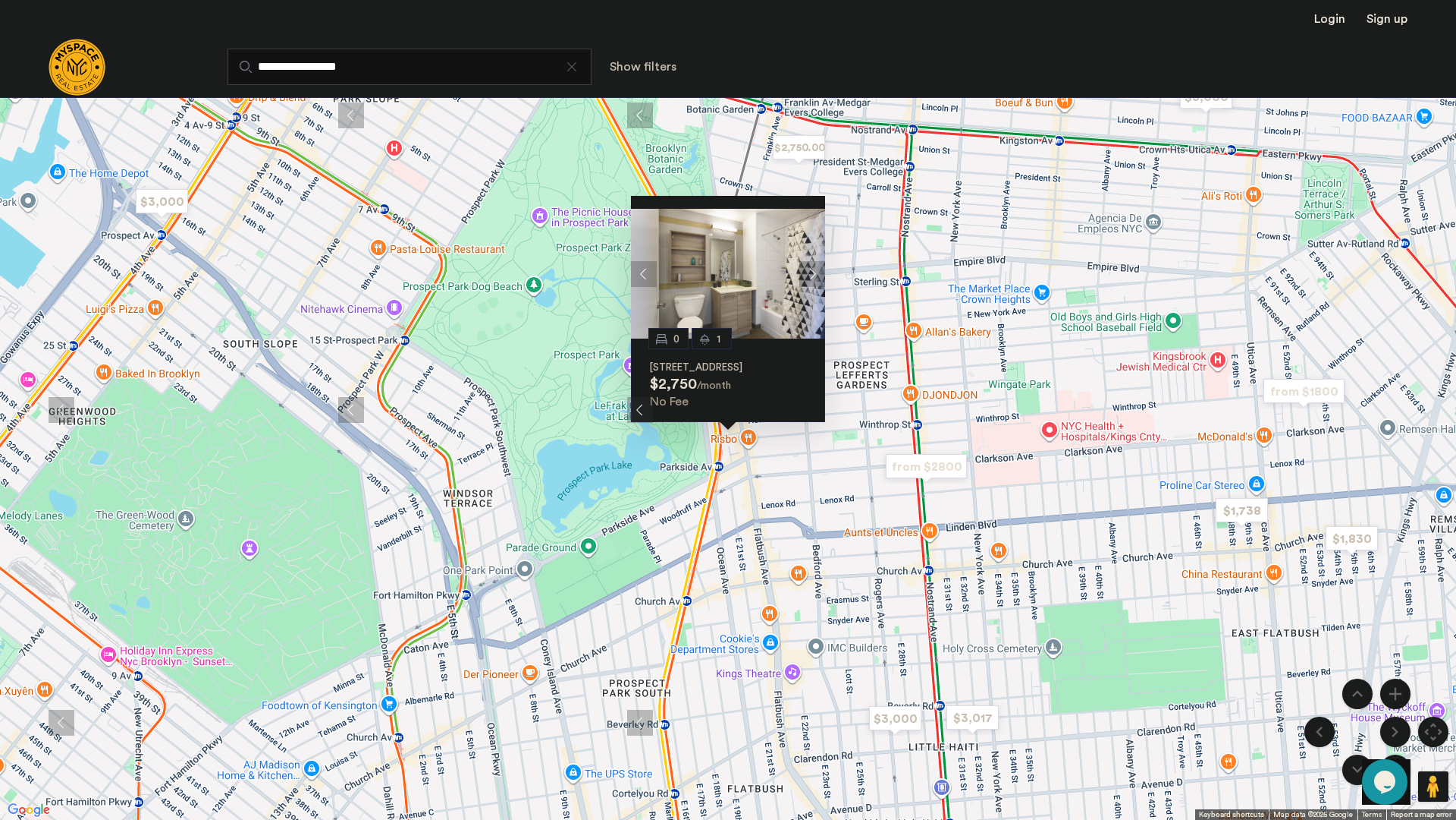
click at [807, 261] on button "Next apartment" at bounding box center [812, 273] width 26 height 26
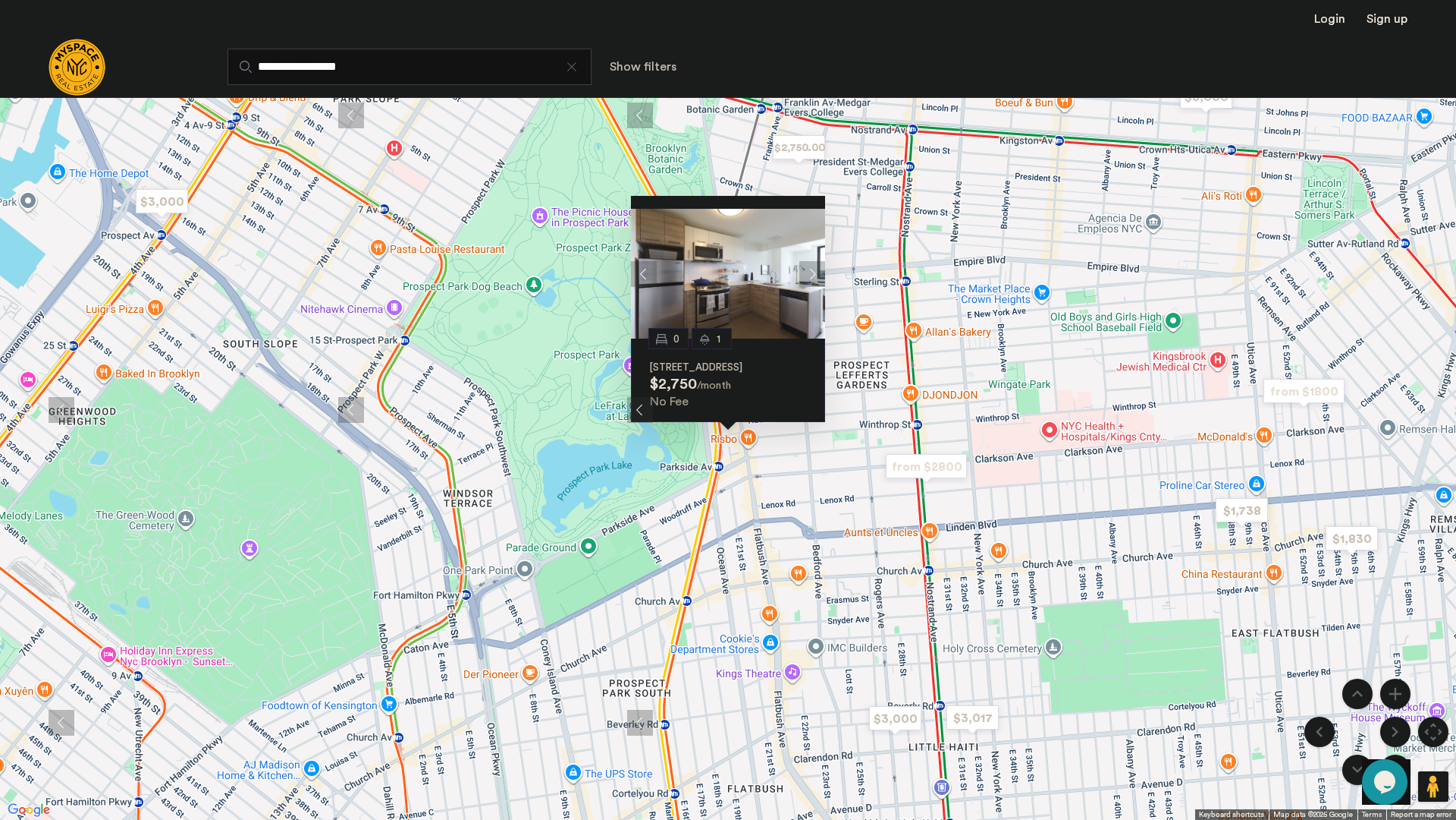
click at [743, 284] on img at bounding box center [728, 273] width 194 height 130
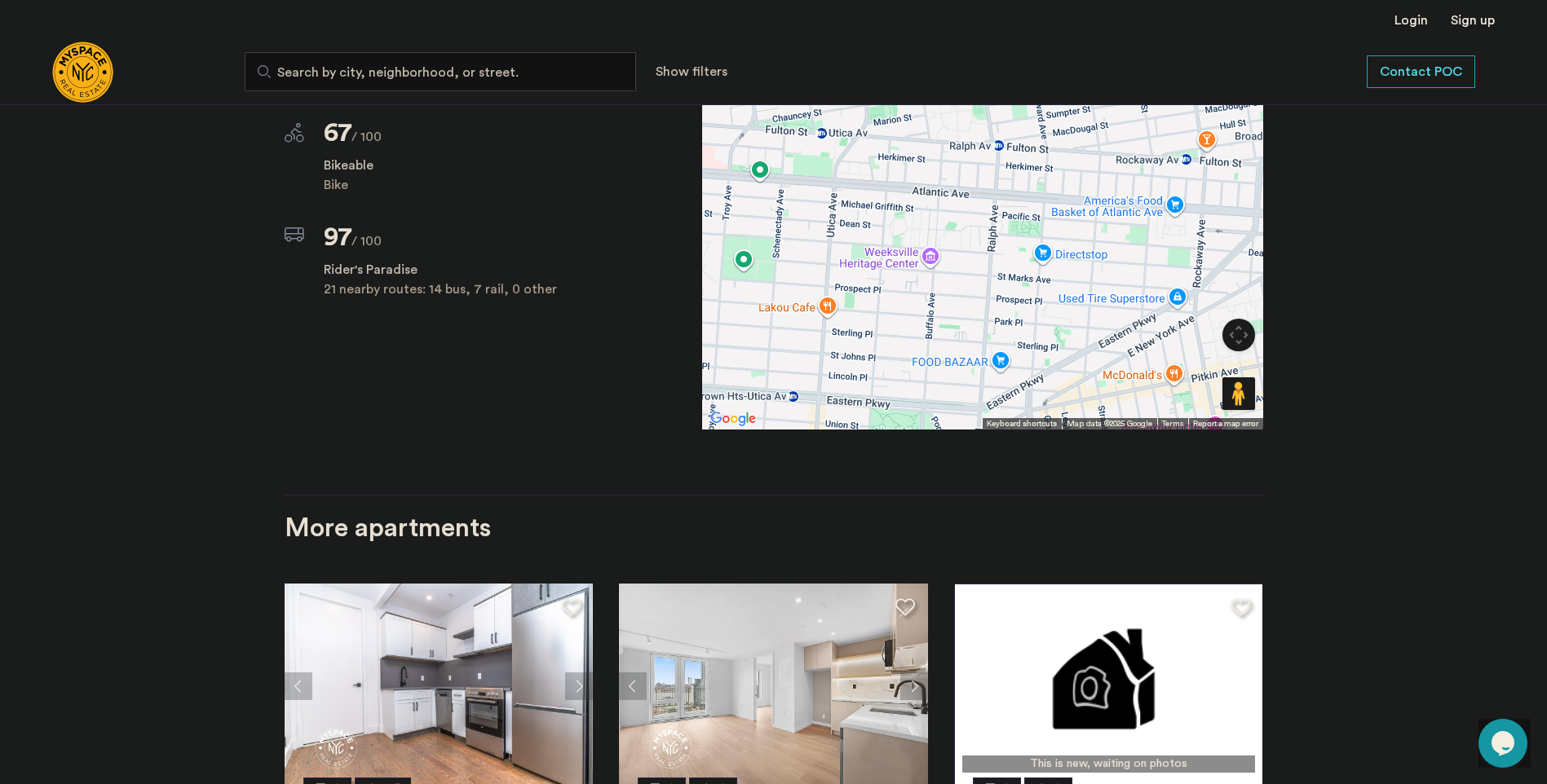
scroll to position [1060, 0]
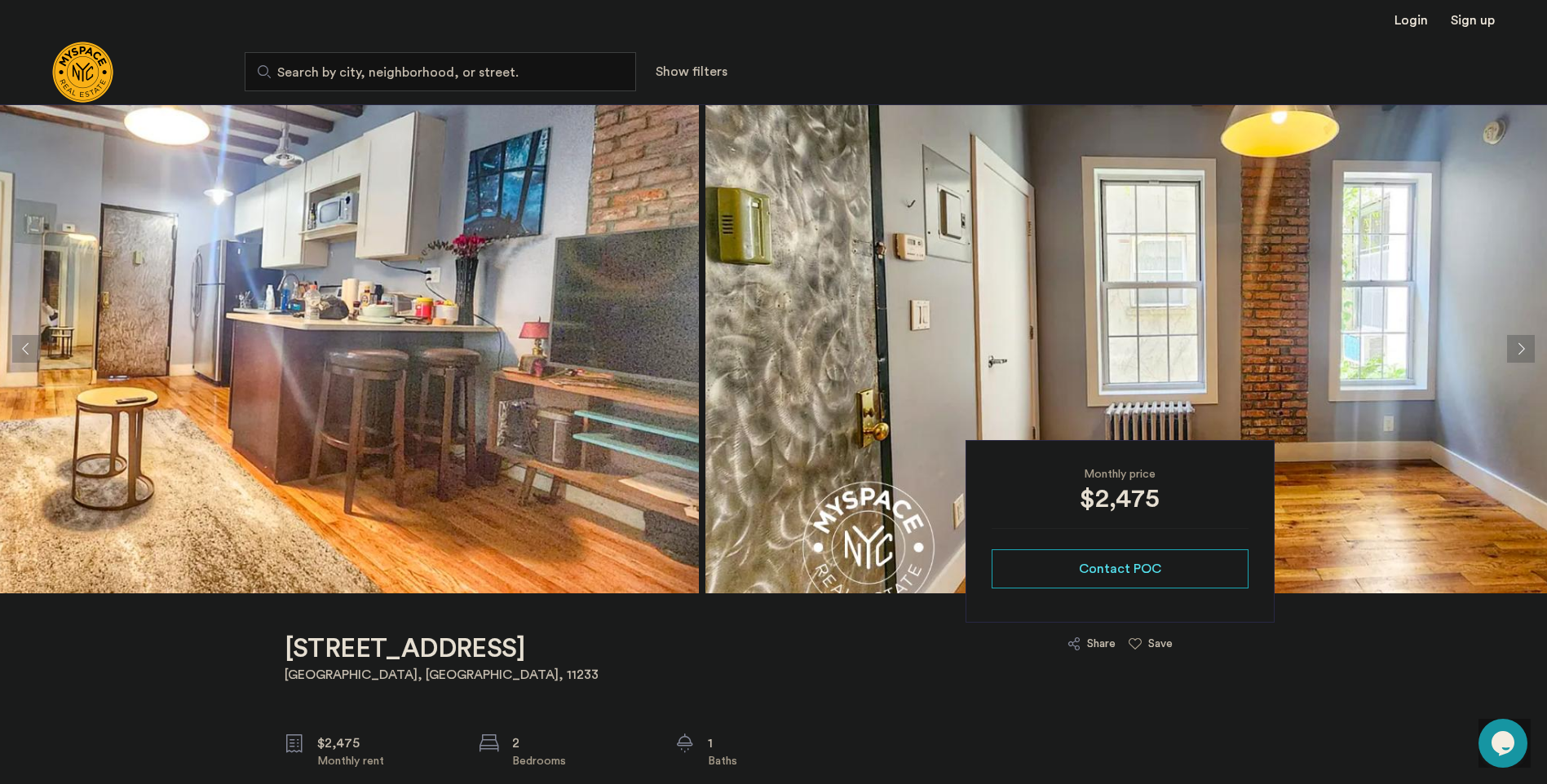
drag, startPoint x: 788, startPoint y: 431, endPoint x: 0, endPoint y: 336, distance: 793.7
click at [0, 365] on html "Login Sign up Search by city, neighborhood, or street. Show filters Price Fee A…" at bounding box center [774, 392] width 1547 height 784
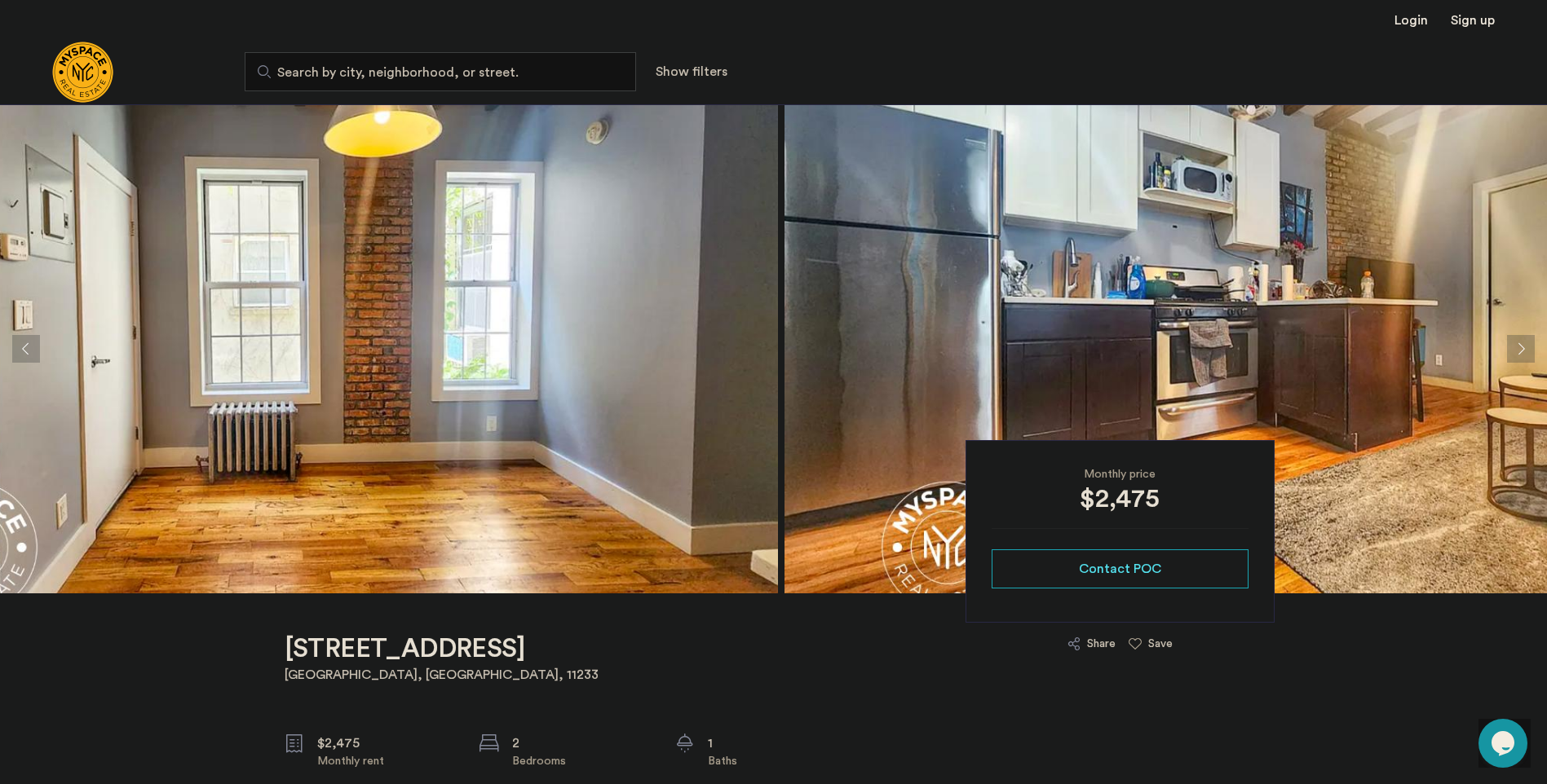
drag, startPoint x: 1015, startPoint y: 308, endPoint x: 313, endPoint y: 336, distance: 702.6
click at [313, 336] on img at bounding box center [293, 349] width 969 height 489
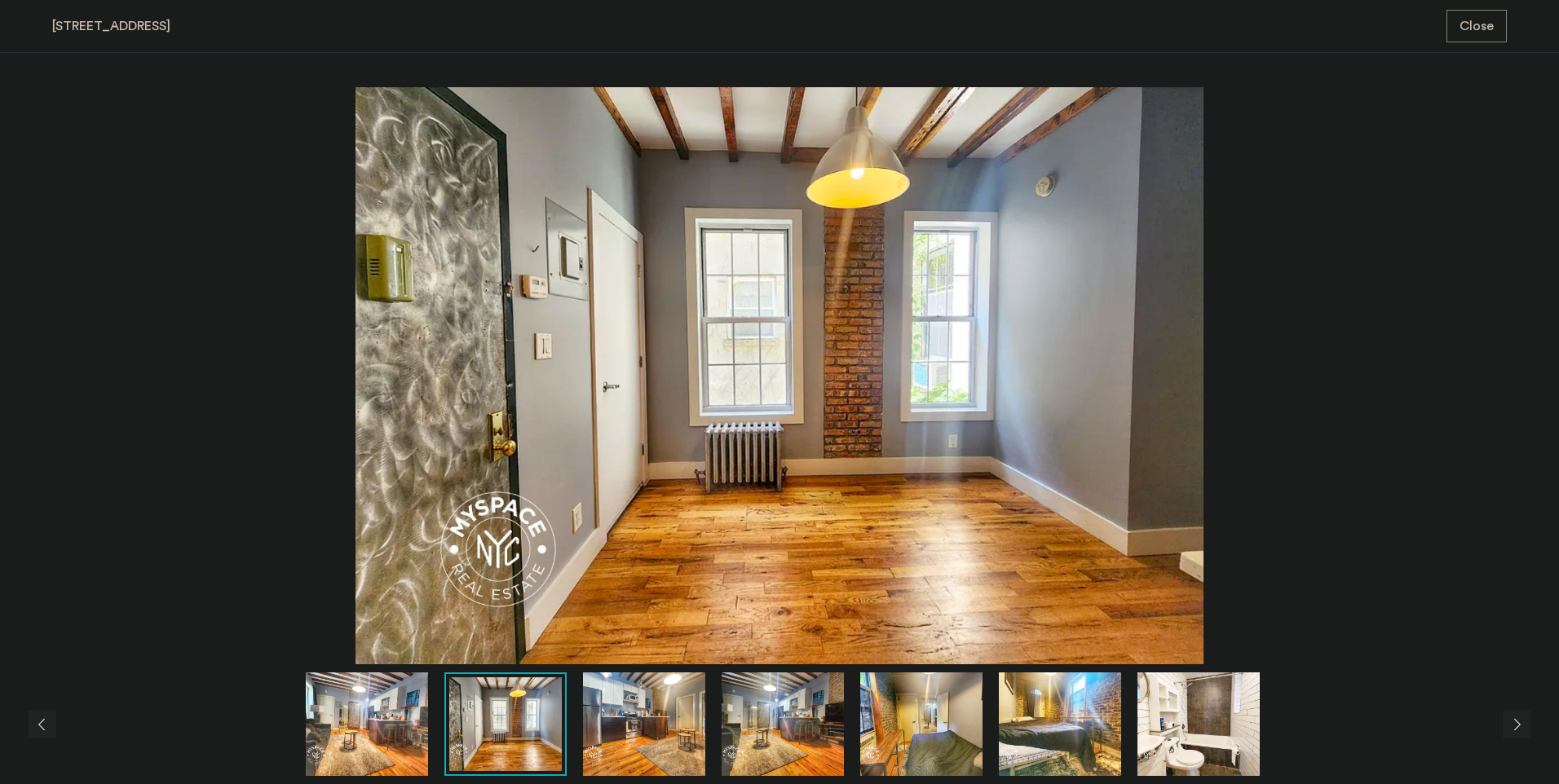
click at [1035, 735] on img at bounding box center [1060, 724] width 122 height 104
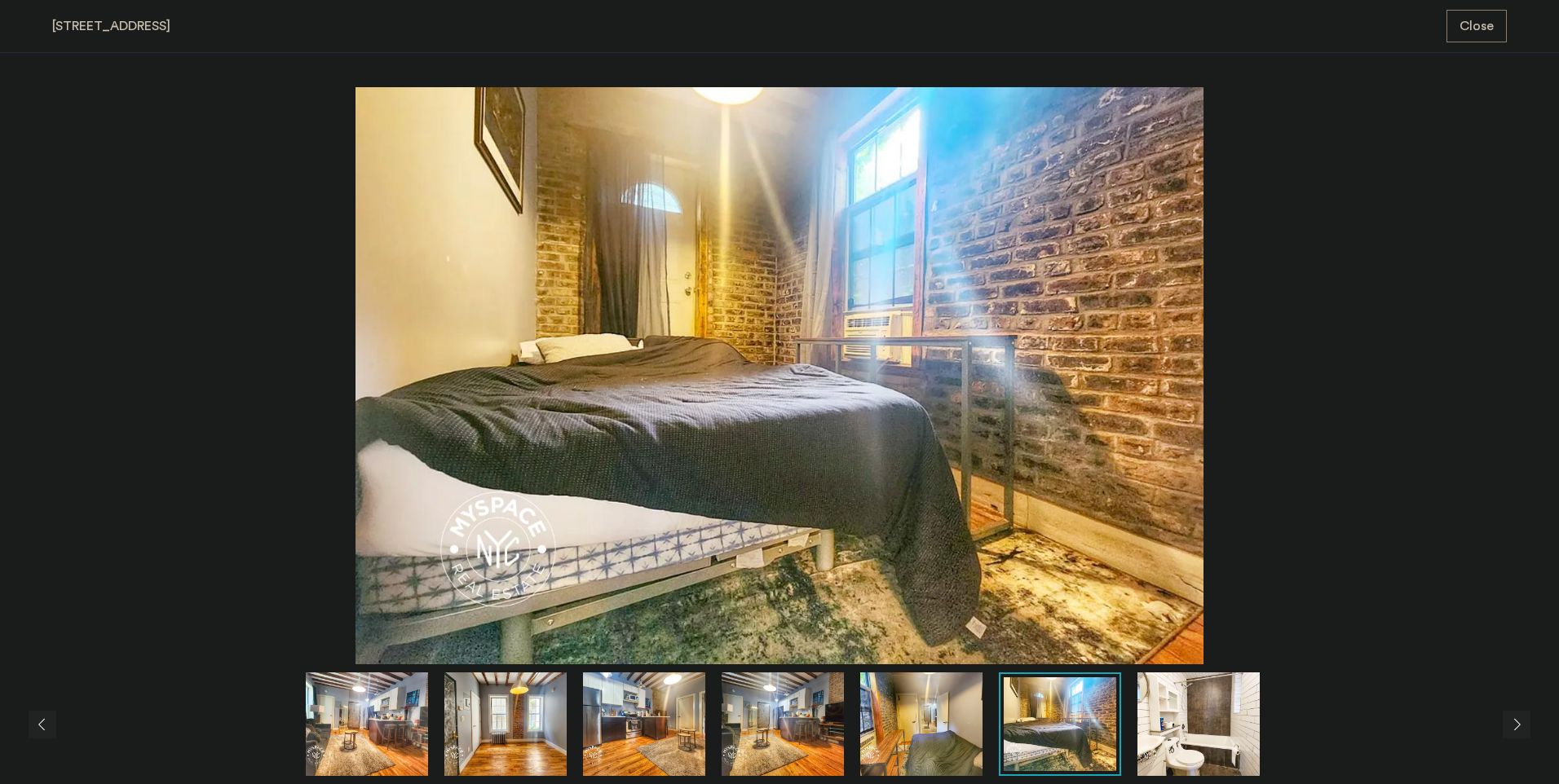
click at [1193, 735] on img at bounding box center [1198, 724] width 122 height 104
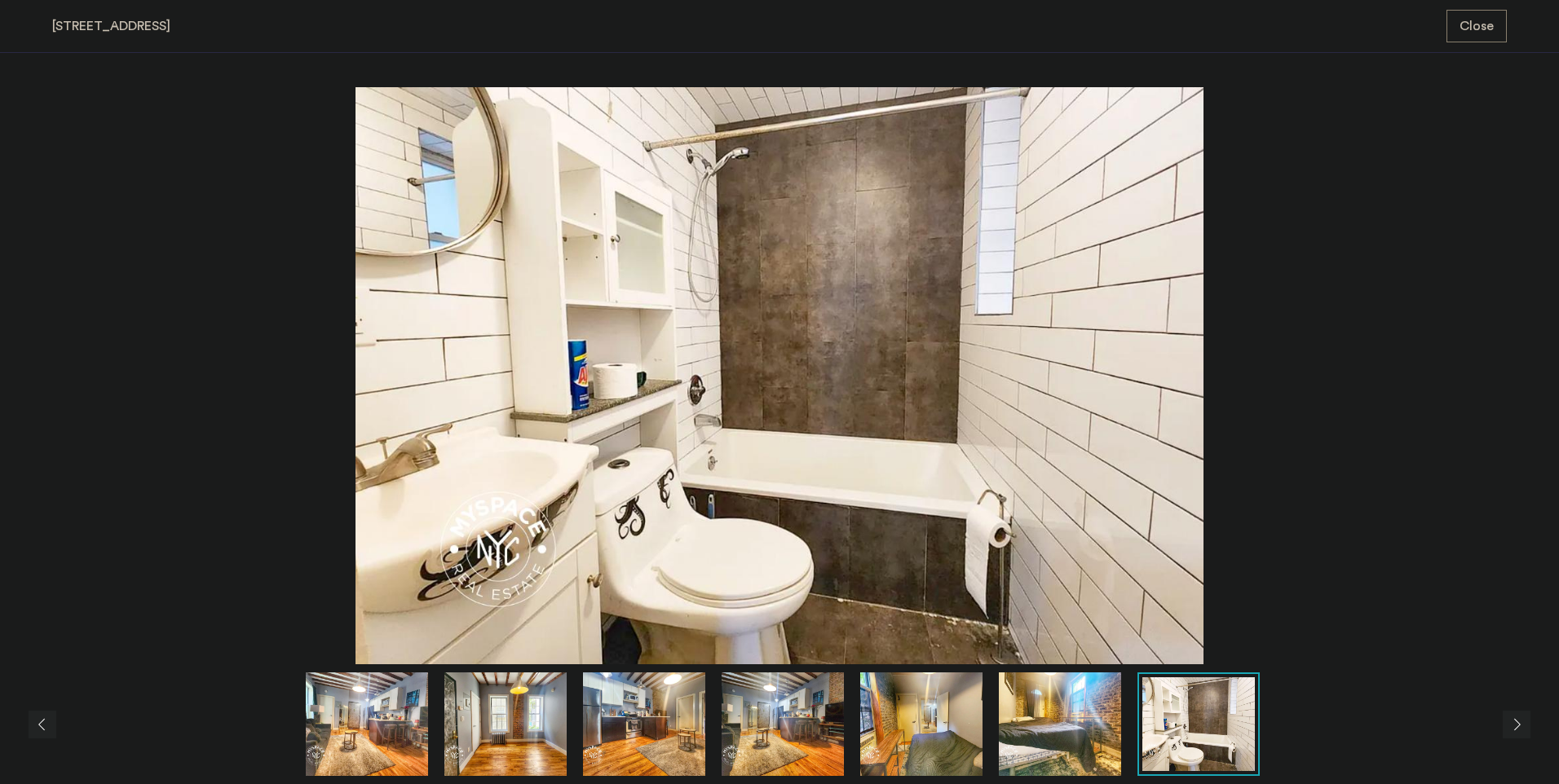
click at [783, 727] on img at bounding box center [782, 724] width 122 height 104
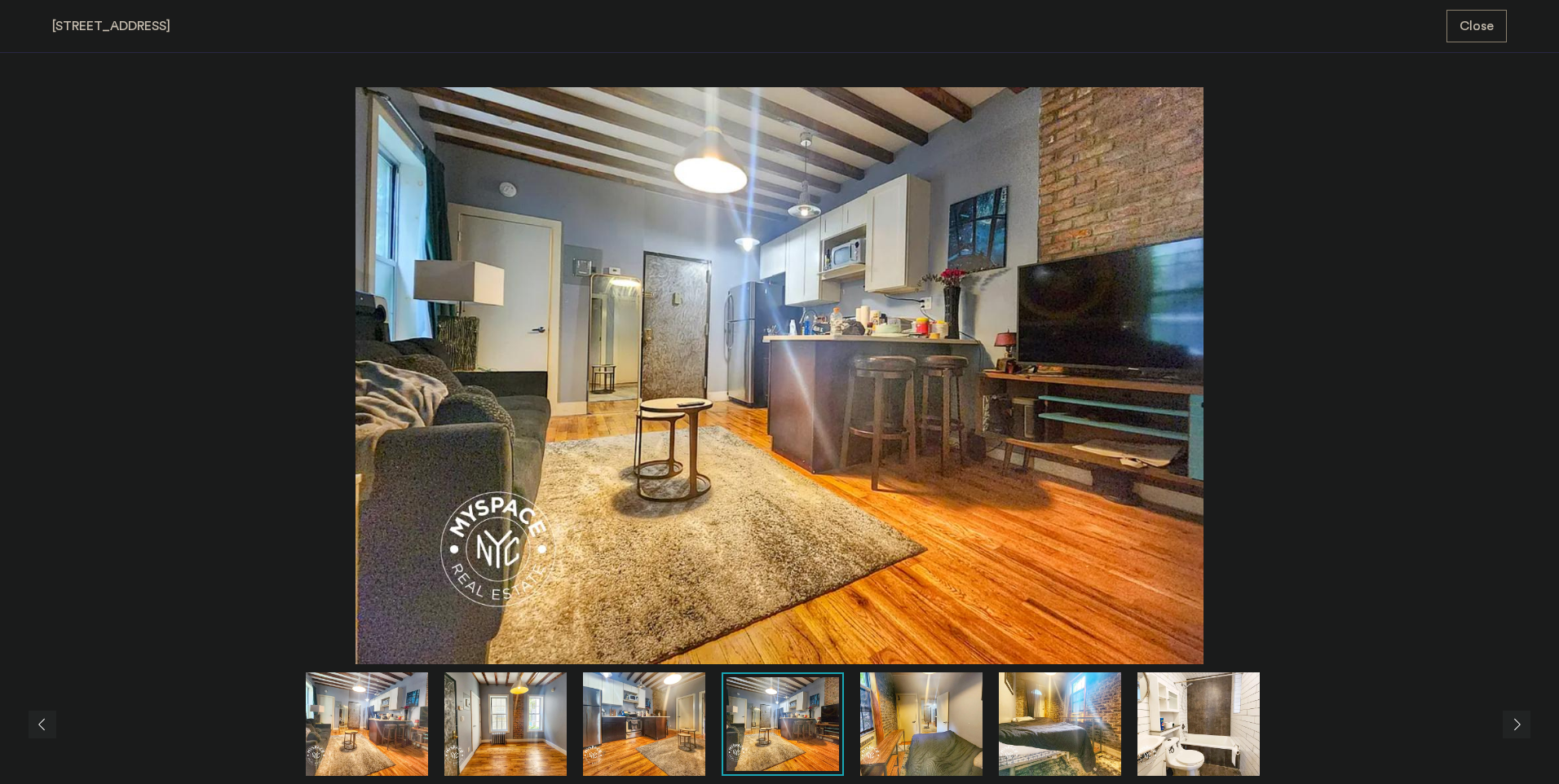
click at [667, 733] on img at bounding box center [644, 724] width 122 height 104
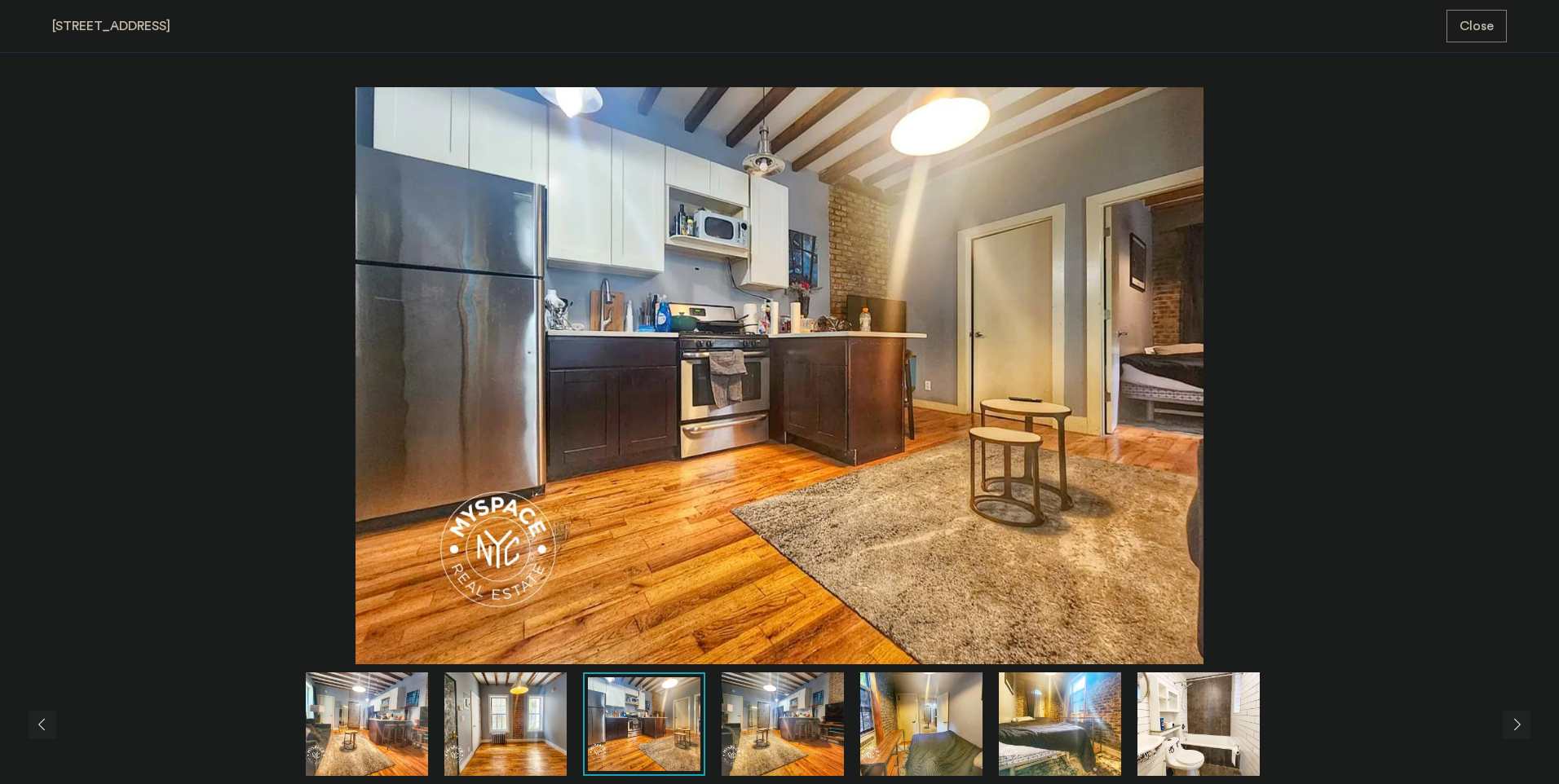
click at [752, 742] on img at bounding box center [782, 724] width 122 height 104
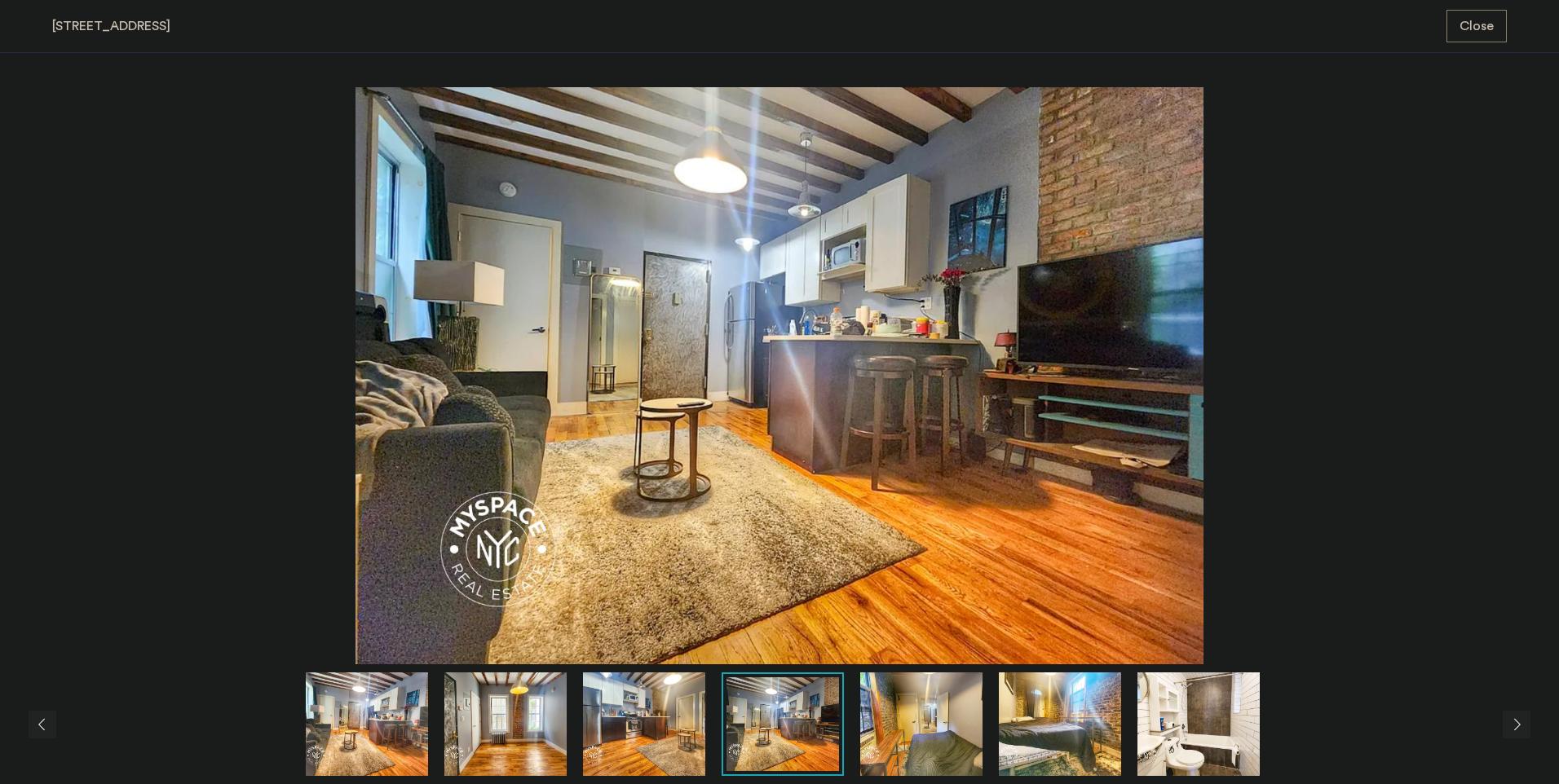
click at [652, 742] on img at bounding box center [644, 724] width 122 height 104
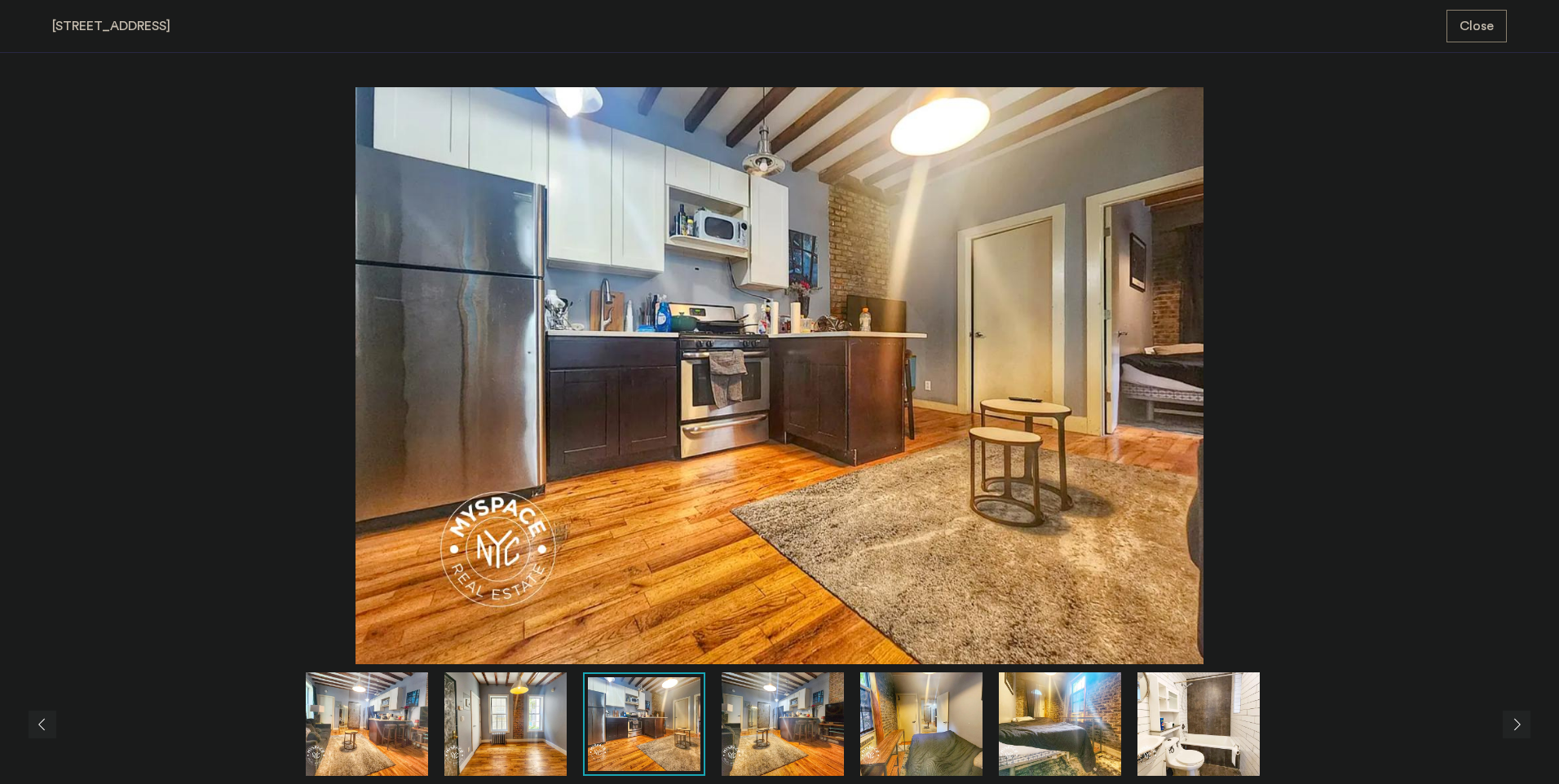
click at [782, 742] on img at bounding box center [782, 724] width 122 height 104
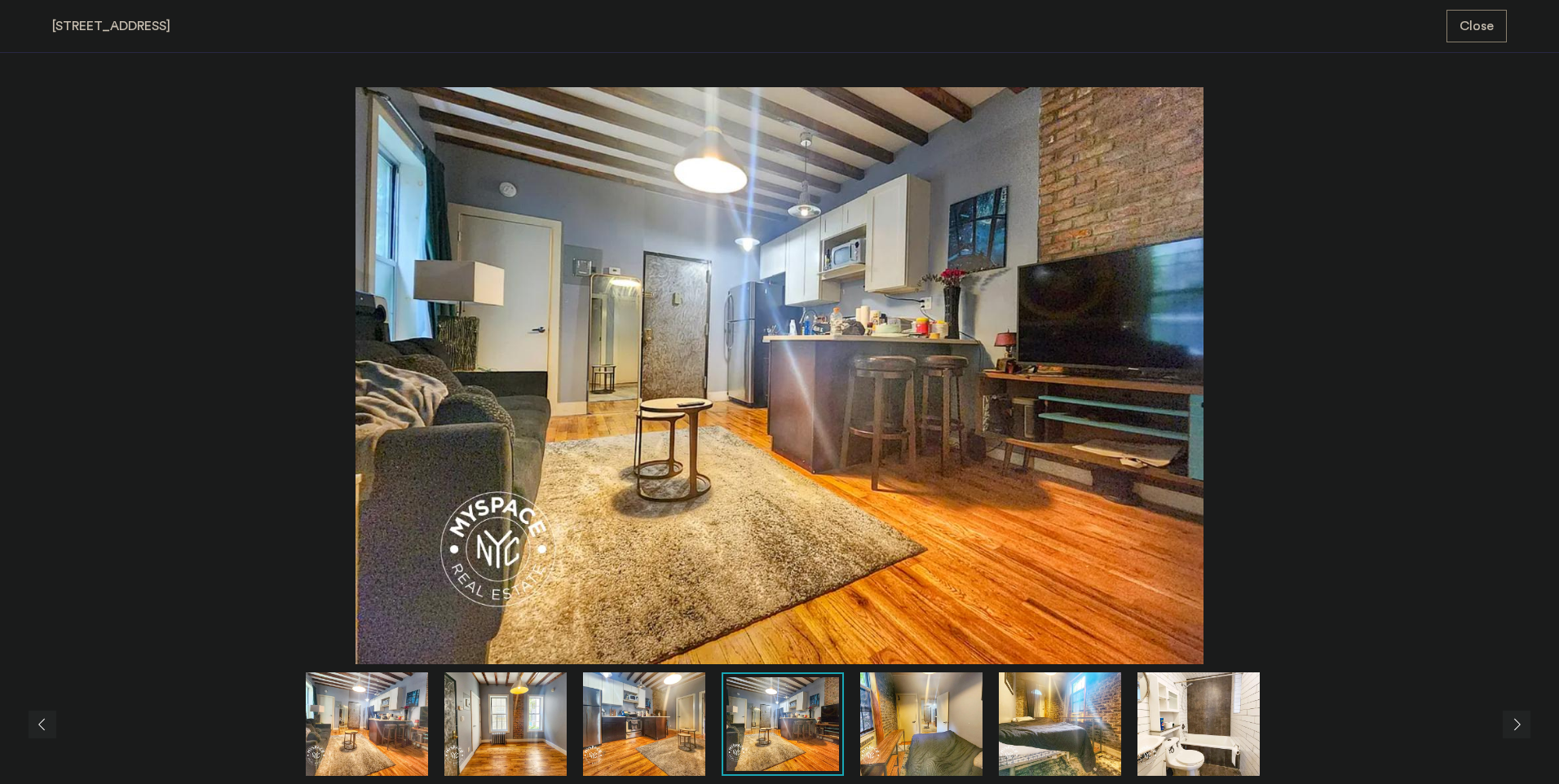
click at [684, 750] on img at bounding box center [644, 724] width 122 height 104
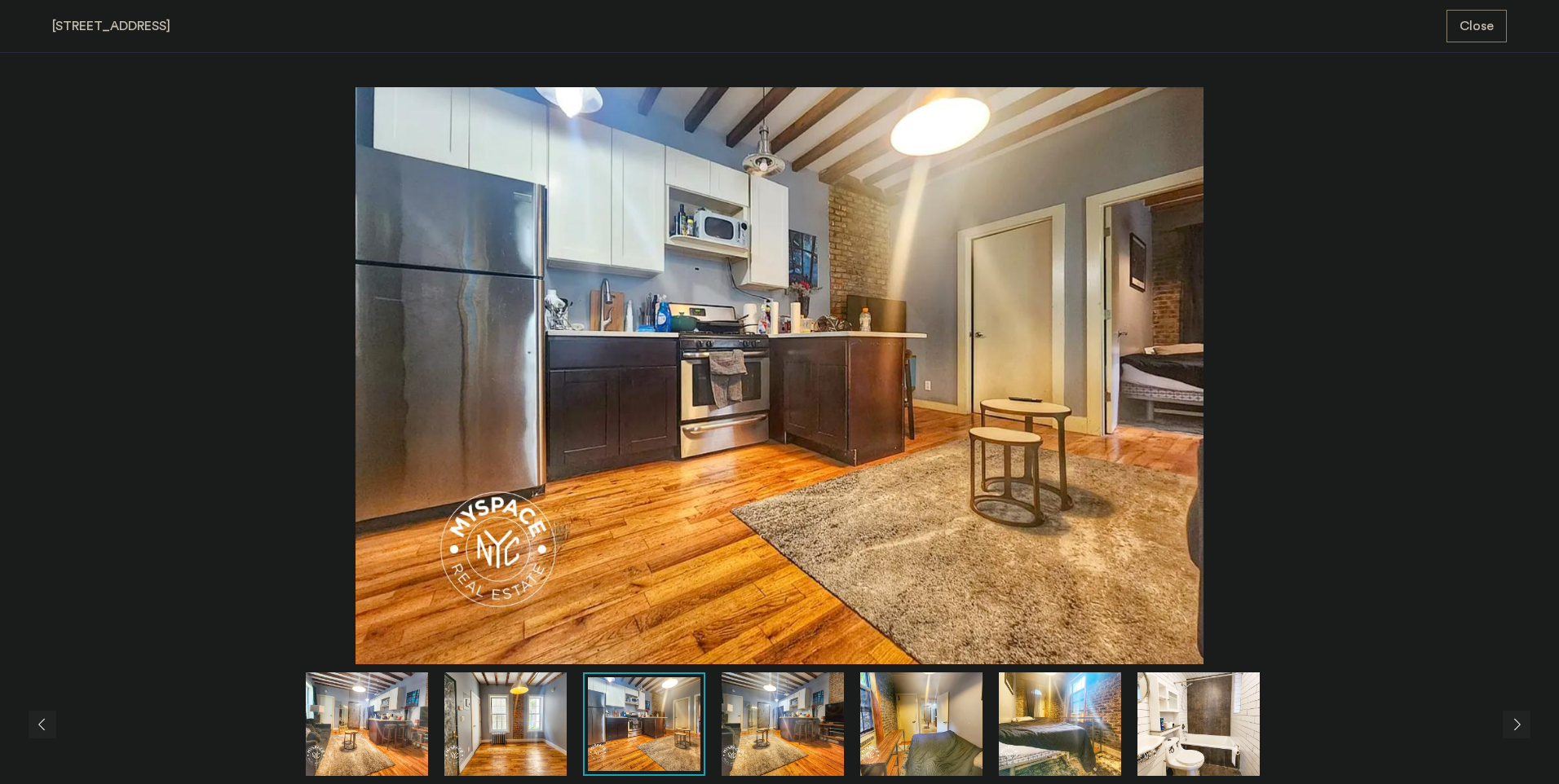
click at [565, 750] on img at bounding box center [505, 724] width 122 height 104
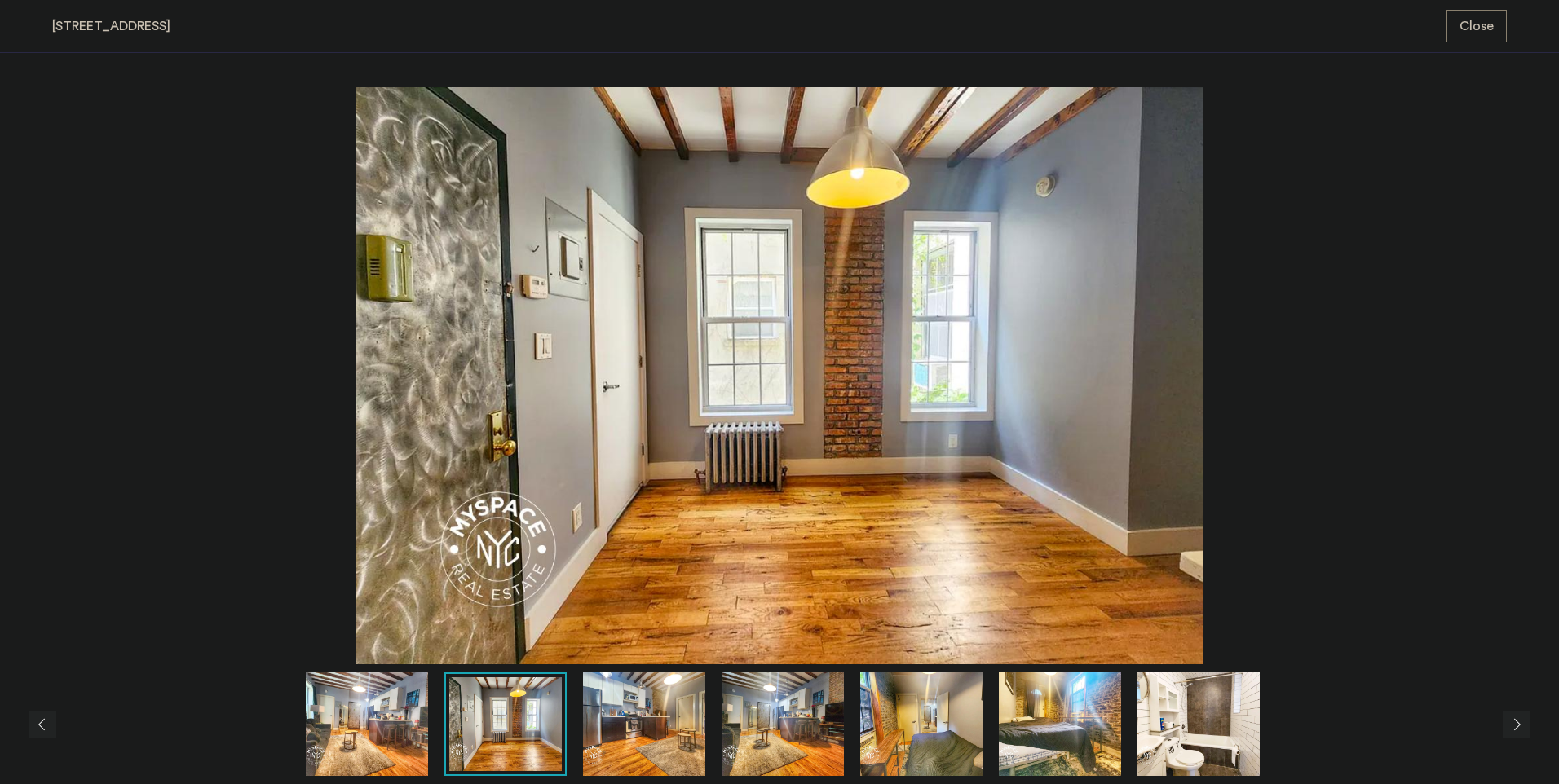
click at [430, 774] on div at bounding box center [784, 724] width 1464 height 104
click at [376, 780] on div "prev next prev next" at bounding box center [780, 419] width 1559 height 732
click at [393, 767] on img at bounding box center [366, 724] width 122 height 104
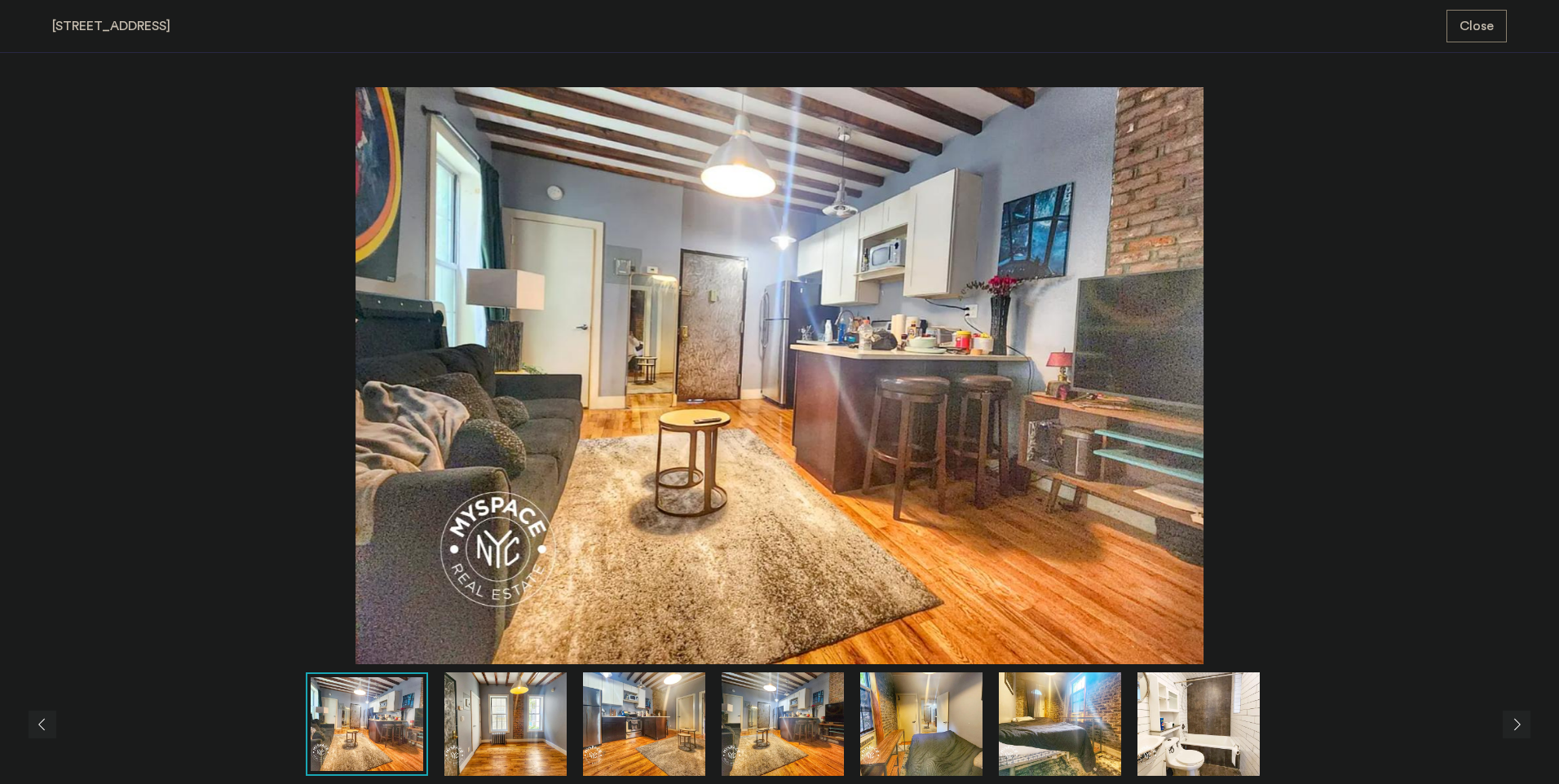
click at [1159, 699] on img at bounding box center [1198, 724] width 122 height 104
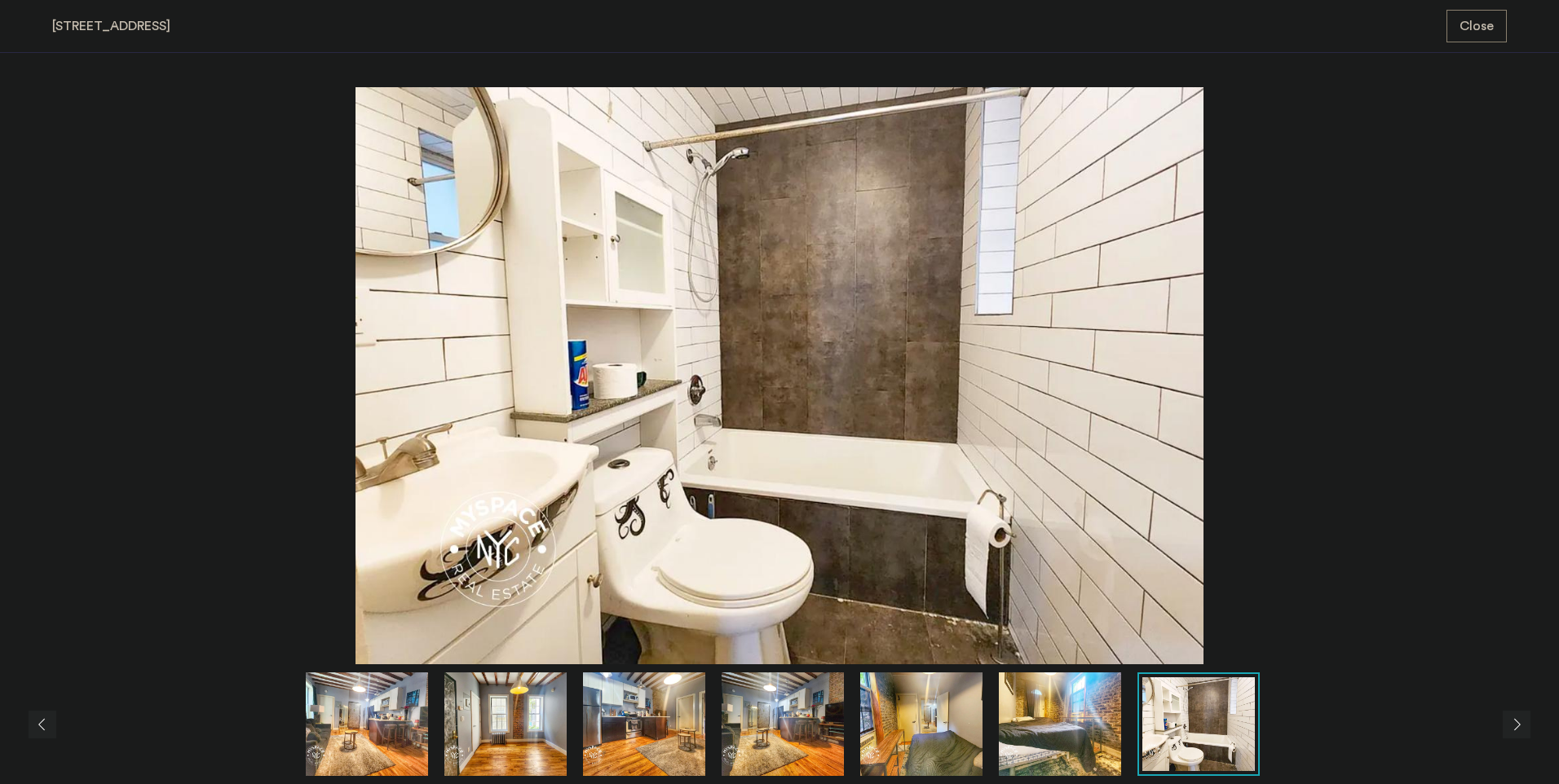
click at [1050, 717] on img at bounding box center [1060, 724] width 122 height 104
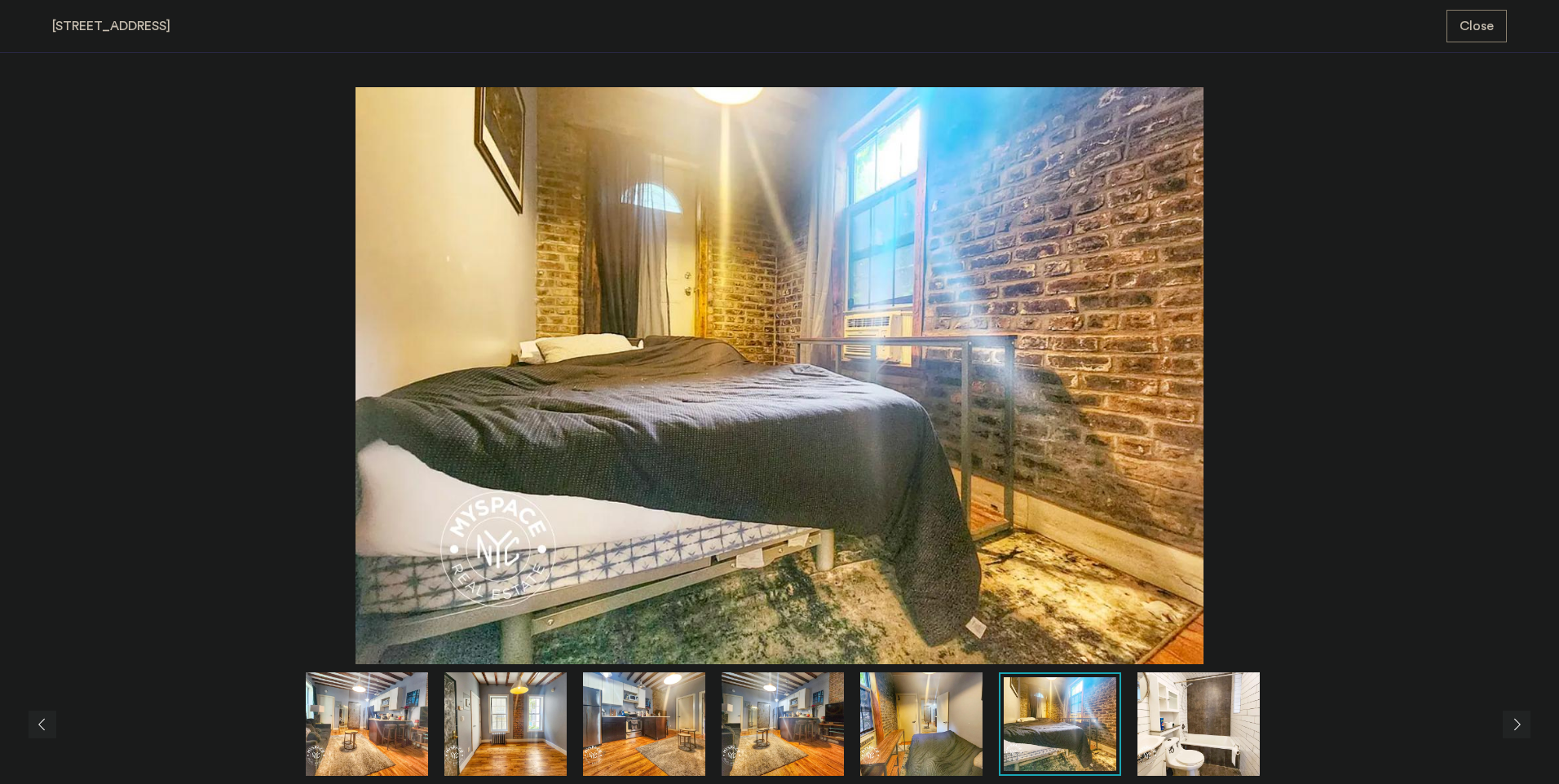
click at [922, 715] on img at bounding box center [921, 724] width 122 height 104
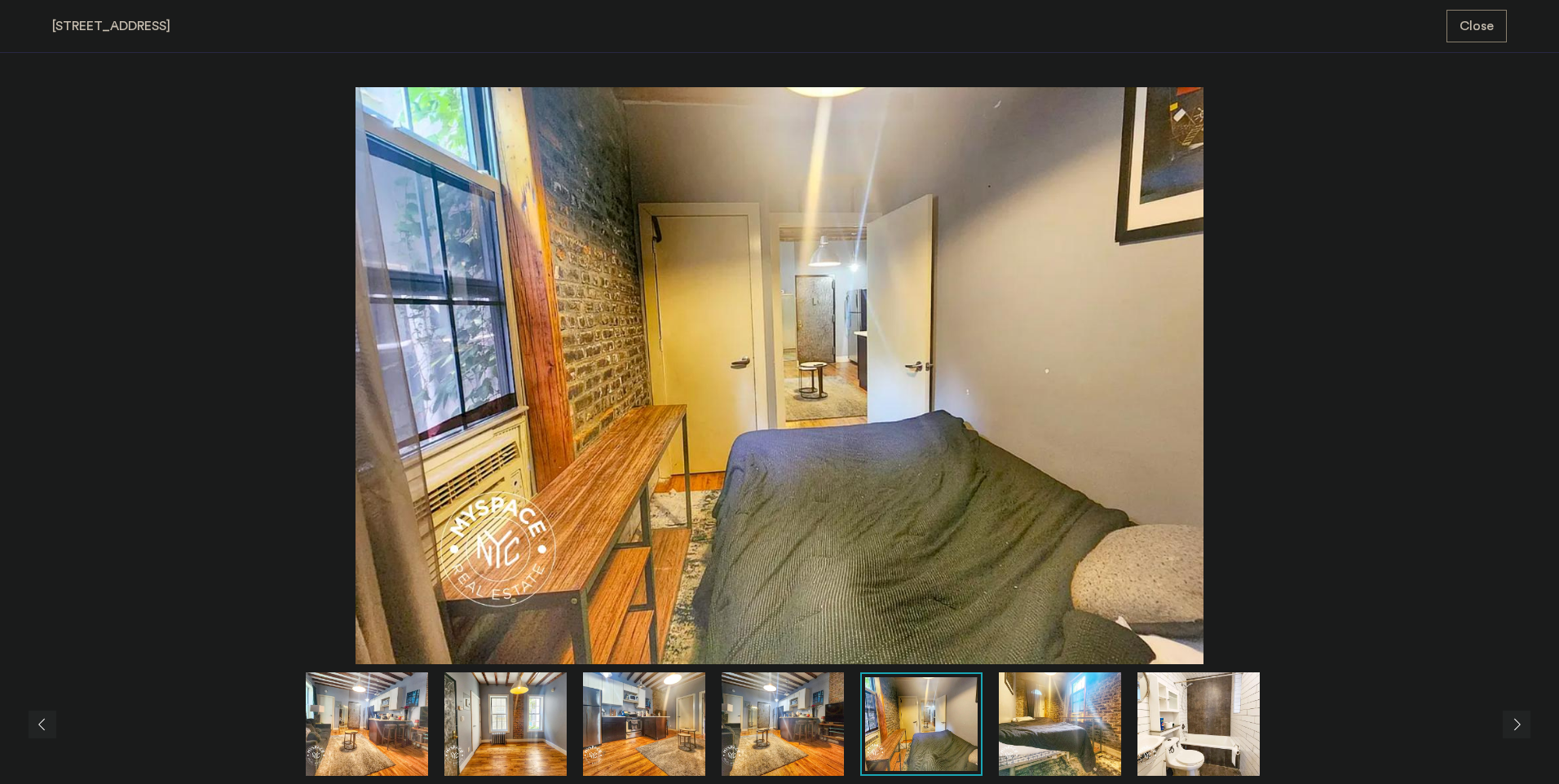
click at [1048, 714] on img at bounding box center [1060, 724] width 122 height 104
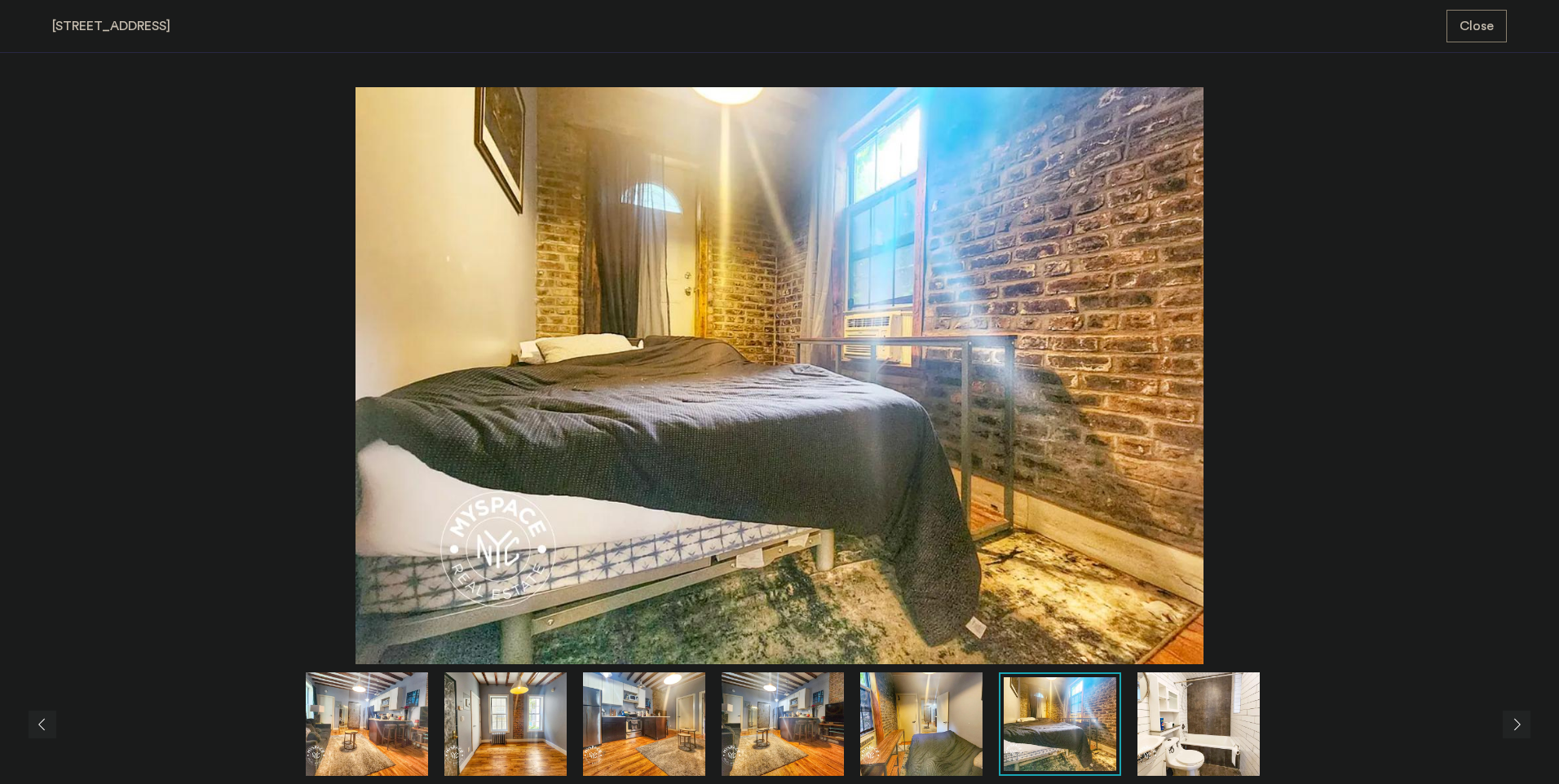
click at [911, 722] on img at bounding box center [921, 724] width 122 height 104
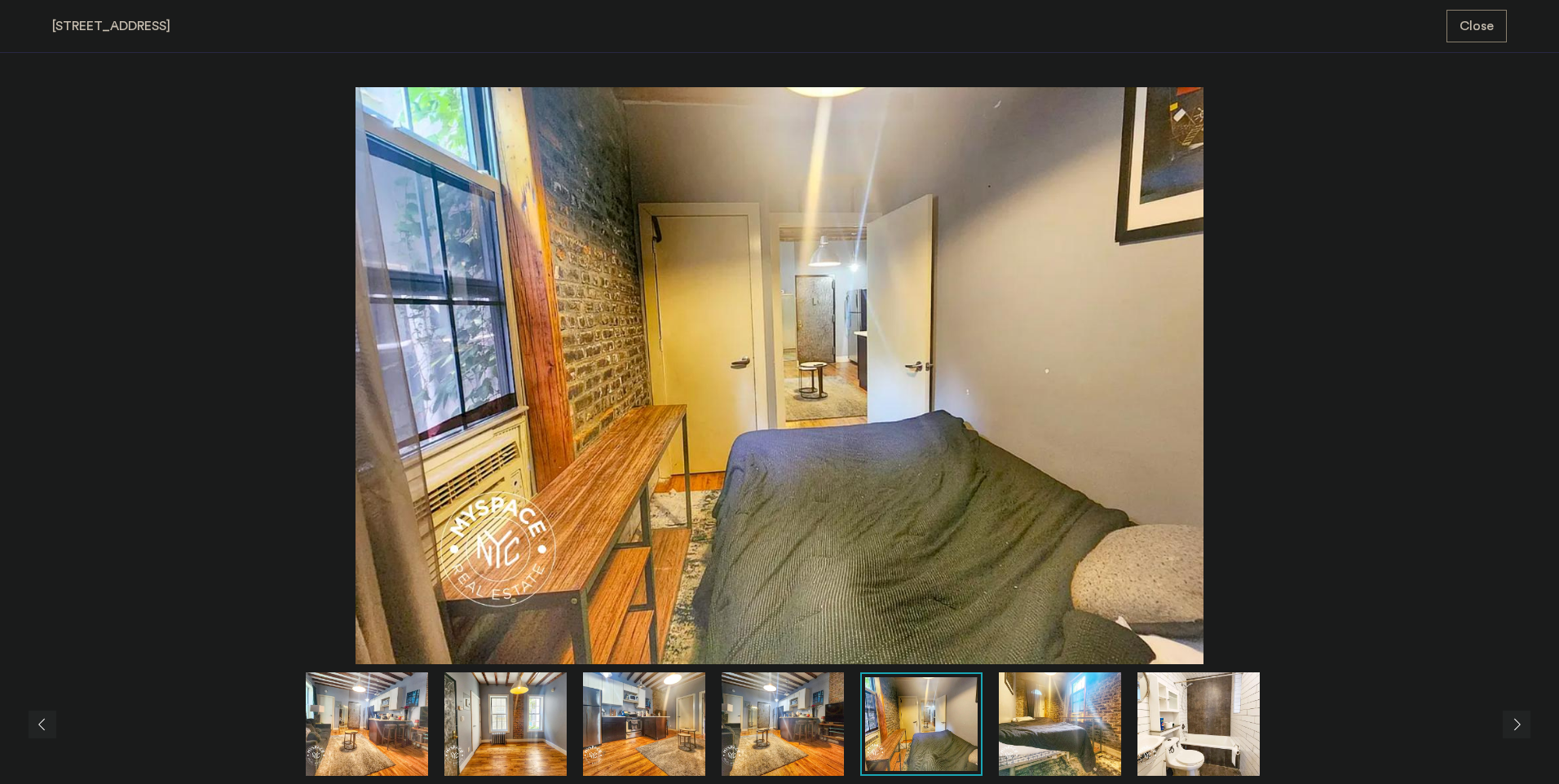
click at [754, 737] on img at bounding box center [782, 724] width 122 height 104
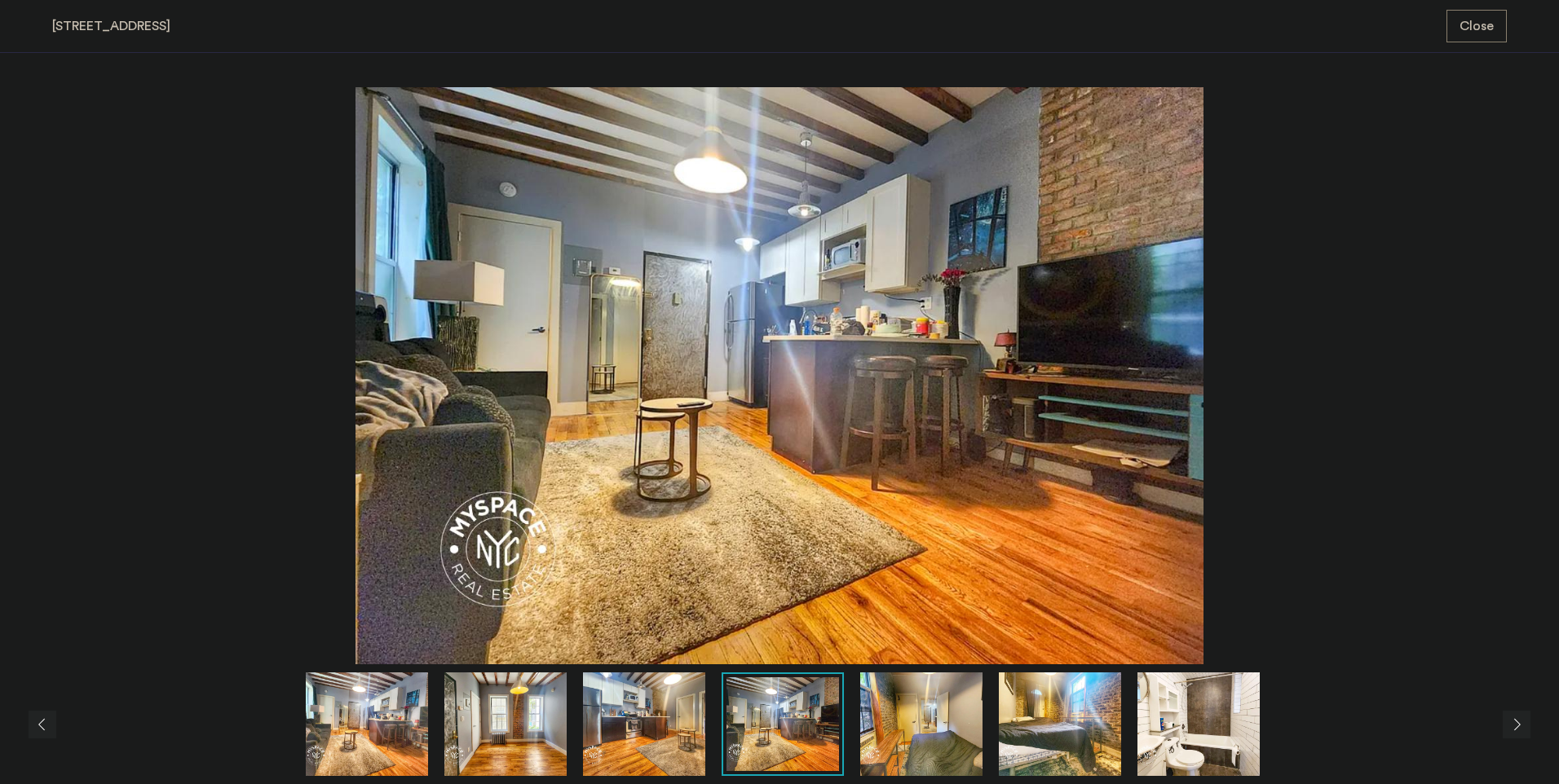
click at [795, 743] on img at bounding box center [783, 724] width 112 height 94
click at [875, 737] on img at bounding box center [921, 724] width 122 height 104
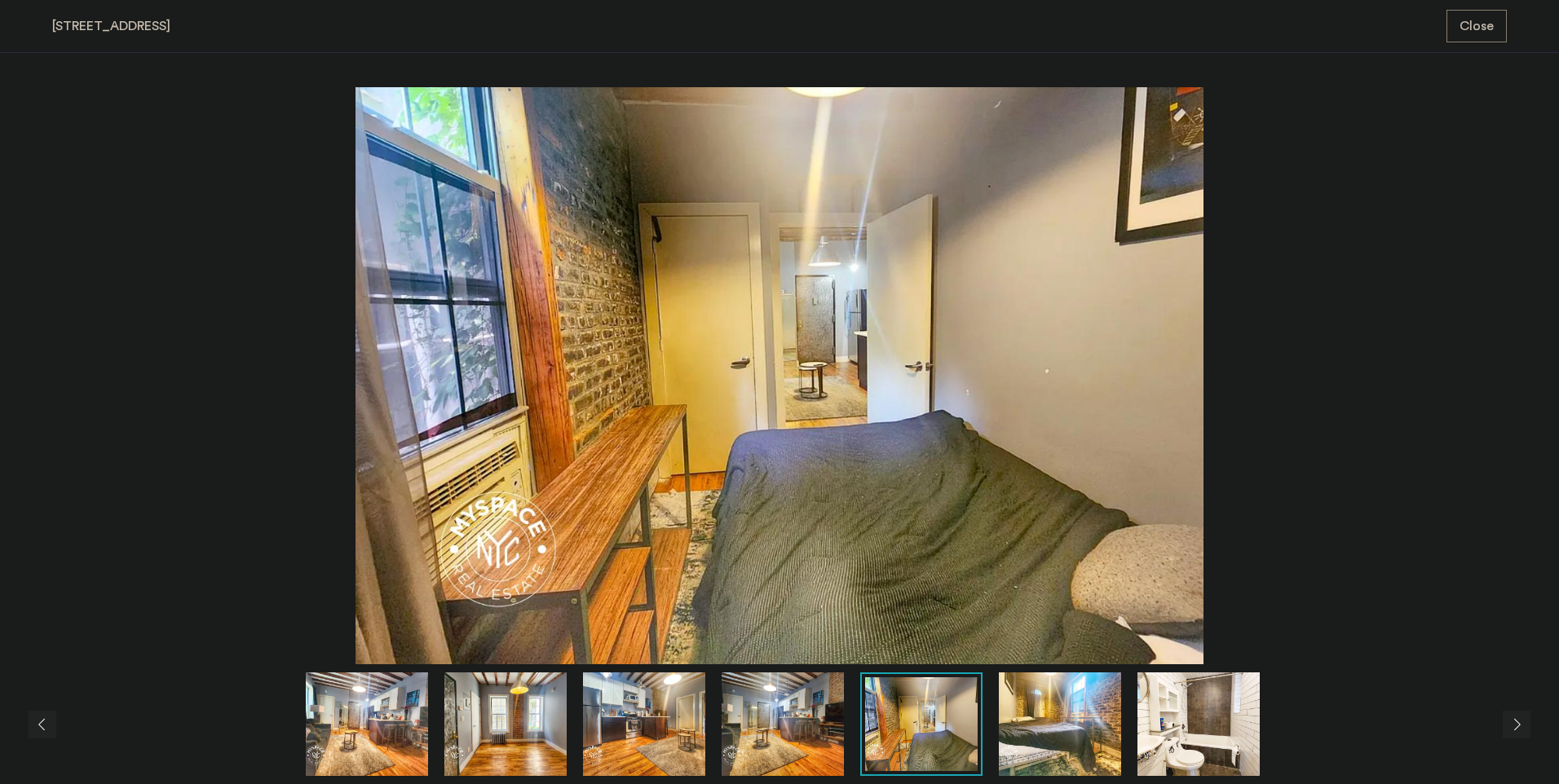
click at [1465, 413] on img at bounding box center [780, 376] width 1455 height 578
click at [1493, 22] on span "Close" at bounding box center [1477, 26] width 34 height 19
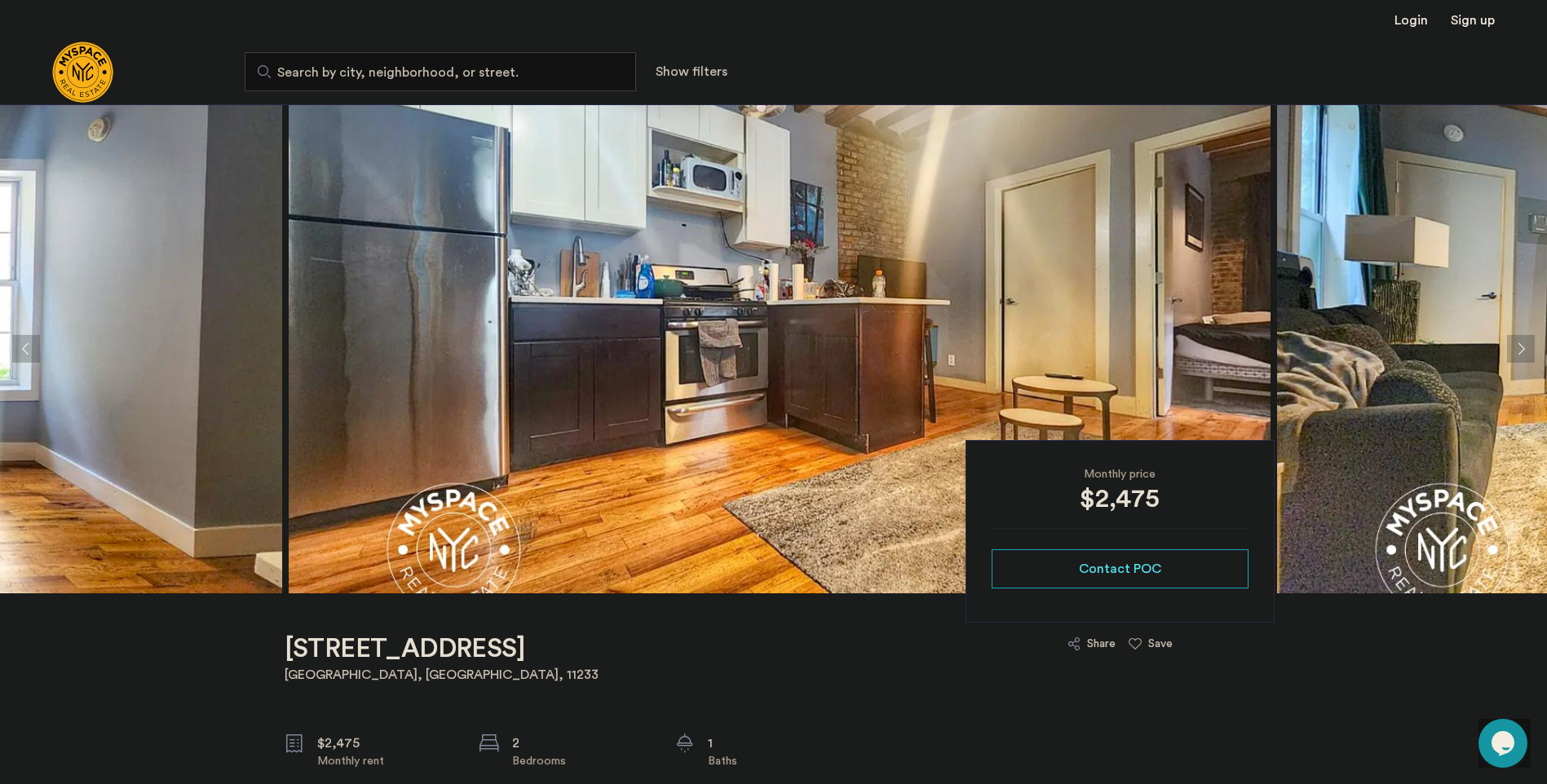
click at [697, 327] on img at bounding box center [779, 349] width 982 height 489
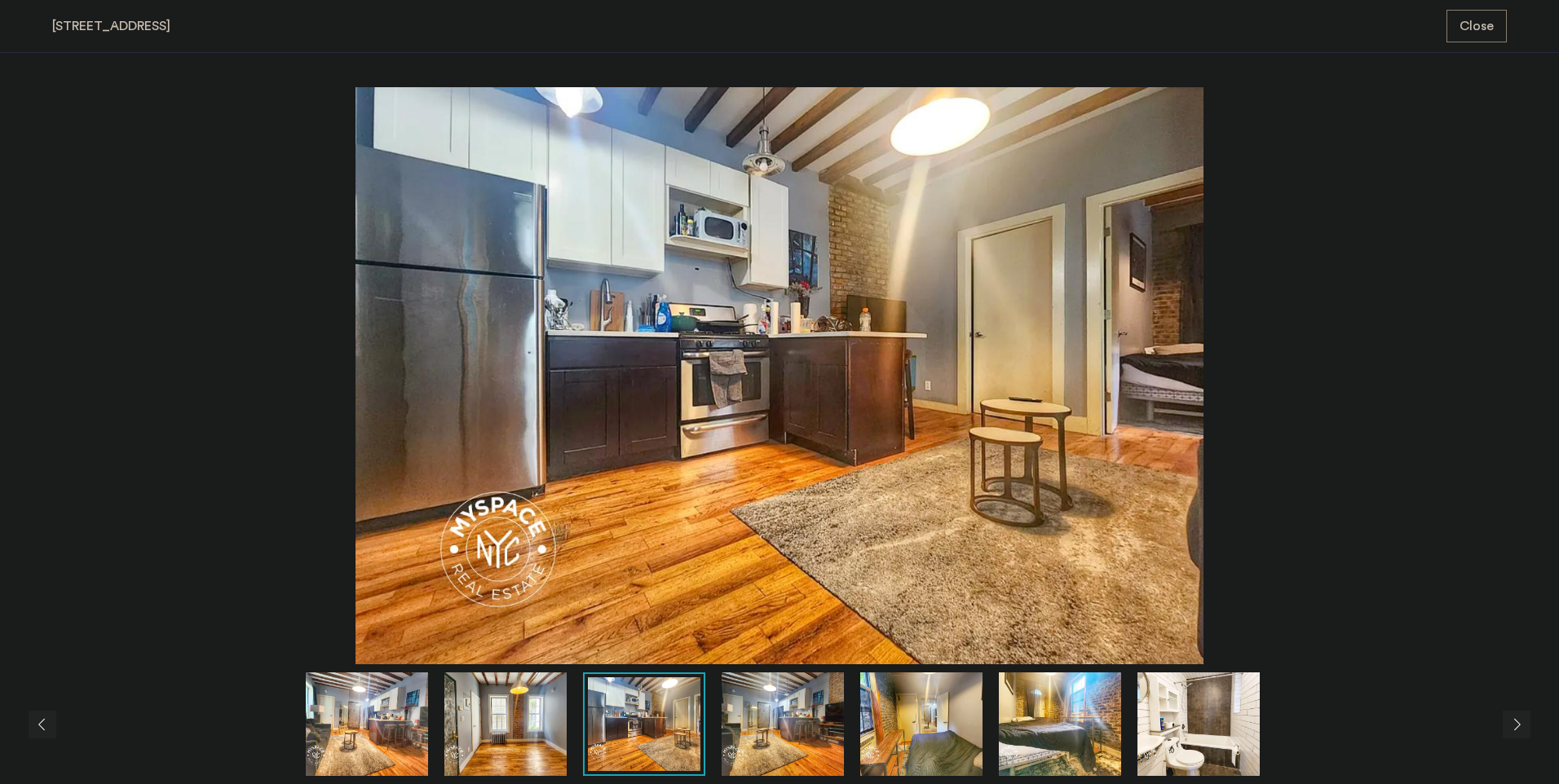
click at [1336, 326] on img at bounding box center [780, 376] width 1455 height 578
click at [1508, 17] on div "1982 Atlantic Avenue, Unit 1F Close" at bounding box center [780, 26] width 1559 height 53
click at [1478, 23] on span "Close" at bounding box center [1477, 26] width 34 height 19
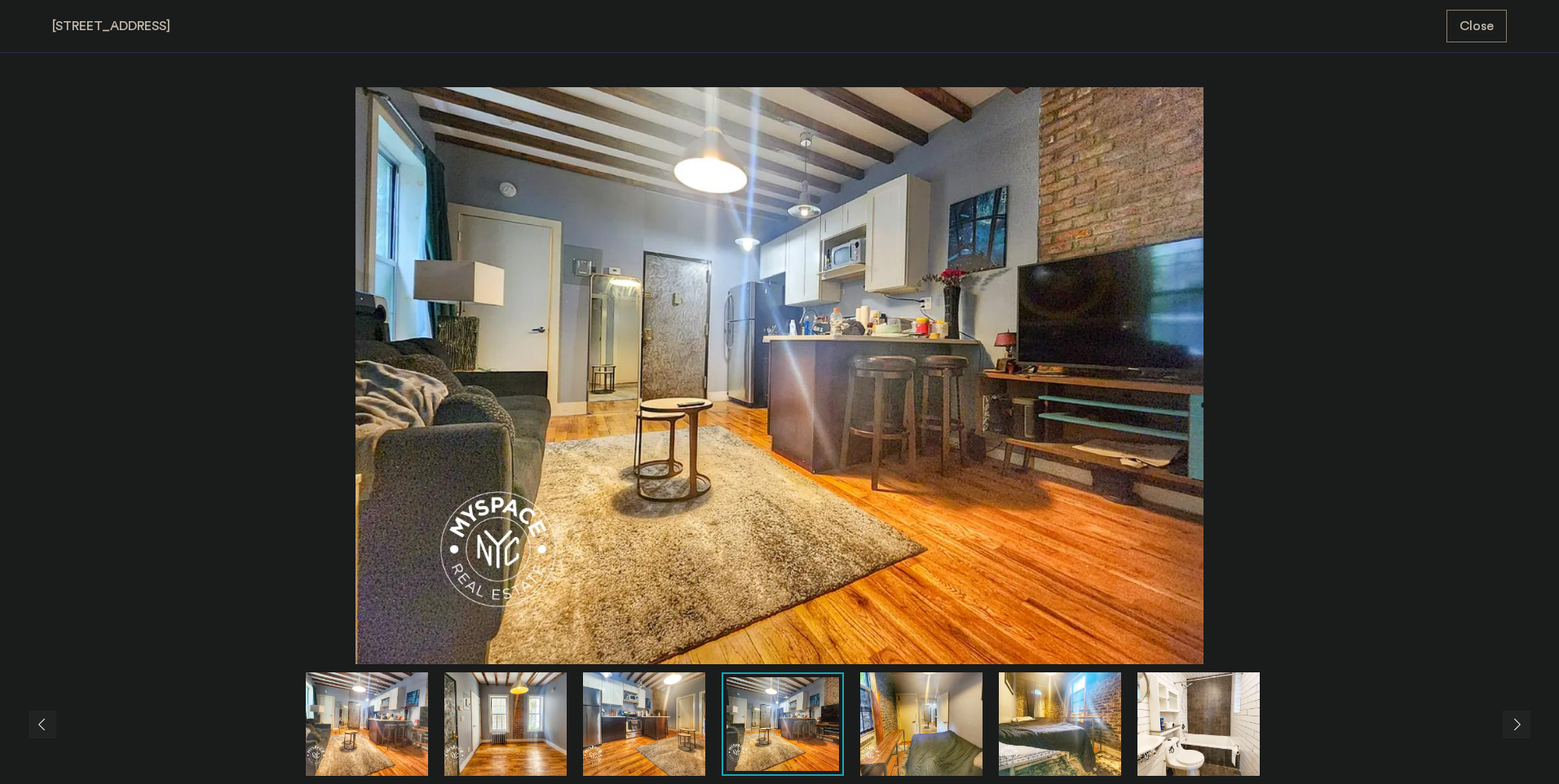
click at [1476, 36] on button "Close" at bounding box center [1477, 26] width 60 height 33
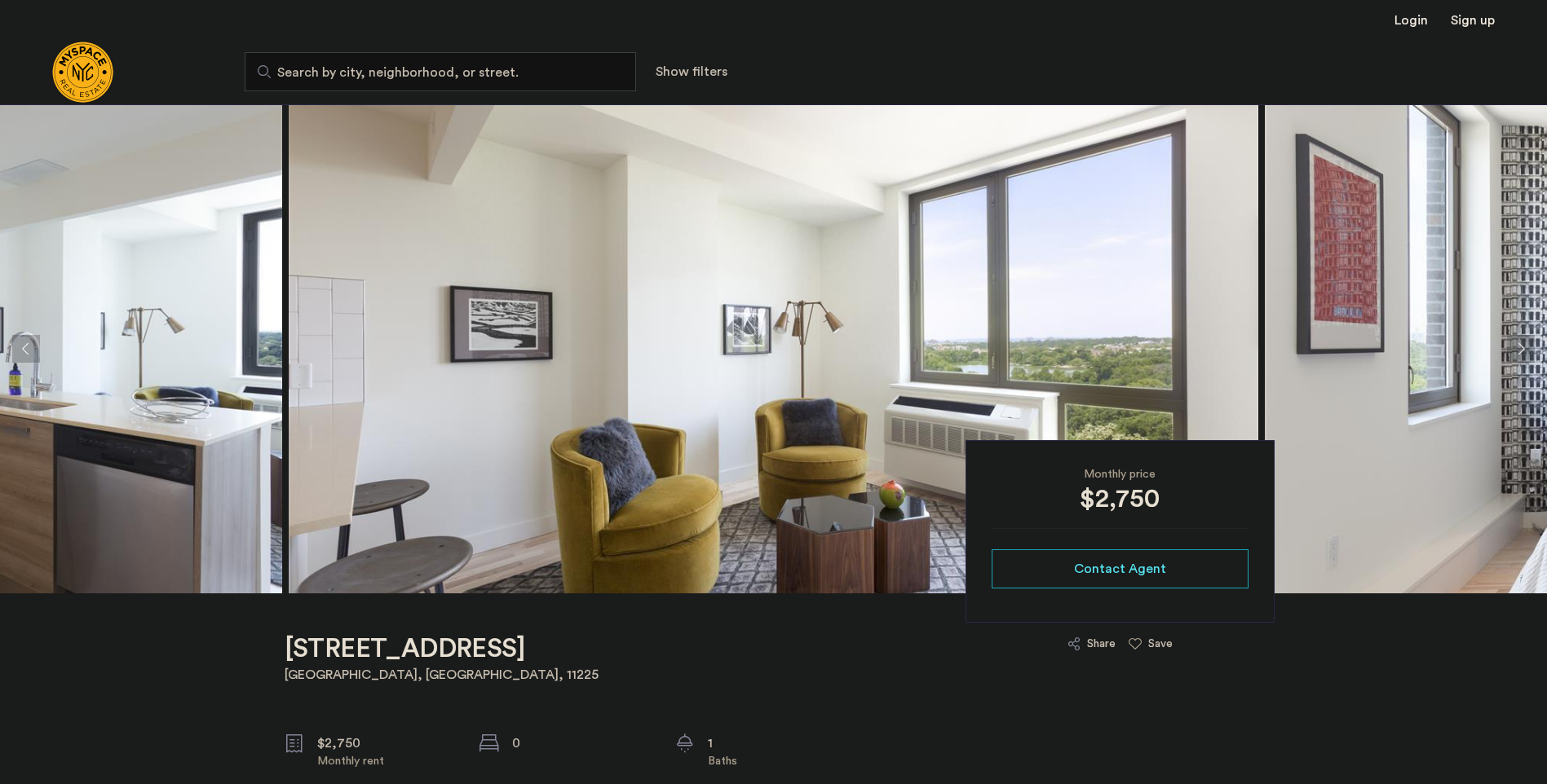
click at [898, 340] on img at bounding box center [774, 349] width 969 height 489
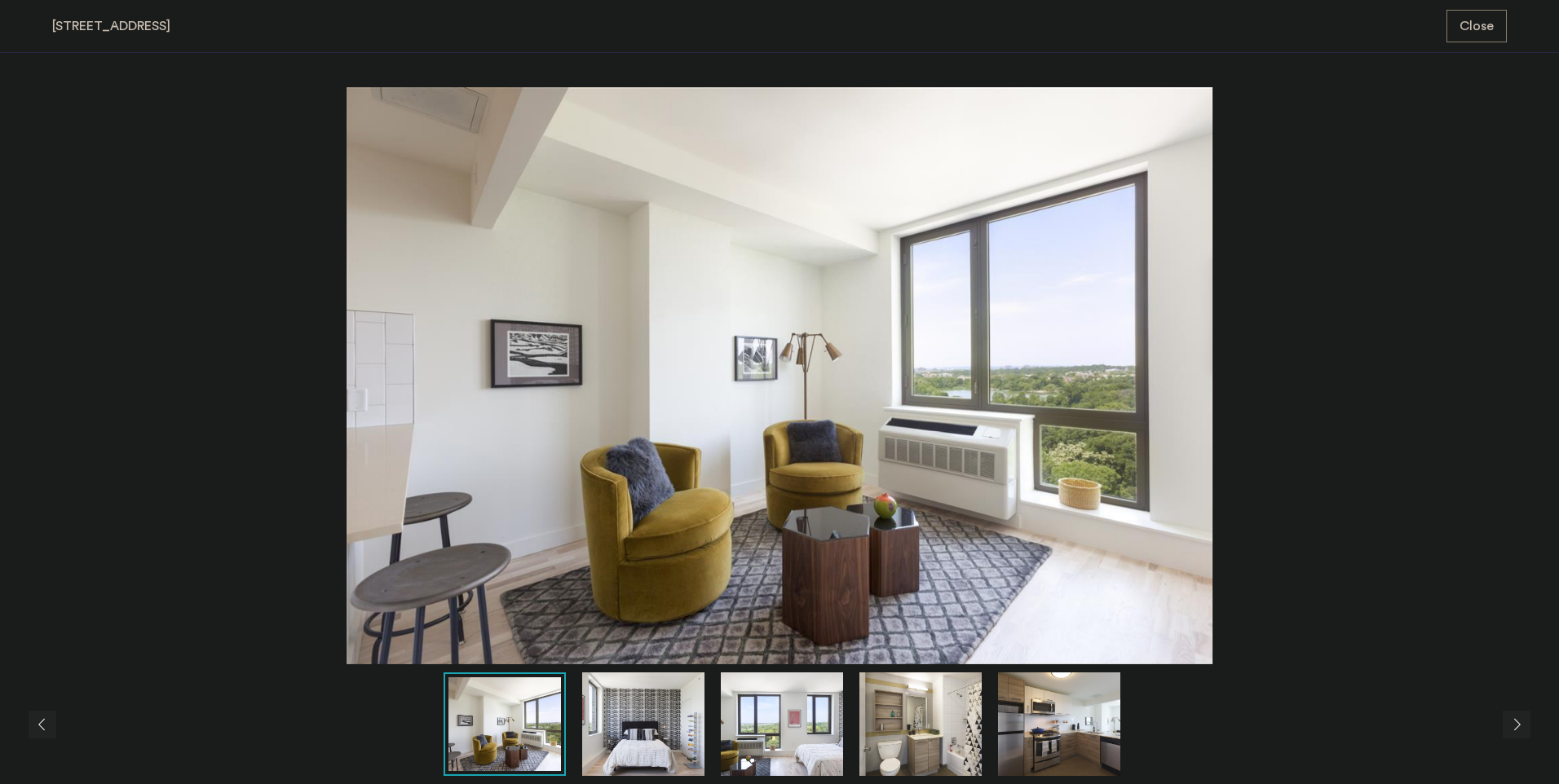
click at [814, 701] on img at bounding box center [782, 724] width 122 height 104
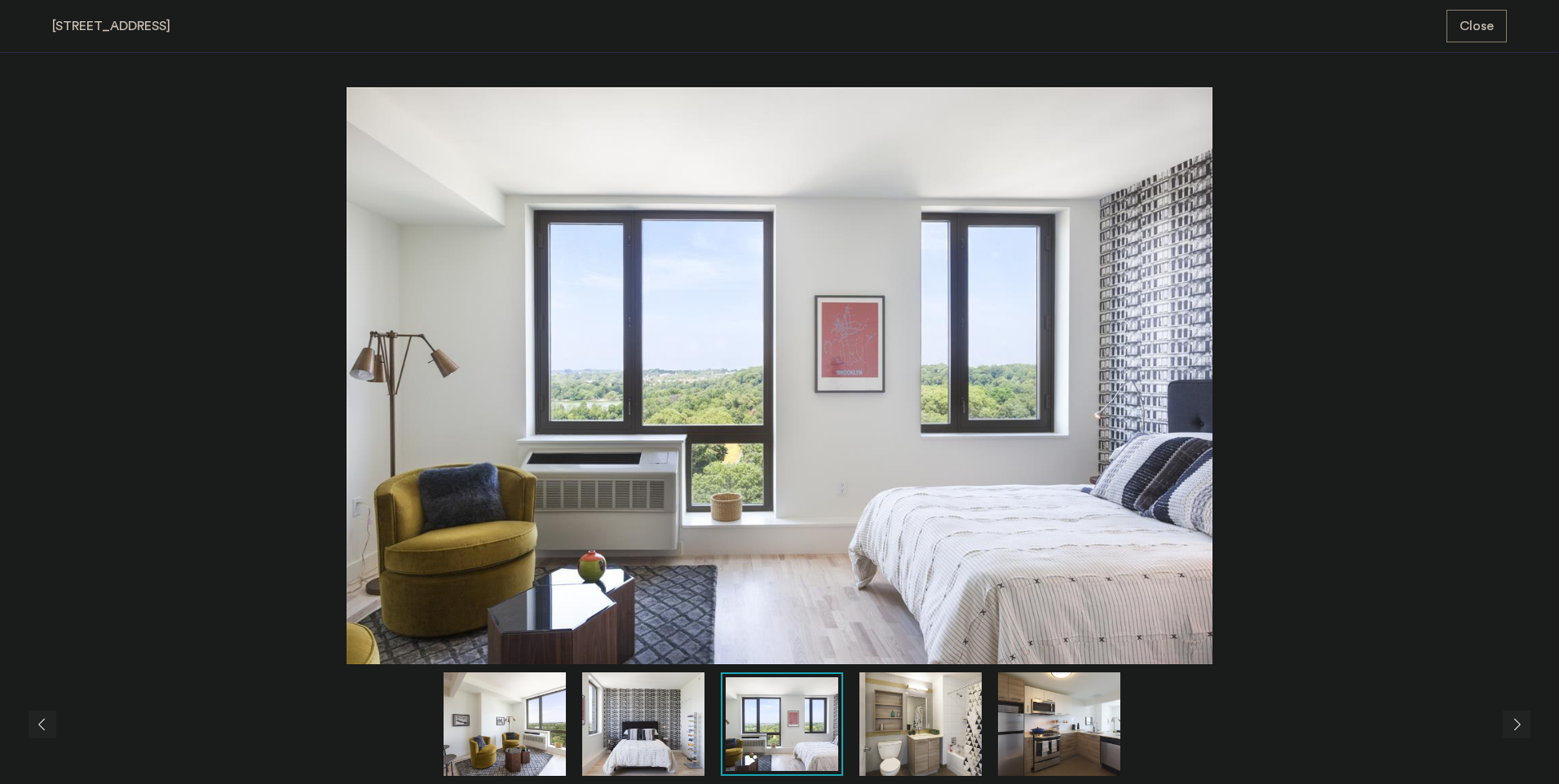
click at [929, 714] on img at bounding box center [921, 724] width 122 height 104
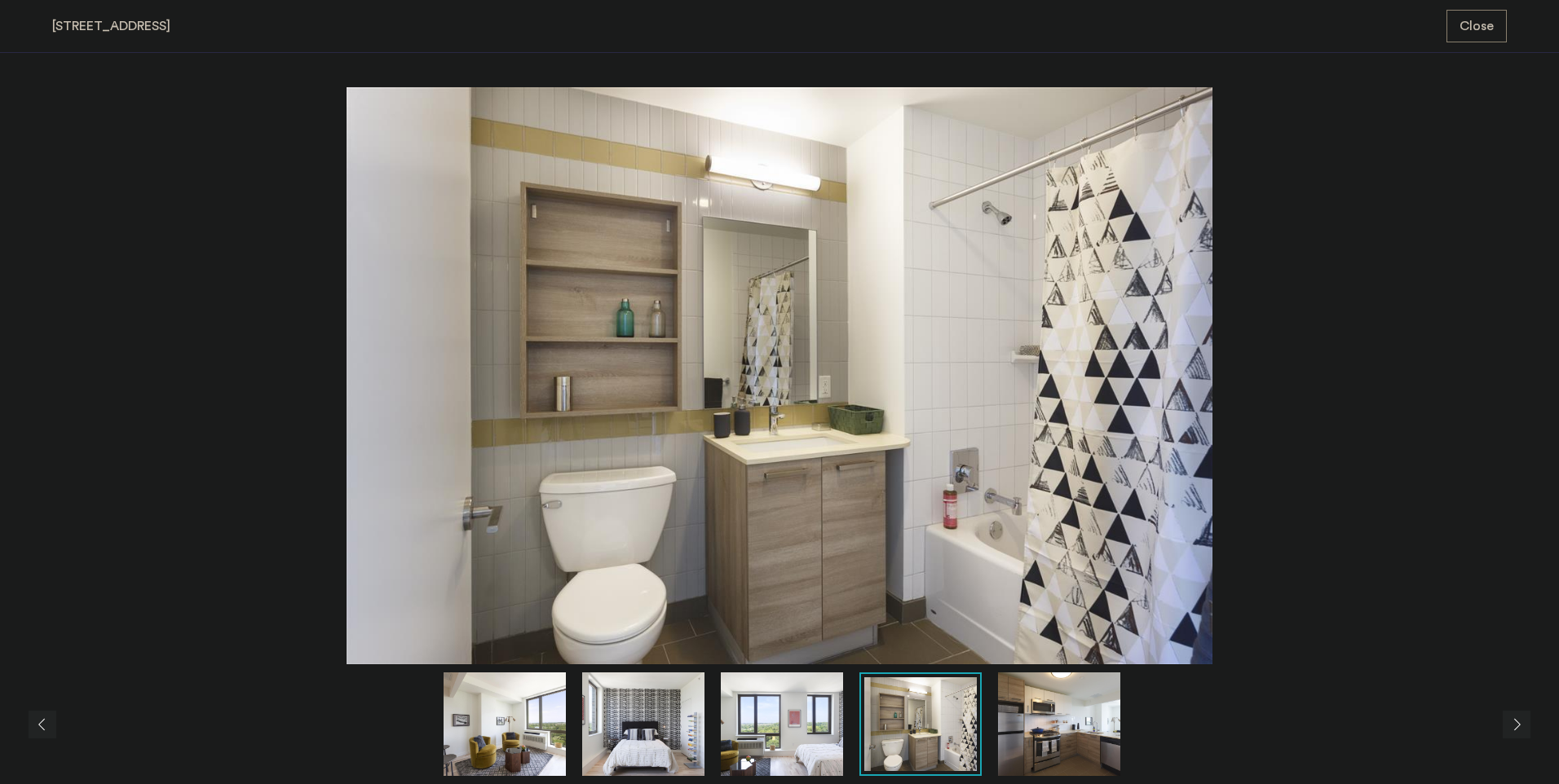
click at [1061, 718] on img at bounding box center [1060, 724] width 122 height 104
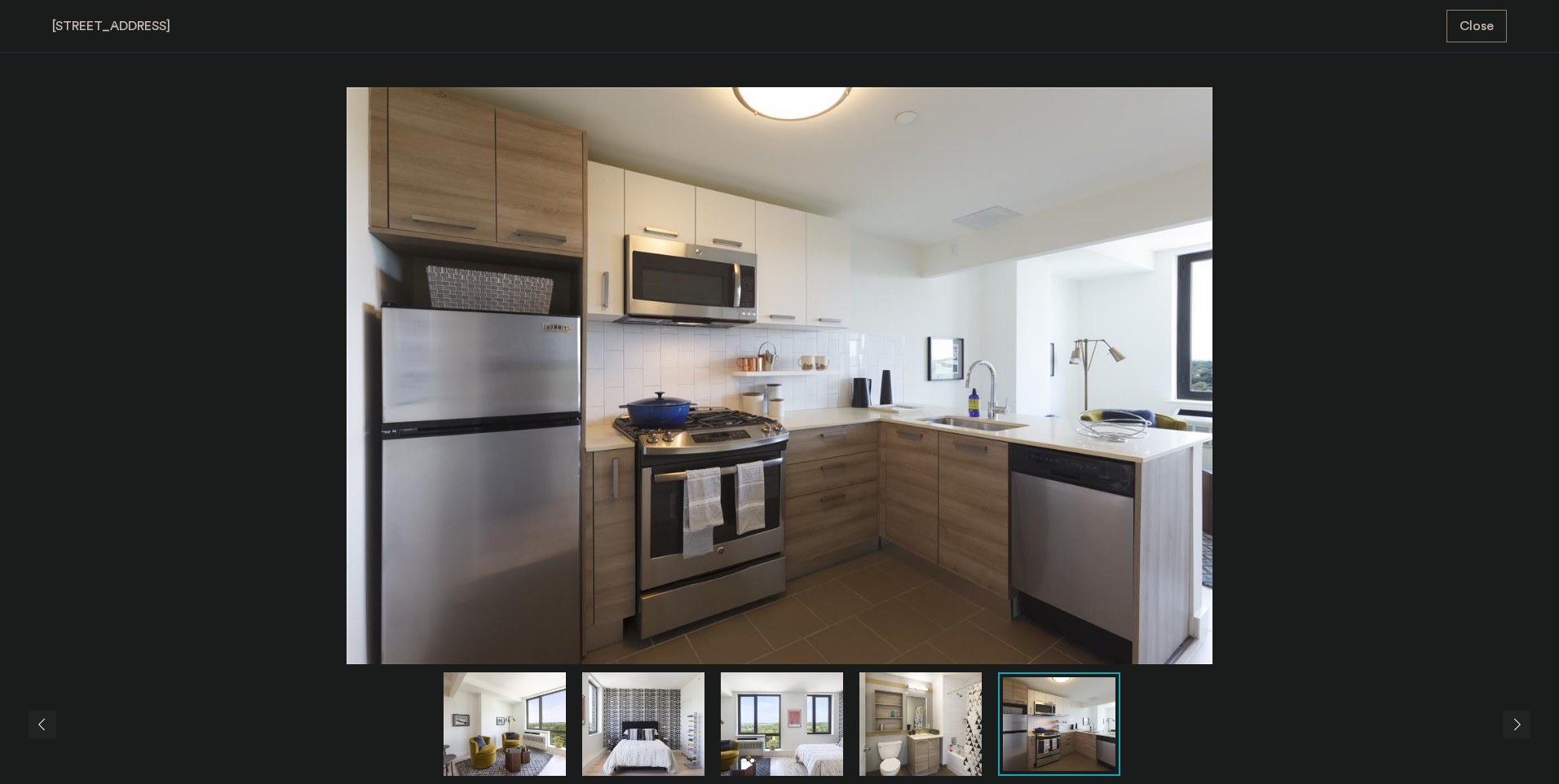
click at [962, 718] on img at bounding box center [921, 724] width 122 height 104
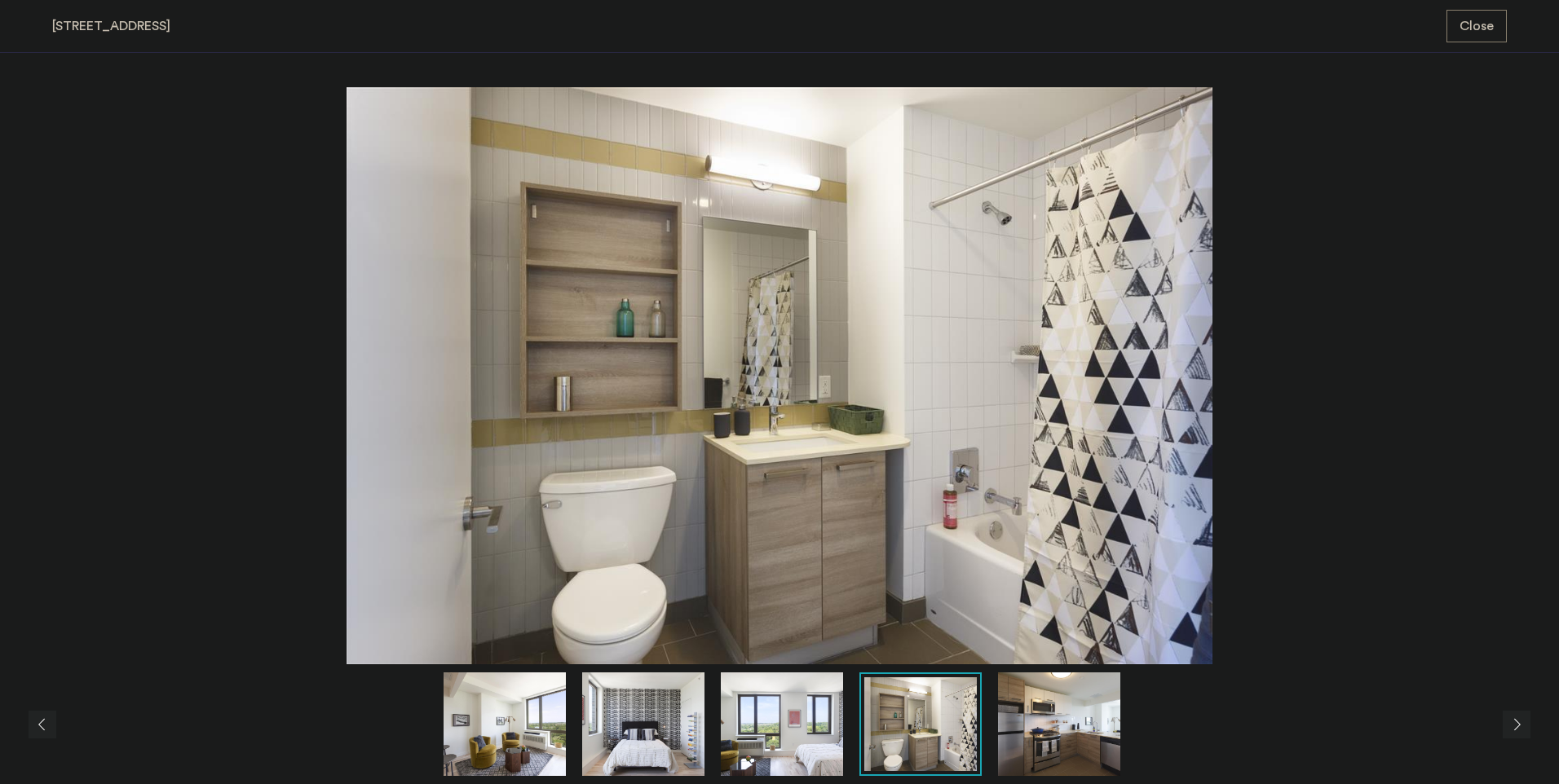
click at [743, 718] on img at bounding box center [782, 724] width 122 height 104
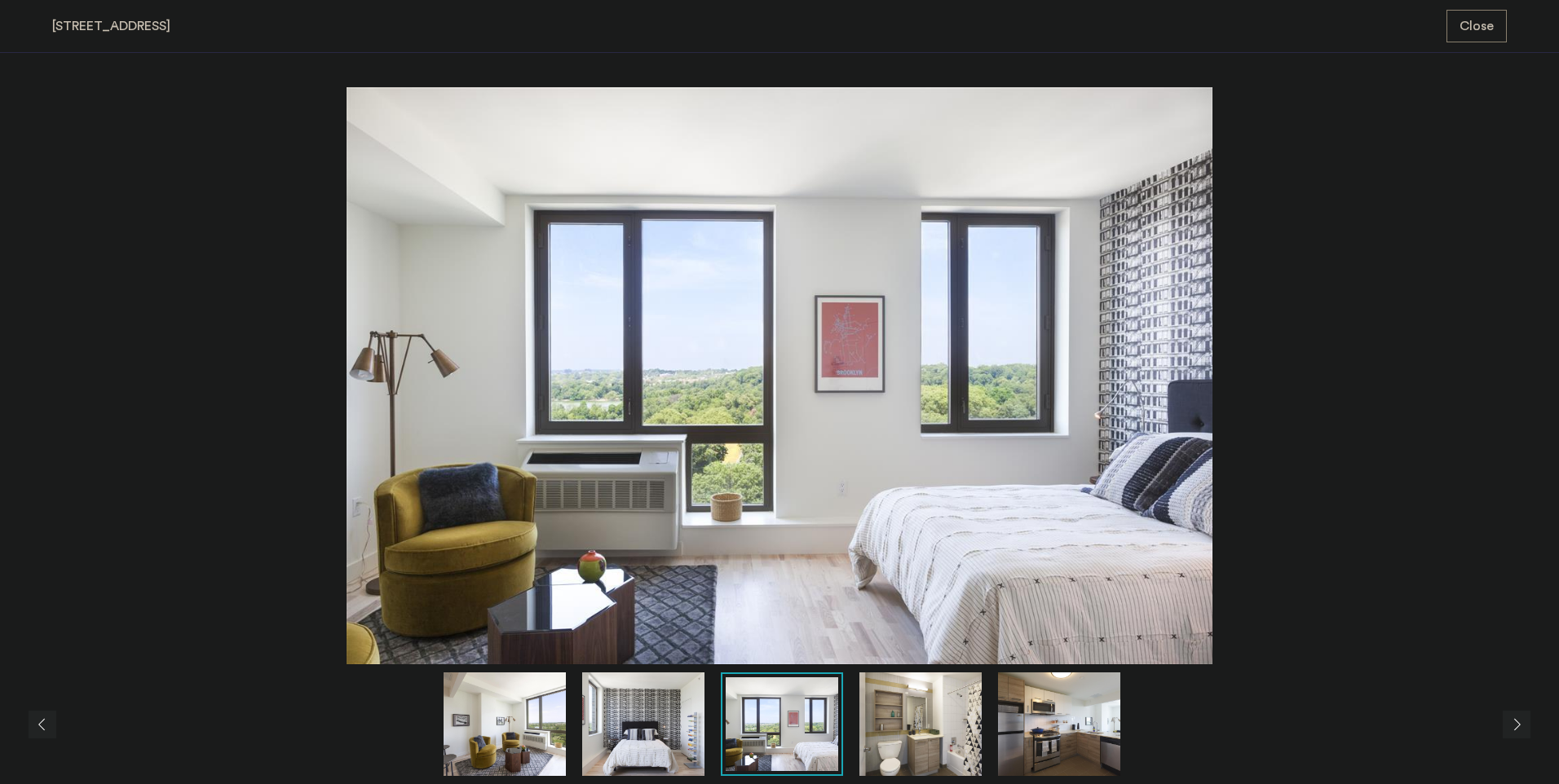
click at [1081, 727] on img at bounding box center [1060, 724] width 122 height 104
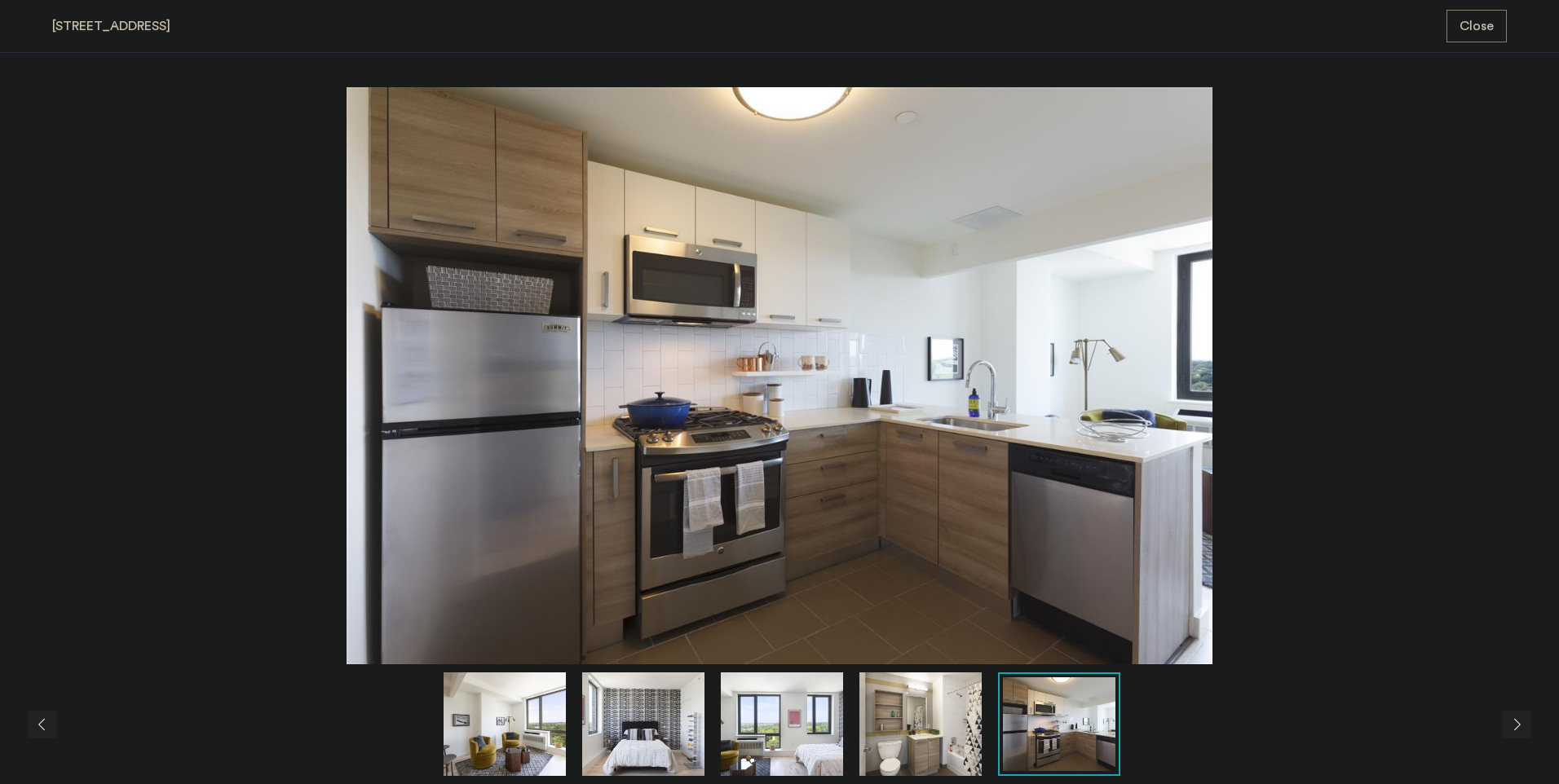
click at [825, 728] on img at bounding box center [782, 724] width 122 height 104
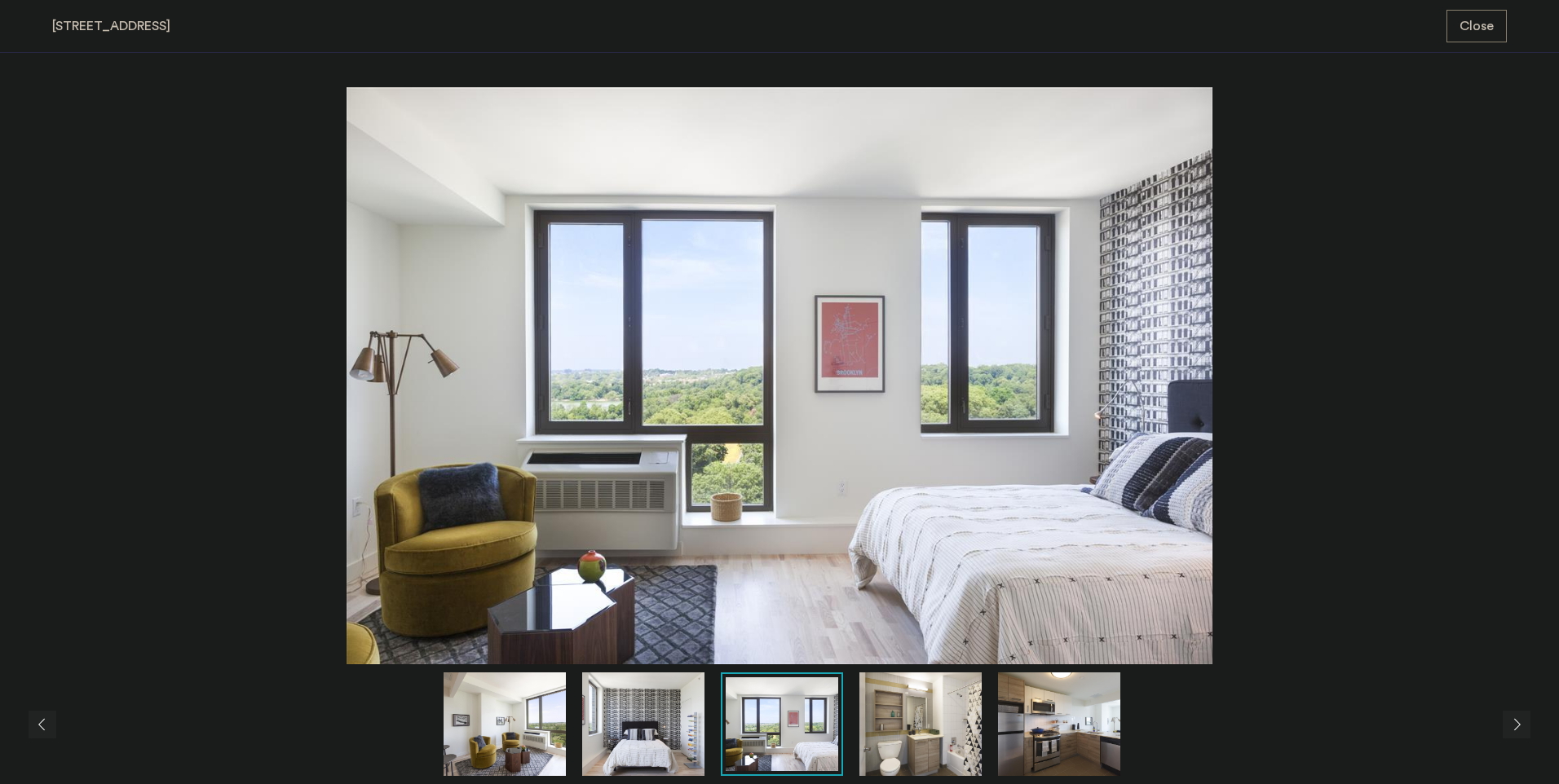
click at [942, 730] on img at bounding box center [921, 724] width 122 height 104
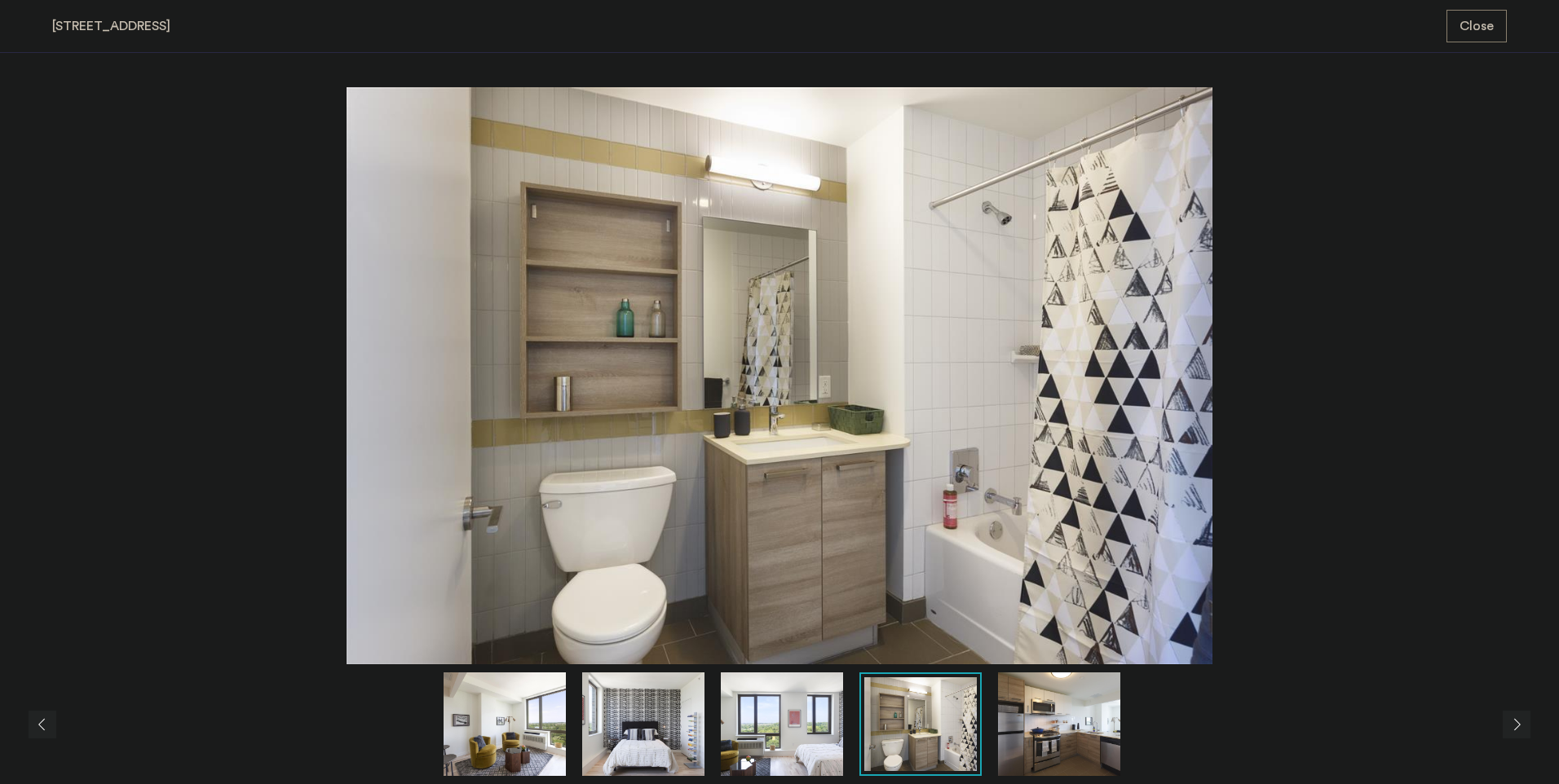
click at [1103, 728] on img at bounding box center [1060, 724] width 122 height 104
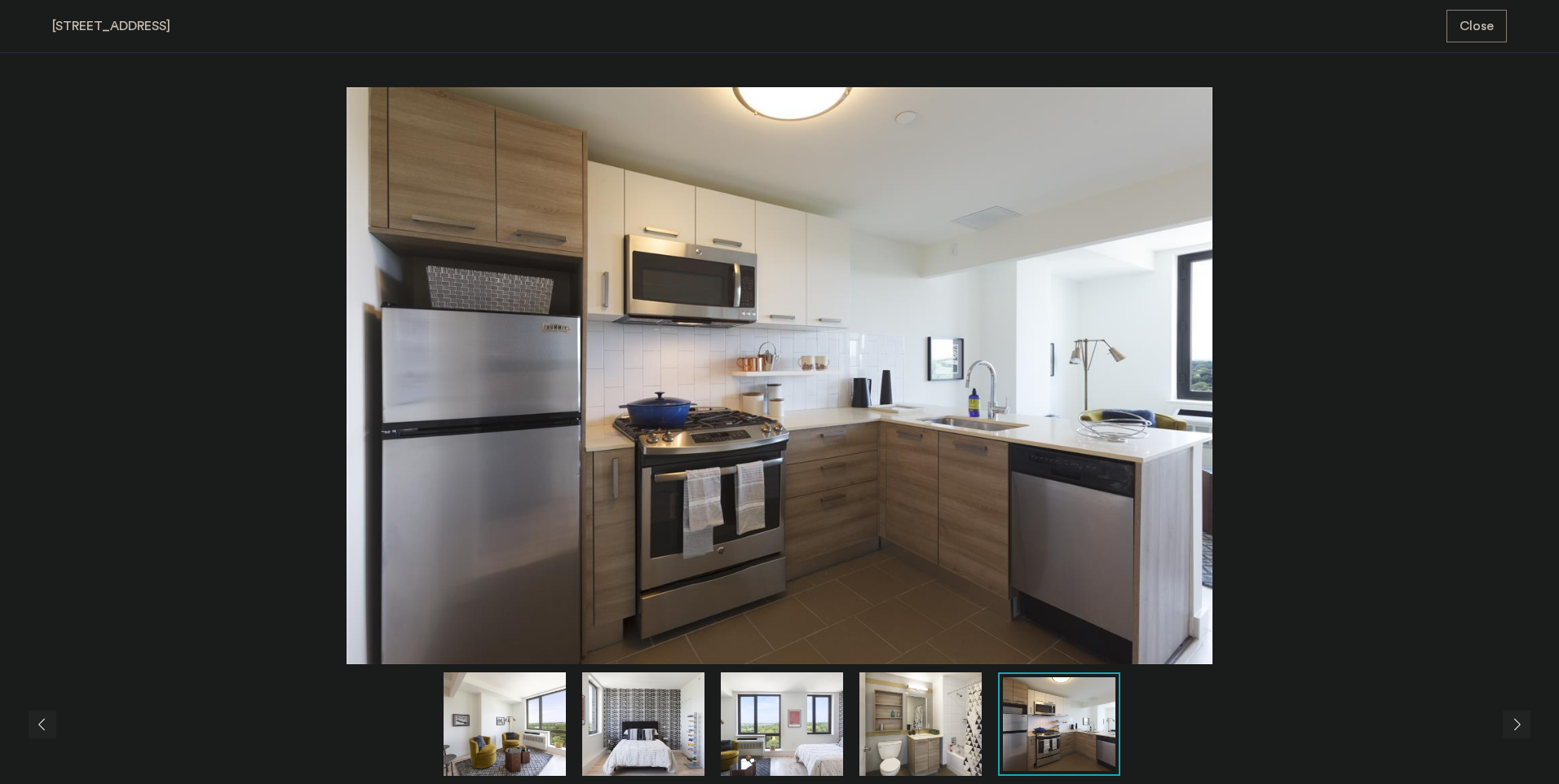
click at [871, 733] on img at bounding box center [921, 724] width 122 height 104
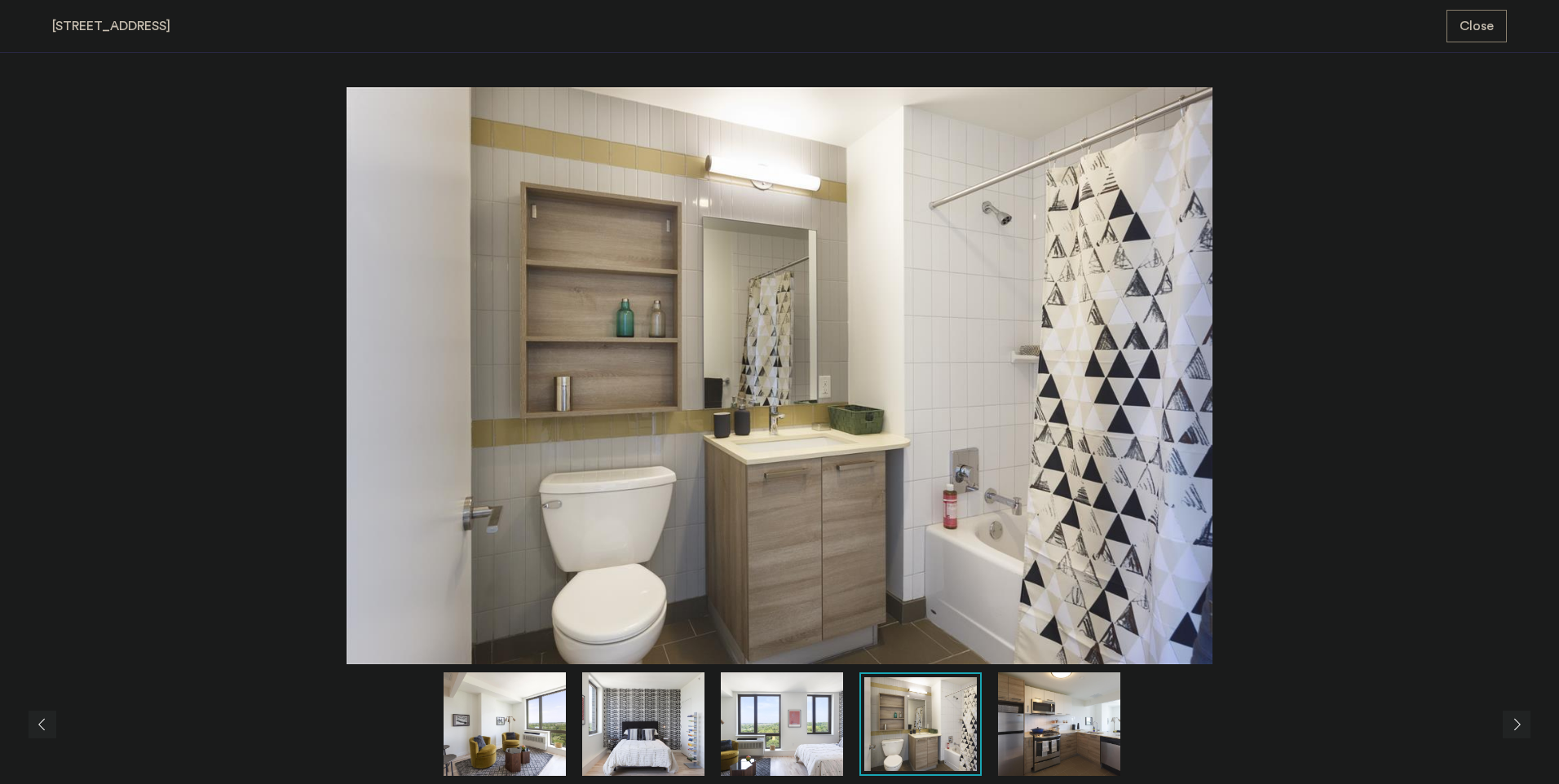
click at [725, 734] on img at bounding box center [782, 724] width 122 height 104
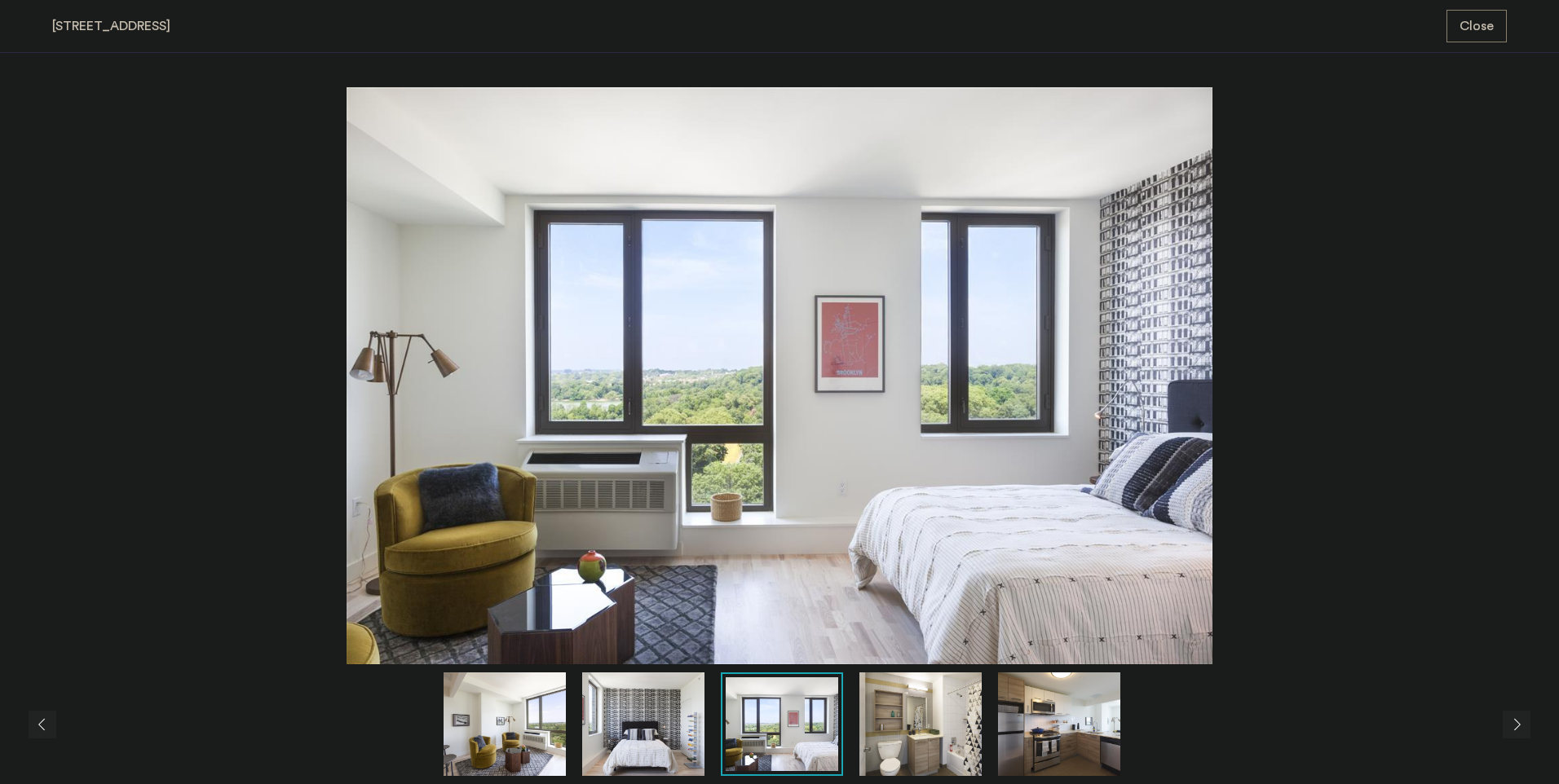
click at [660, 735] on img at bounding box center [644, 724] width 122 height 104
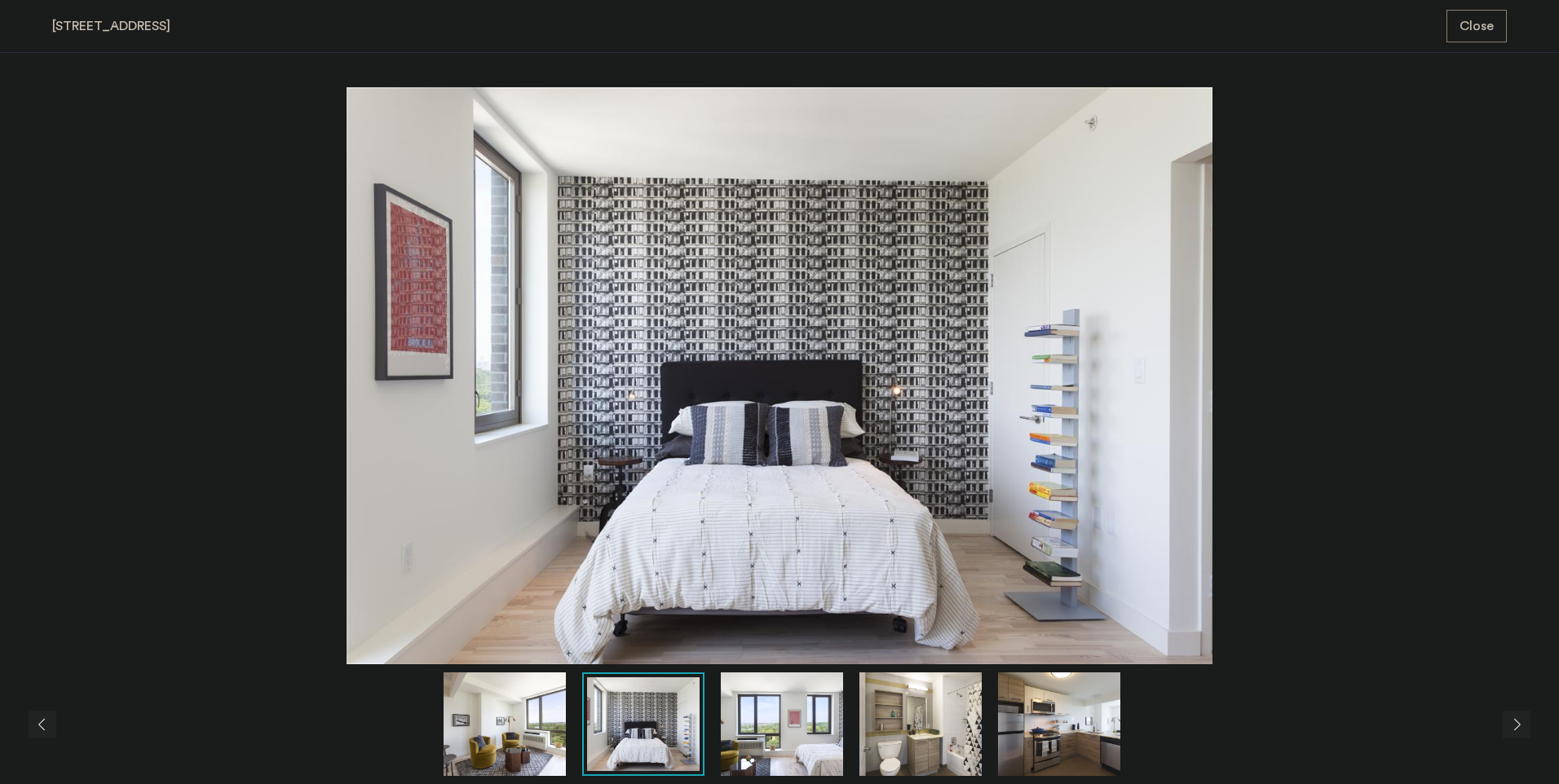
click at [547, 744] on img at bounding box center [505, 724] width 122 height 104
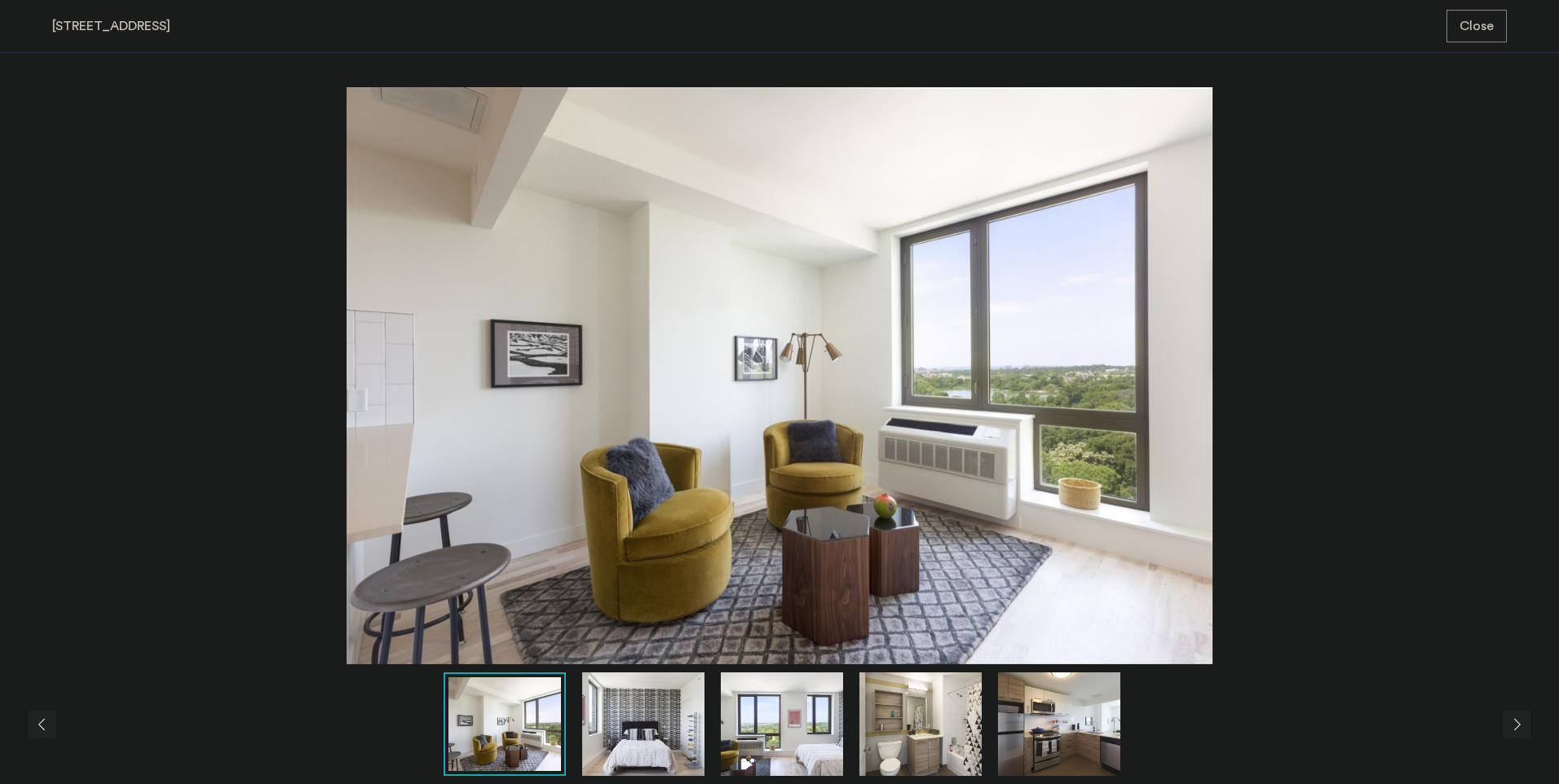
click at [440, 748] on div at bounding box center [783, 724] width 1463 height 104
click at [375, 752] on div at bounding box center [783, 724] width 1463 height 104
click at [1465, 465] on img at bounding box center [780, 376] width 1455 height 578
click at [1503, 21] on button "Close" at bounding box center [1477, 26] width 60 height 33
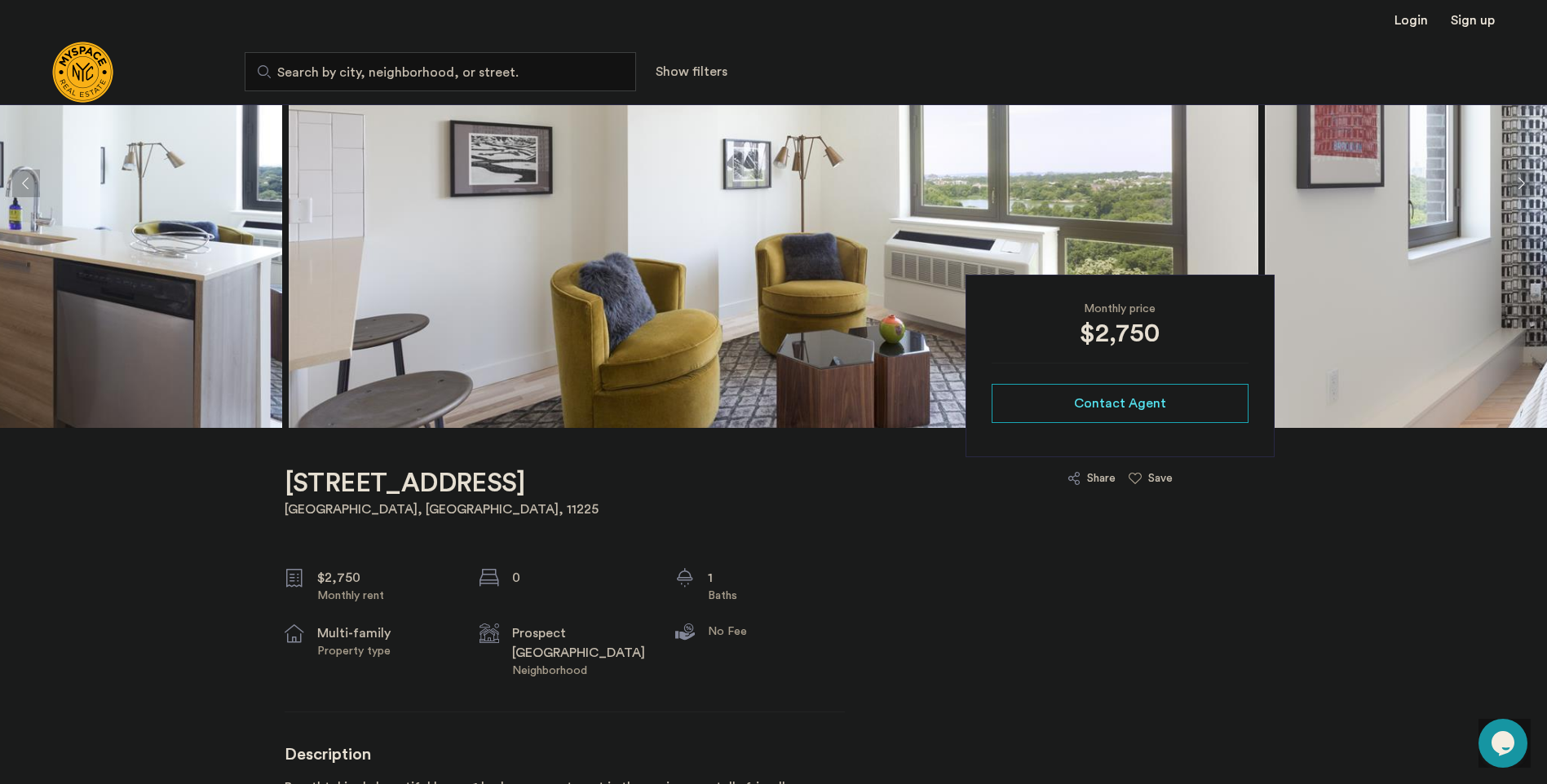
scroll to position [489, 0]
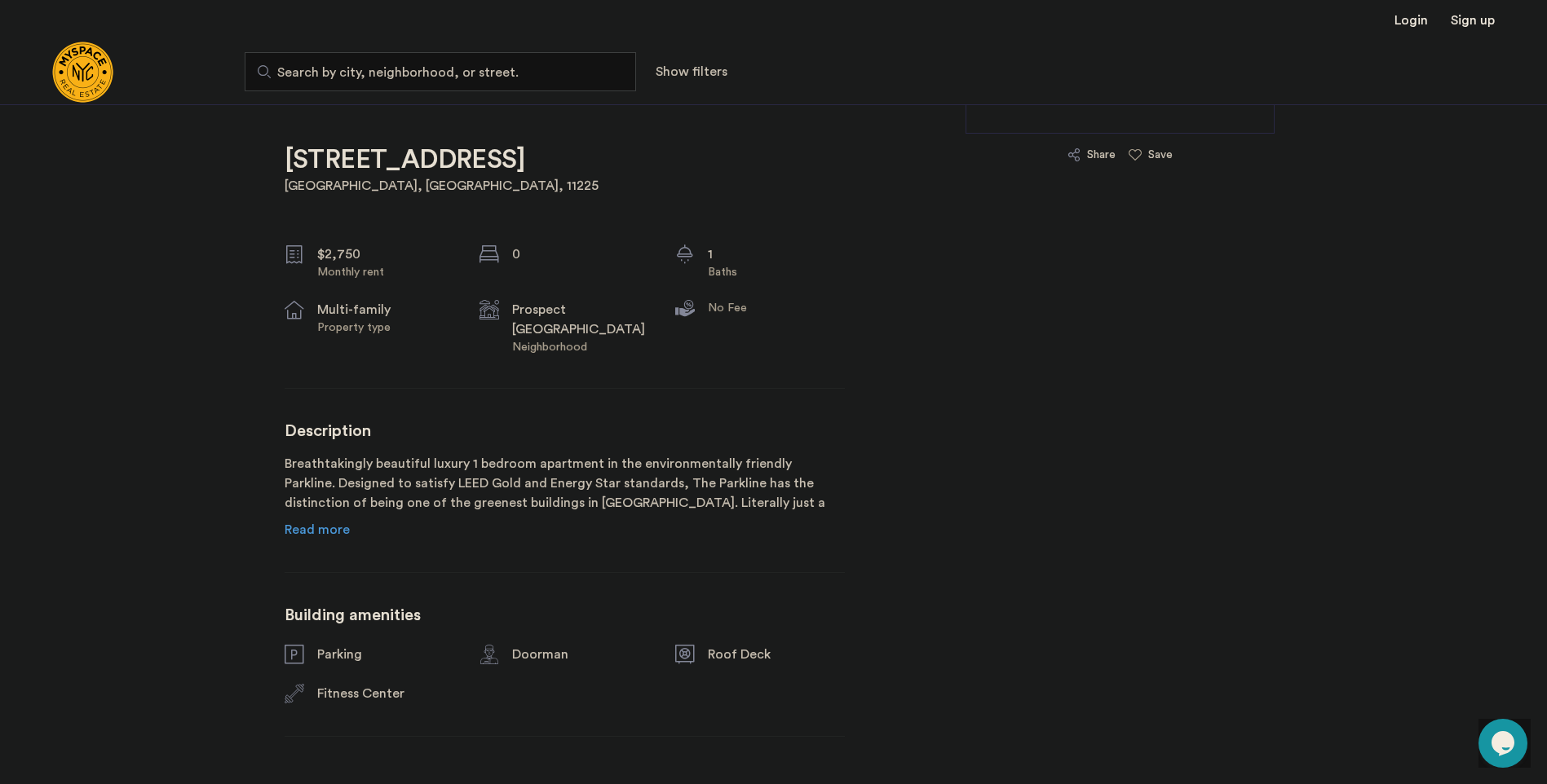
click at [323, 528] on span "Read more" at bounding box center [317, 529] width 65 height 13
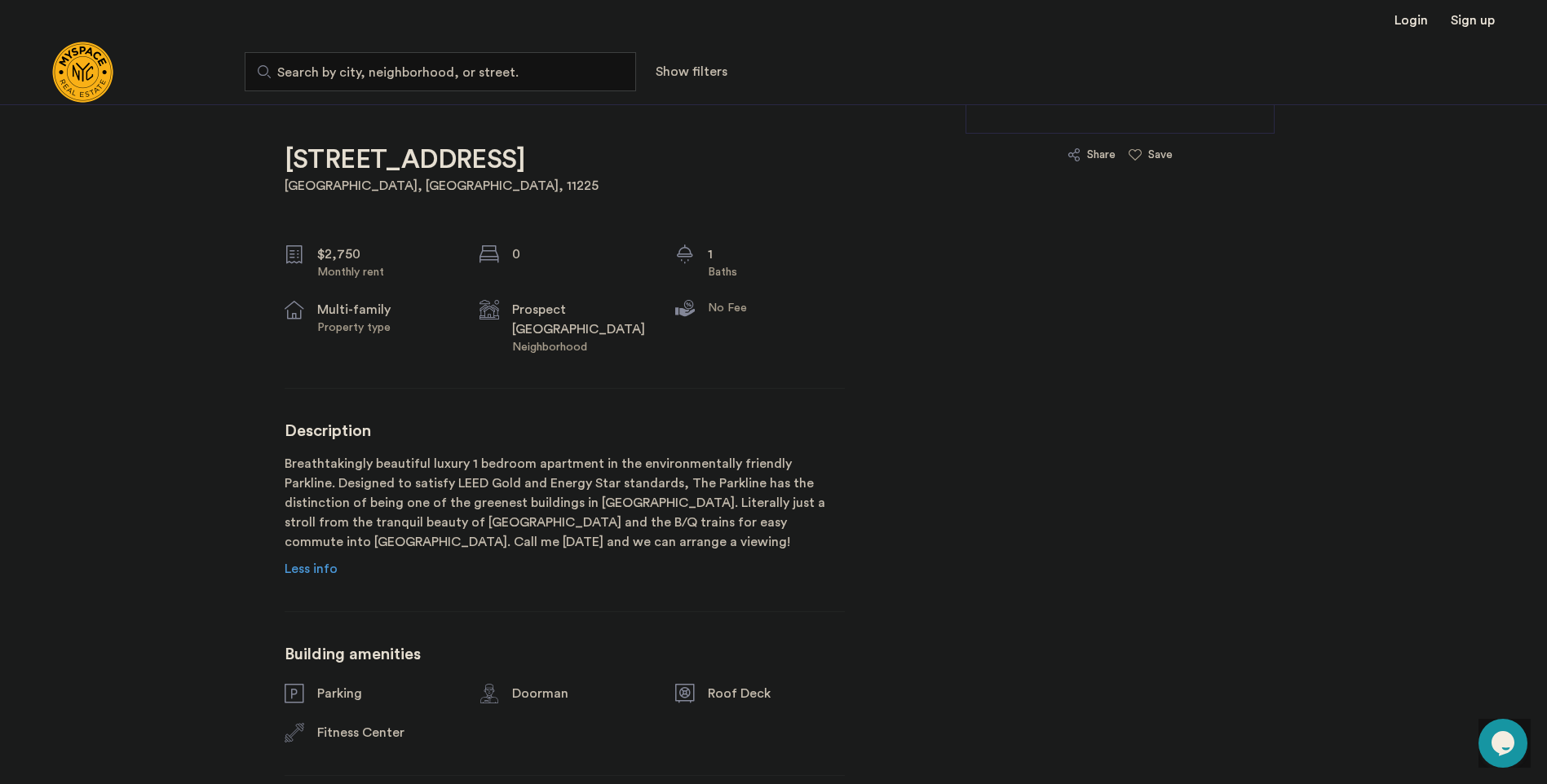
drag, startPoint x: 707, startPoint y: 484, endPoint x: 610, endPoint y: 493, distance: 97.4
click at [590, 495] on p "Breathtakingly beautiful luxury 1 bedroom apartment in the environmentally frie…" at bounding box center [565, 503] width 560 height 98
drag, startPoint x: 692, startPoint y: 501, endPoint x: 621, endPoint y: 502, distance: 71.0
click at [621, 502] on p "Breathtakingly beautiful luxury 1 bedroom apartment in the environmentally frie…" at bounding box center [565, 503] width 560 height 98
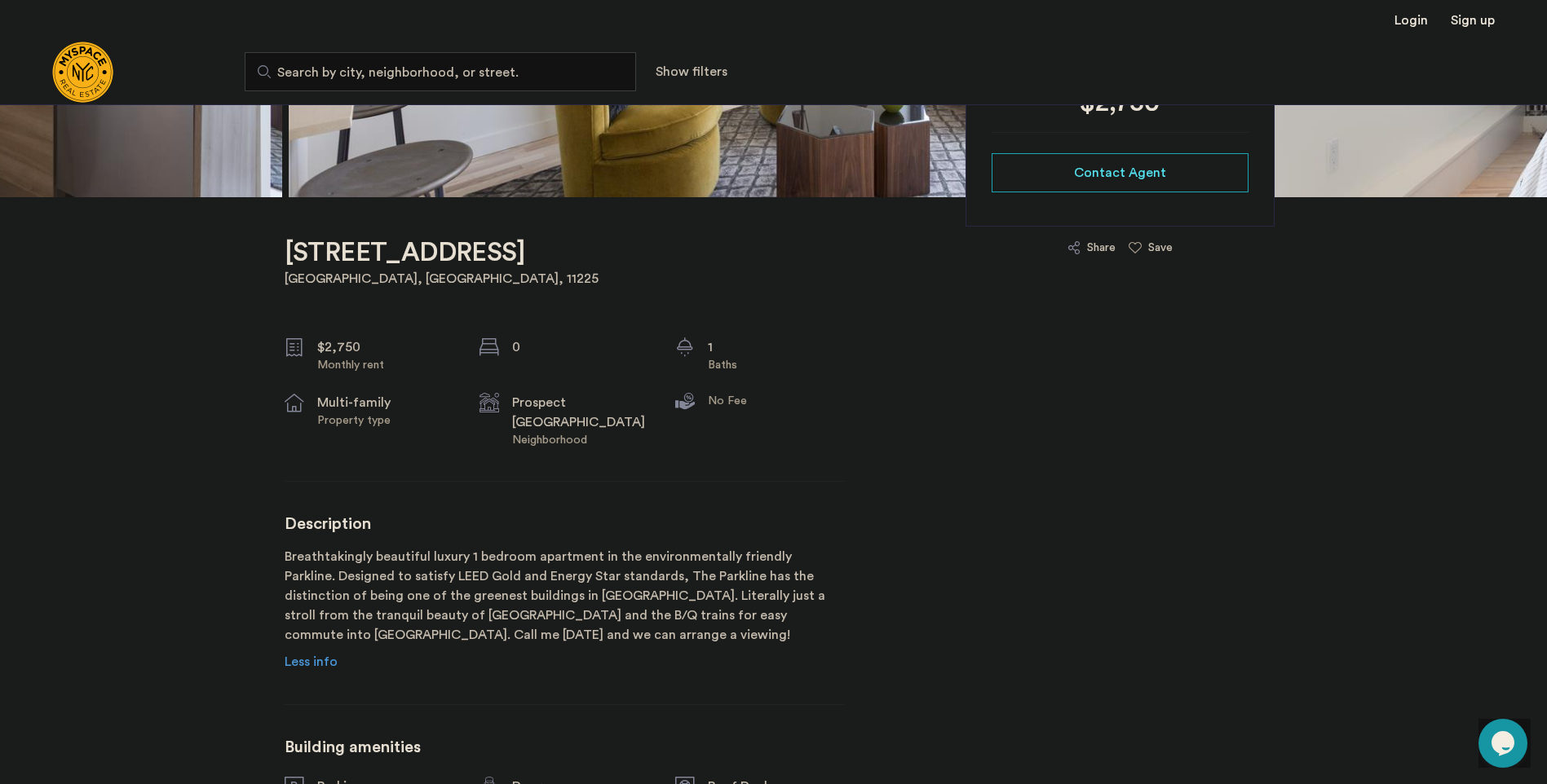
scroll to position [0, 0]
